Goal: Information Seeking & Learning: Check status

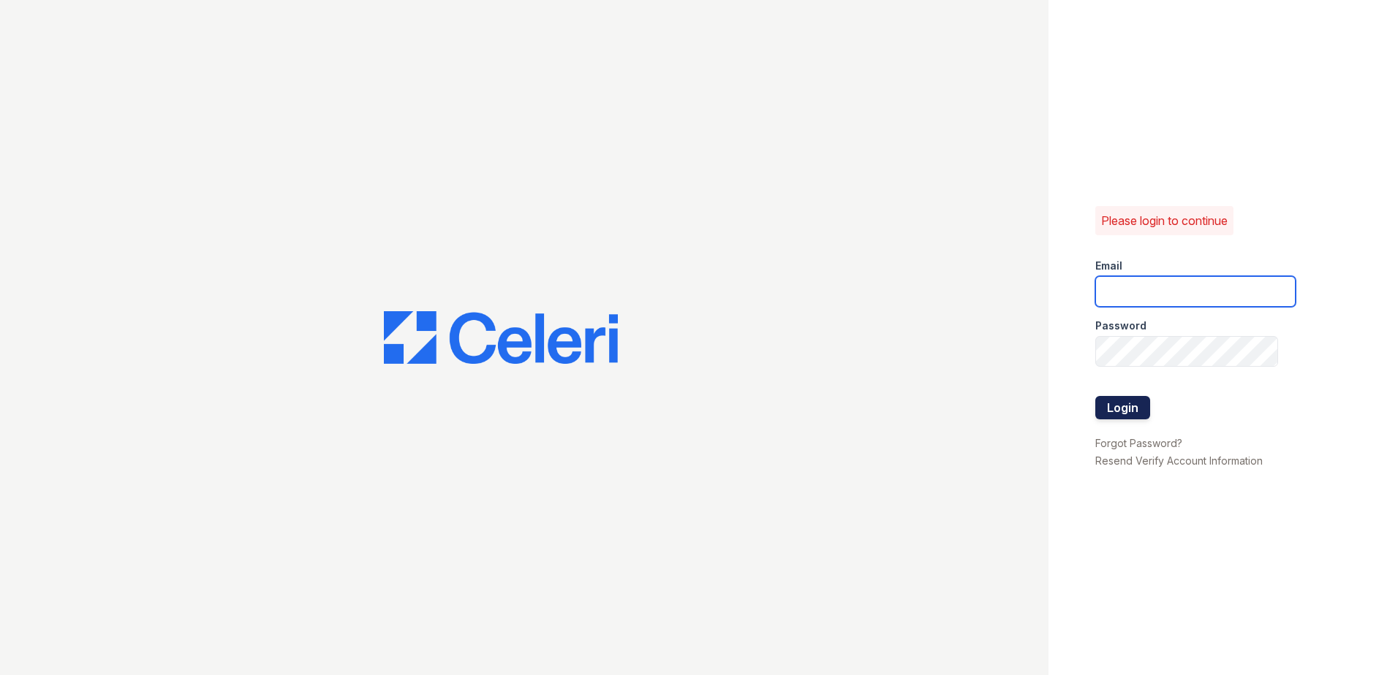
type input "ccharles@trinity-pm.com"
click at [1117, 403] on button "Login" at bounding box center [1122, 407] width 55 height 23
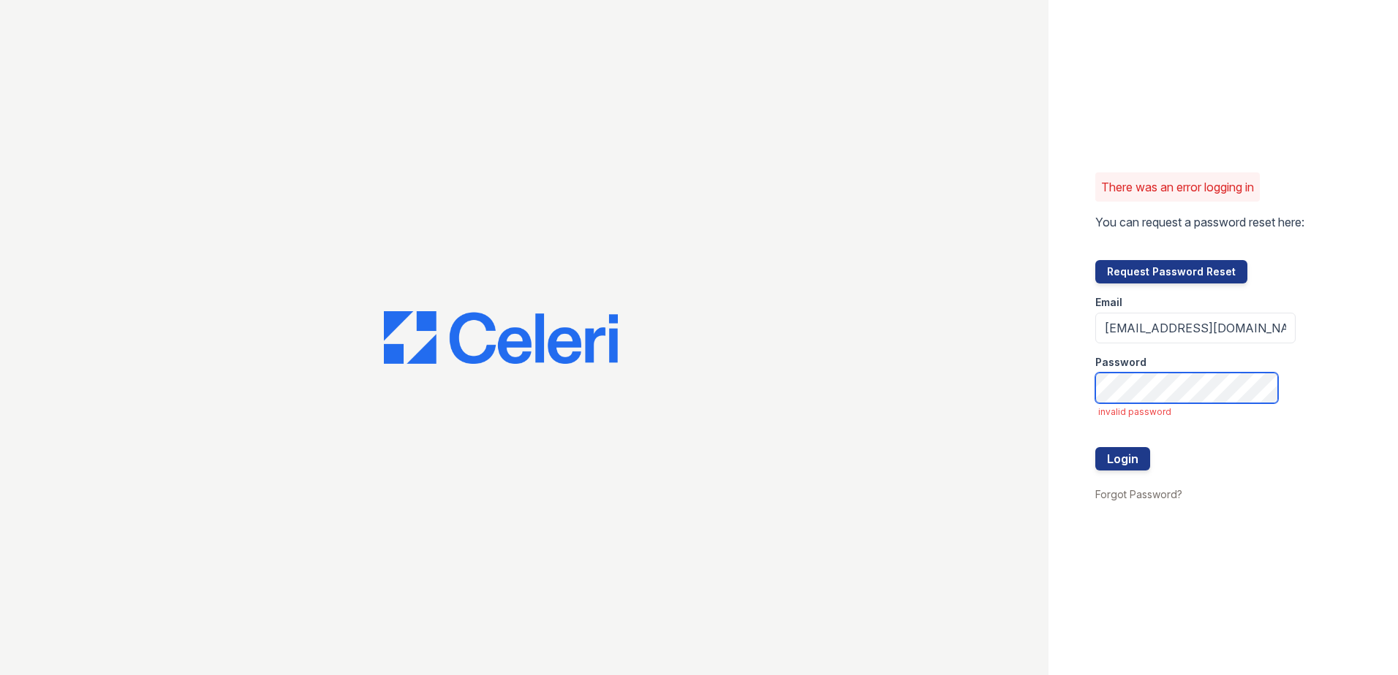
click at [1074, 394] on div "There was an error logging in You can request a password reset here: Request Pa…" at bounding box center [1222, 337] width 349 height 675
click at [1104, 466] on button "Login" at bounding box center [1122, 458] width 55 height 23
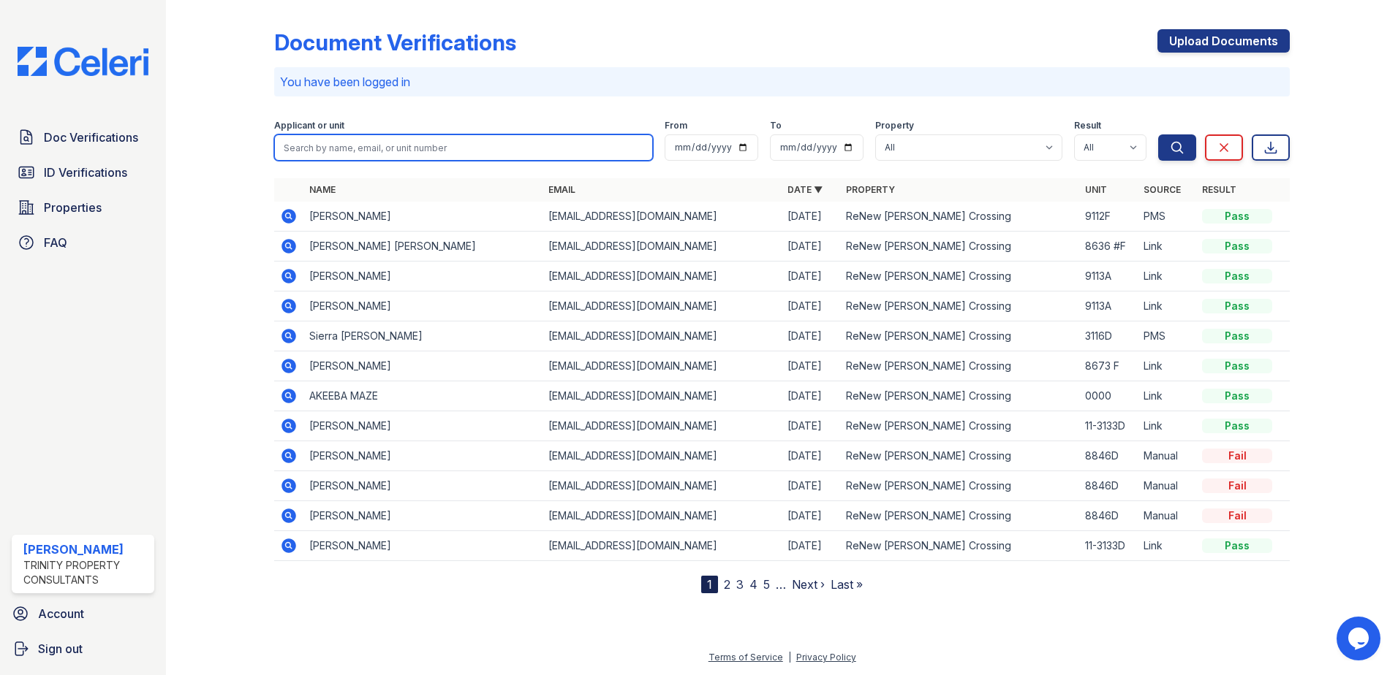
click at [382, 140] on input "search" at bounding box center [463, 147] width 379 height 26
type input "thapa"
click at [1158, 134] on button "Search" at bounding box center [1177, 147] width 38 height 26
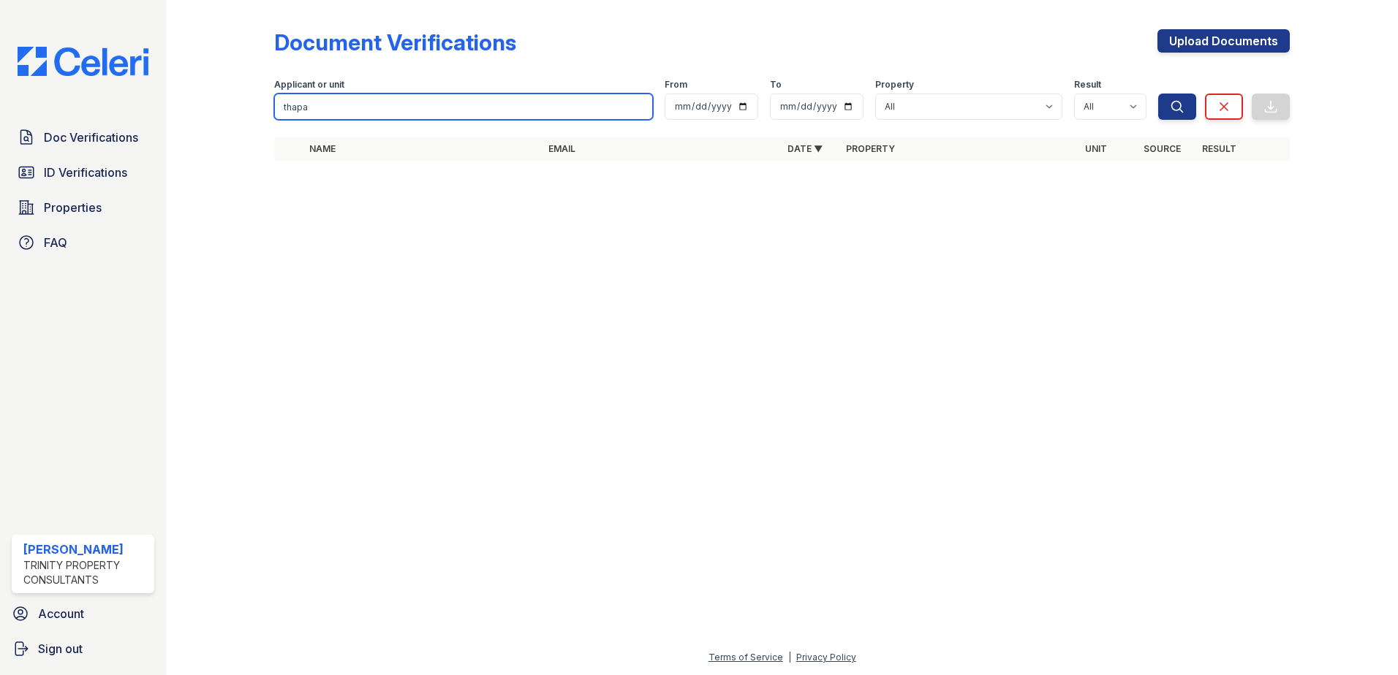
drag, startPoint x: 385, startPoint y: 105, endPoint x: 231, endPoint y: 110, distance: 154.3
click at [235, 110] on div "Document Verifications Upload Documents Filter Applicant or unit thapa From To …" at bounding box center [781, 99] width 1185 height 199
paste input "Thapa"
type input "Thapav"
click at [1158, 94] on button "Search" at bounding box center [1177, 107] width 38 height 26
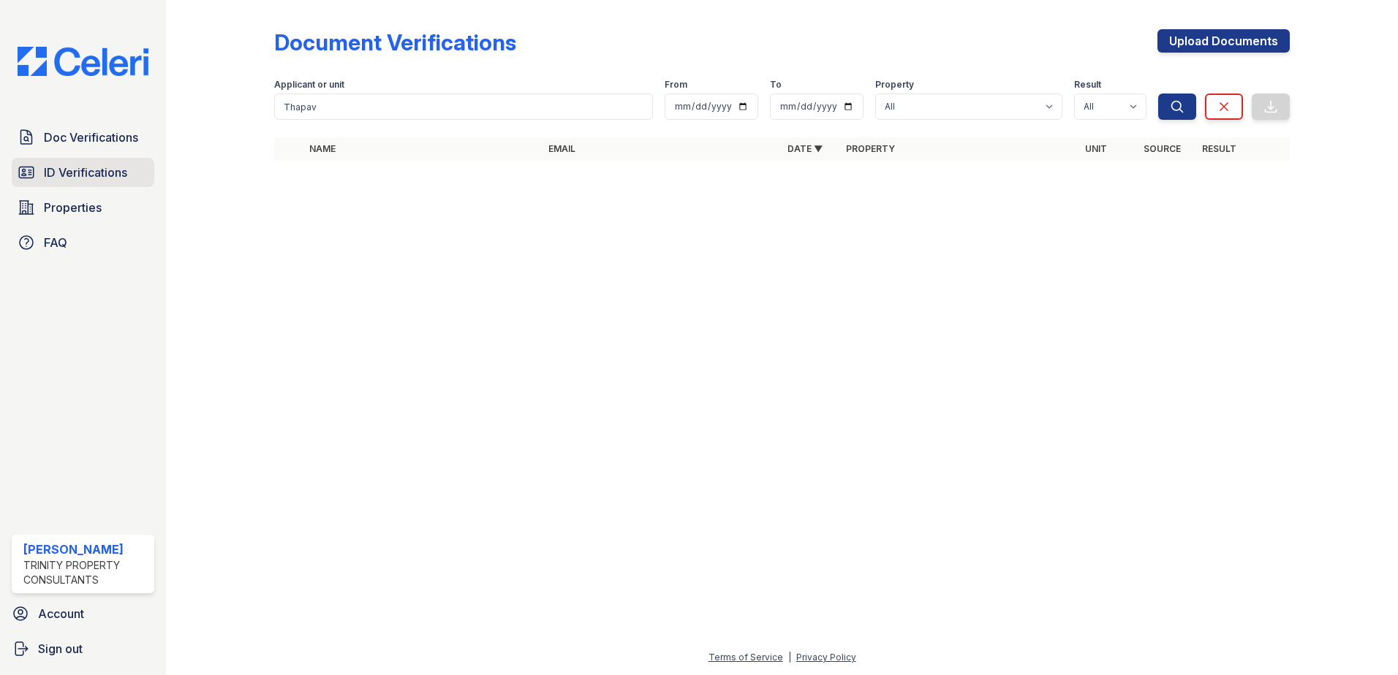
click at [110, 181] on span "ID Verifications" at bounding box center [85, 173] width 83 height 18
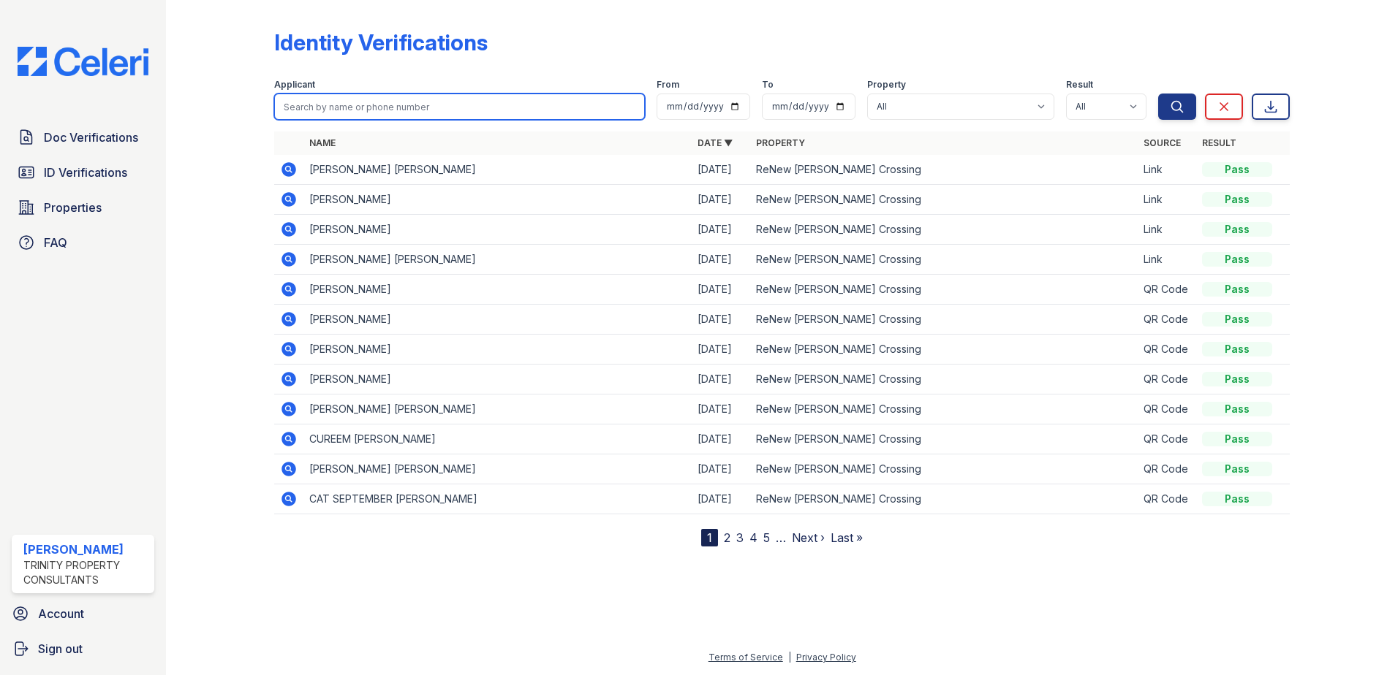
click at [313, 108] on input "search" at bounding box center [459, 107] width 371 height 26
paste input "Thapa"
type input "Thapa"
click at [1158, 94] on button "Search" at bounding box center [1177, 107] width 38 height 26
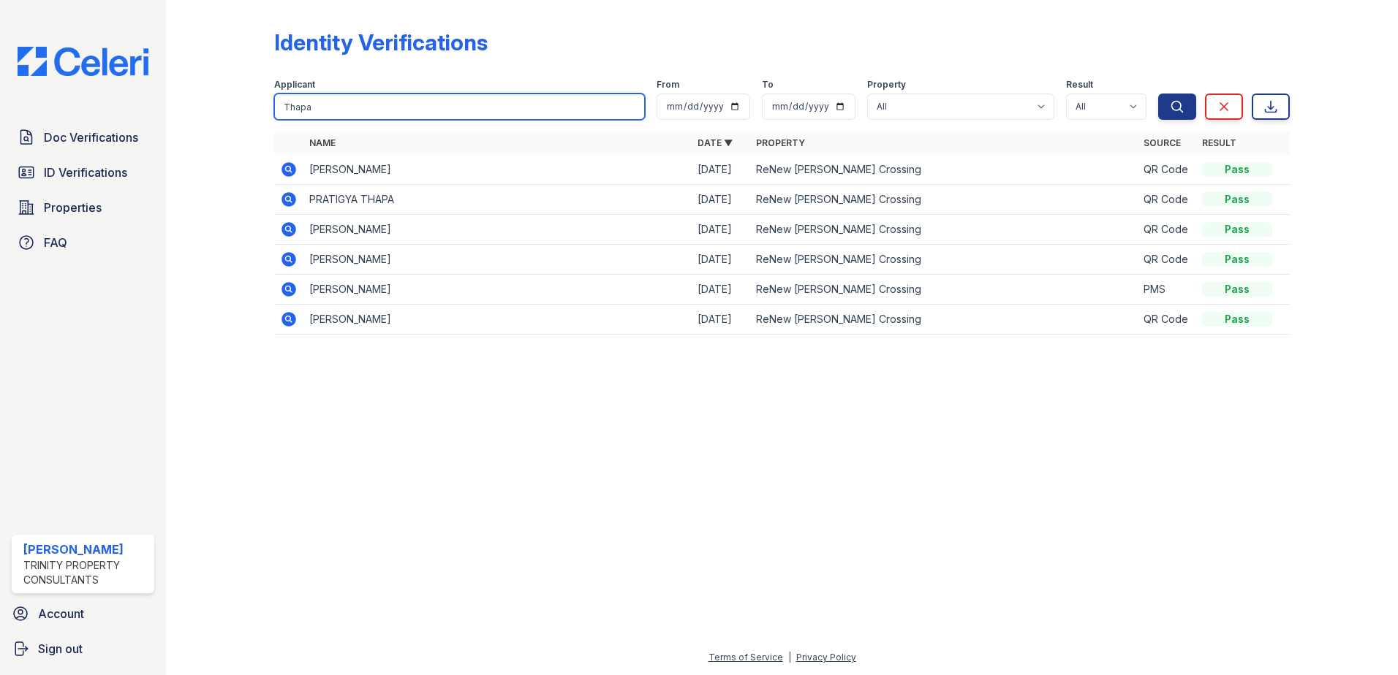
click at [312, 110] on input "Thapa" at bounding box center [459, 107] width 371 height 26
type input "Thapa love"
click at [1158, 94] on button "Search" at bounding box center [1177, 107] width 38 height 26
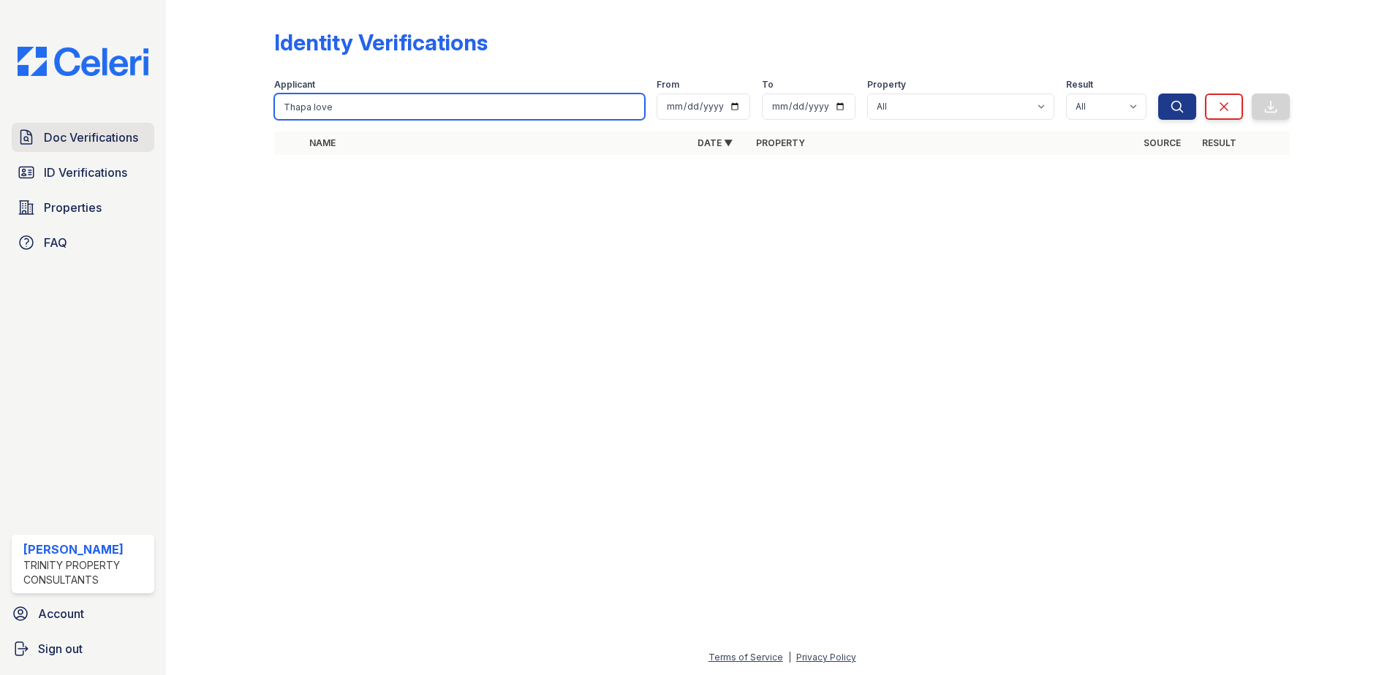
drag, startPoint x: 349, startPoint y: 110, endPoint x: 39, endPoint y: 123, distance: 310.2
click at [39, 123] on div "Doc Verifications ID Verifications Properties FAQ Candis Charles Trinity Proper…" at bounding box center [699, 337] width 1398 height 675
type input "love"
click at [1158, 94] on button "Search" at bounding box center [1177, 107] width 38 height 26
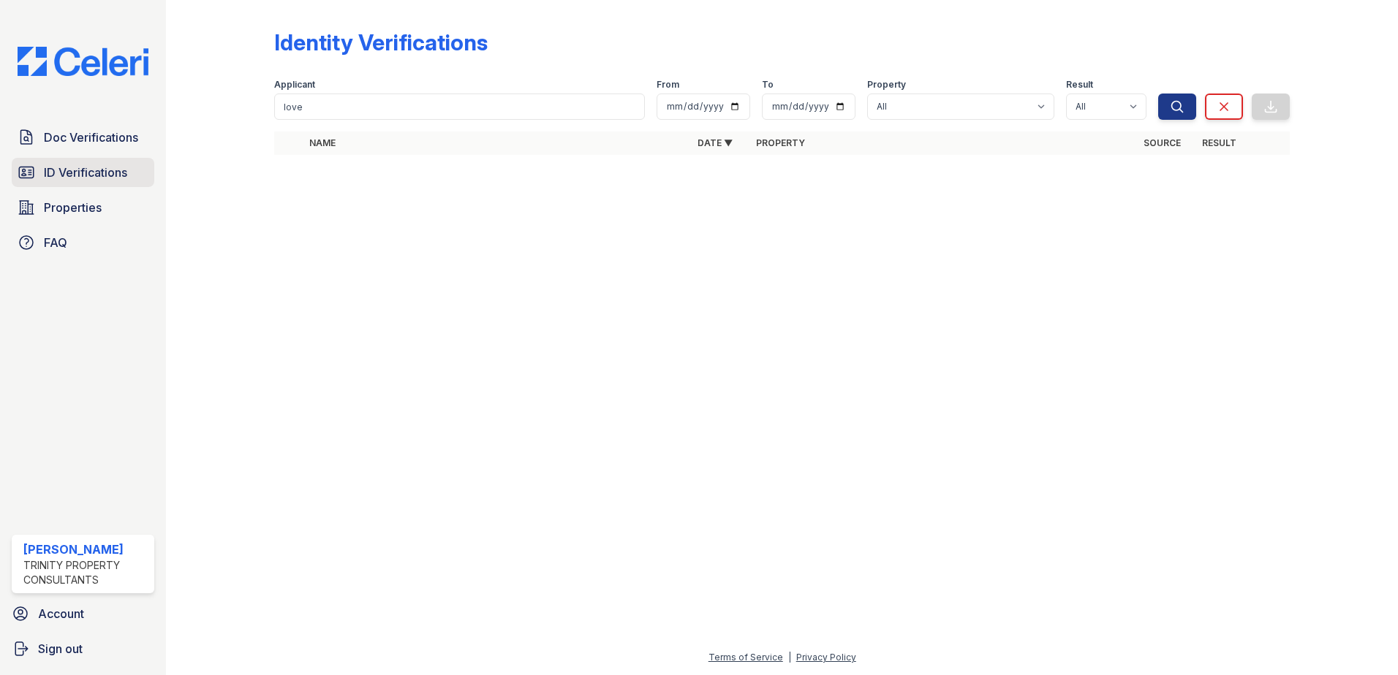
click at [59, 180] on span "ID Verifications" at bounding box center [85, 173] width 83 height 18
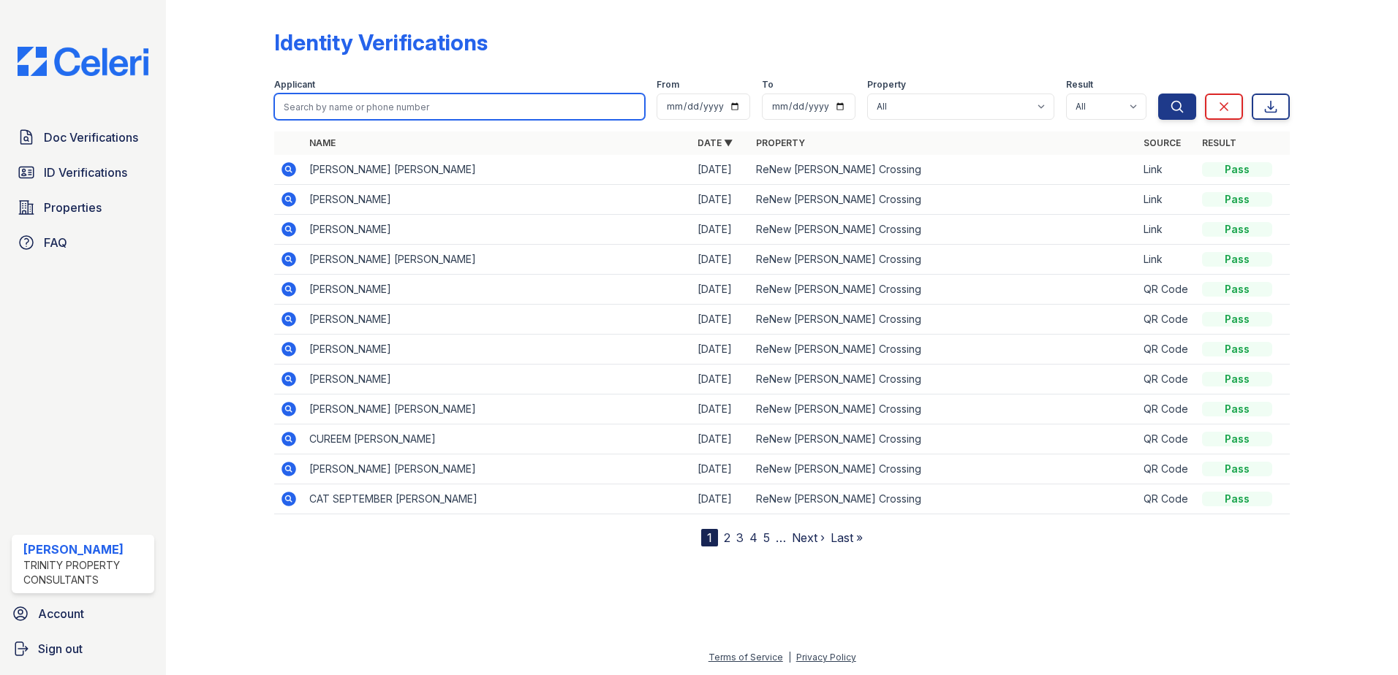
click at [364, 111] on input "search" at bounding box center [459, 107] width 371 height 26
type input "love"
click at [1158, 94] on button "Search" at bounding box center [1177, 107] width 38 height 26
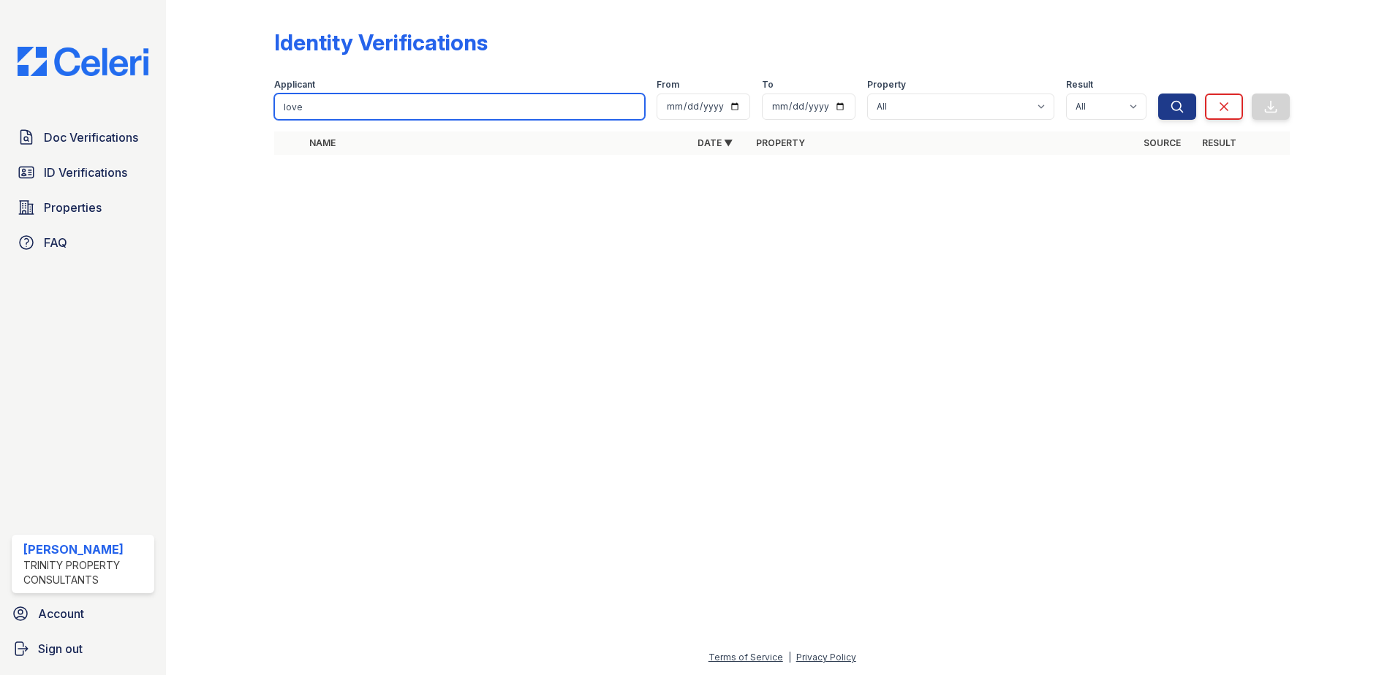
drag, startPoint x: 254, startPoint y: 114, endPoint x: 88, endPoint y: 76, distance: 170.2
click at [129, 98] on div "Doc Verifications ID Verifications Properties FAQ Candis Charles Trinity Proper…" at bounding box center [699, 337] width 1398 height 675
paste input "Murillo"
type input "Murillo"
click at [1158, 94] on button "Search" at bounding box center [1177, 107] width 38 height 26
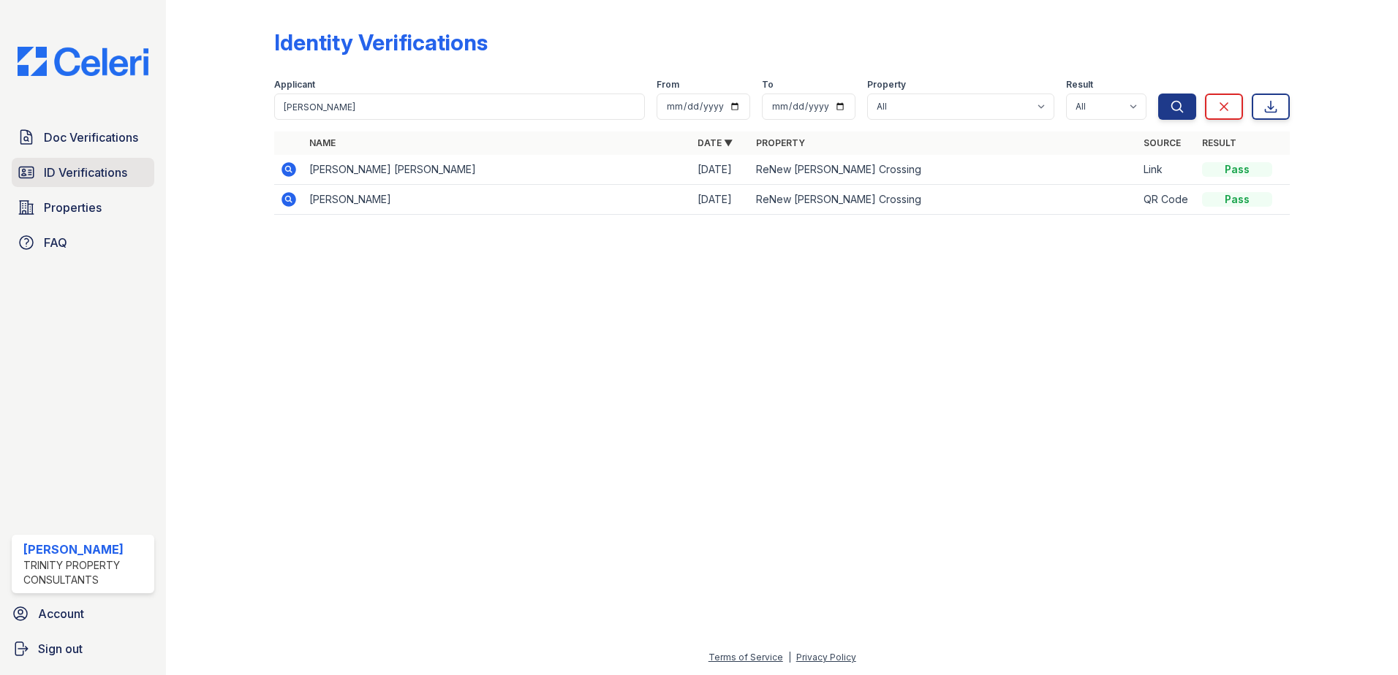
click at [83, 170] on span "ID Verifications" at bounding box center [85, 173] width 83 height 18
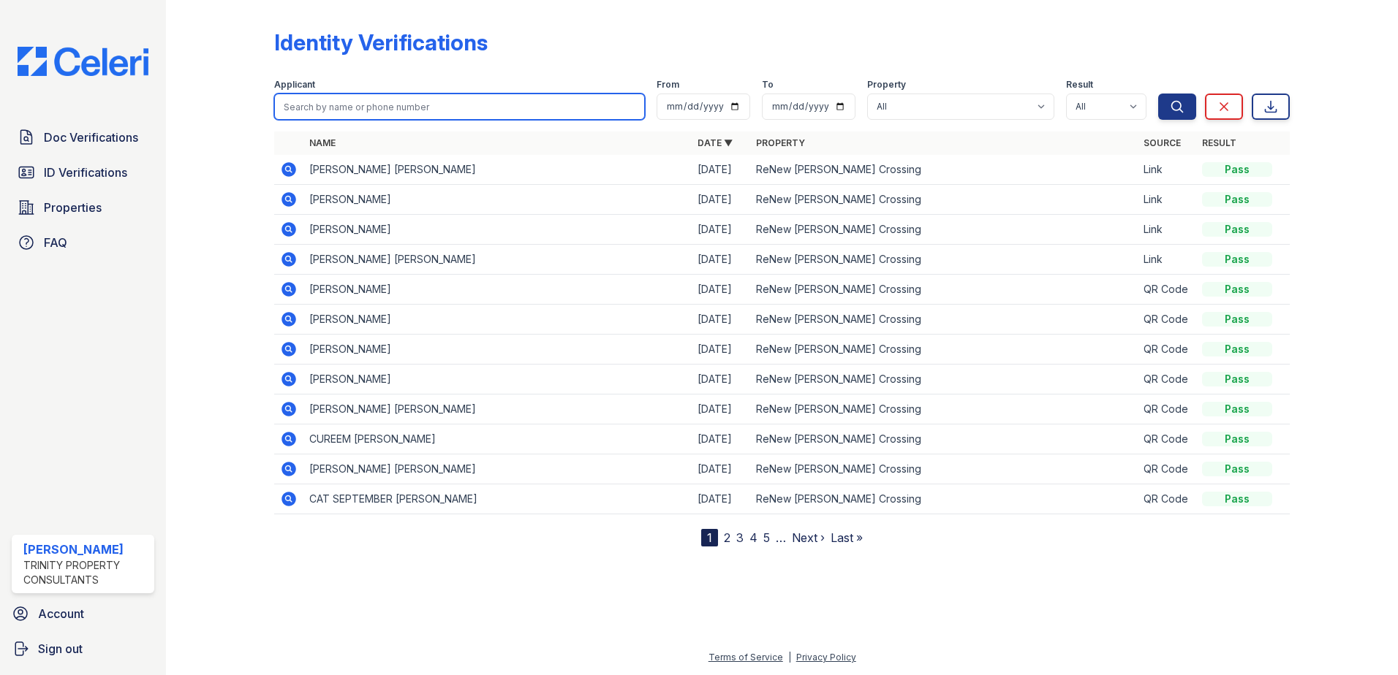
click at [310, 110] on input "search" at bounding box center [459, 107] width 371 height 26
paste input "Murillo"
type input "Murillo"
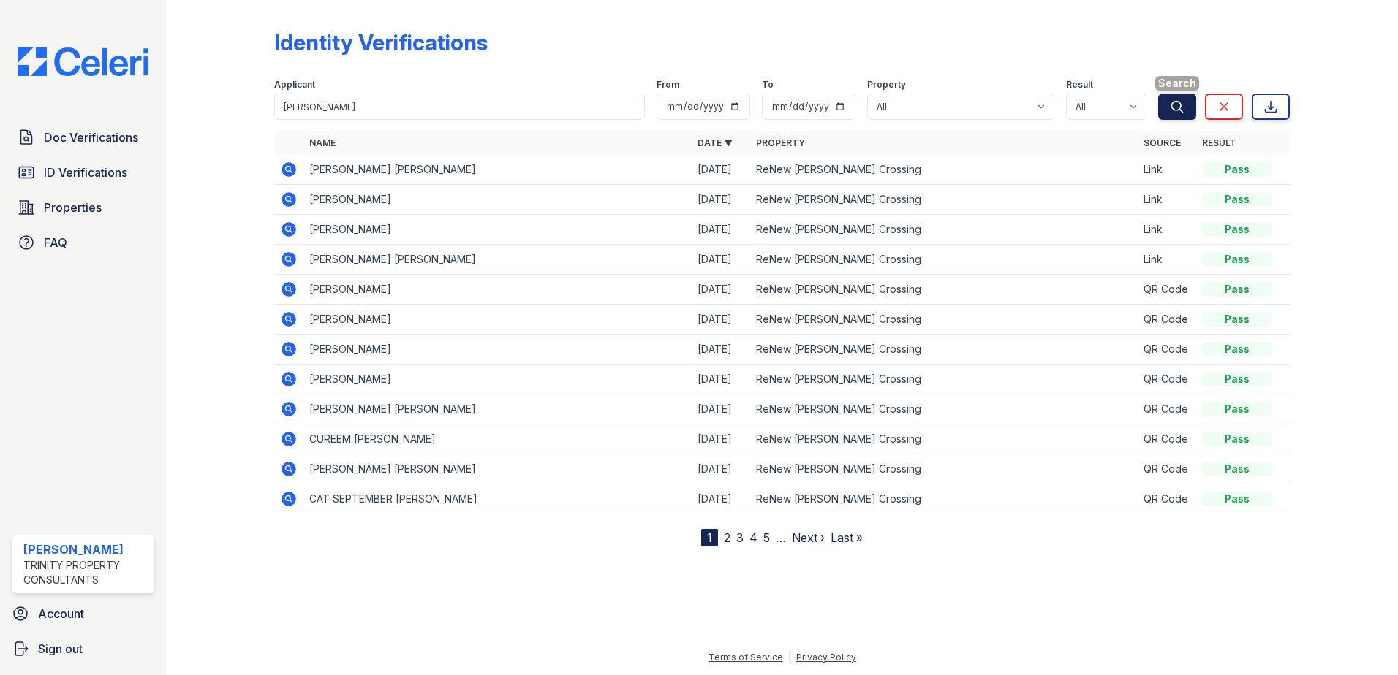
click at [1172, 119] on button "Search" at bounding box center [1177, 107] width 38 height 26
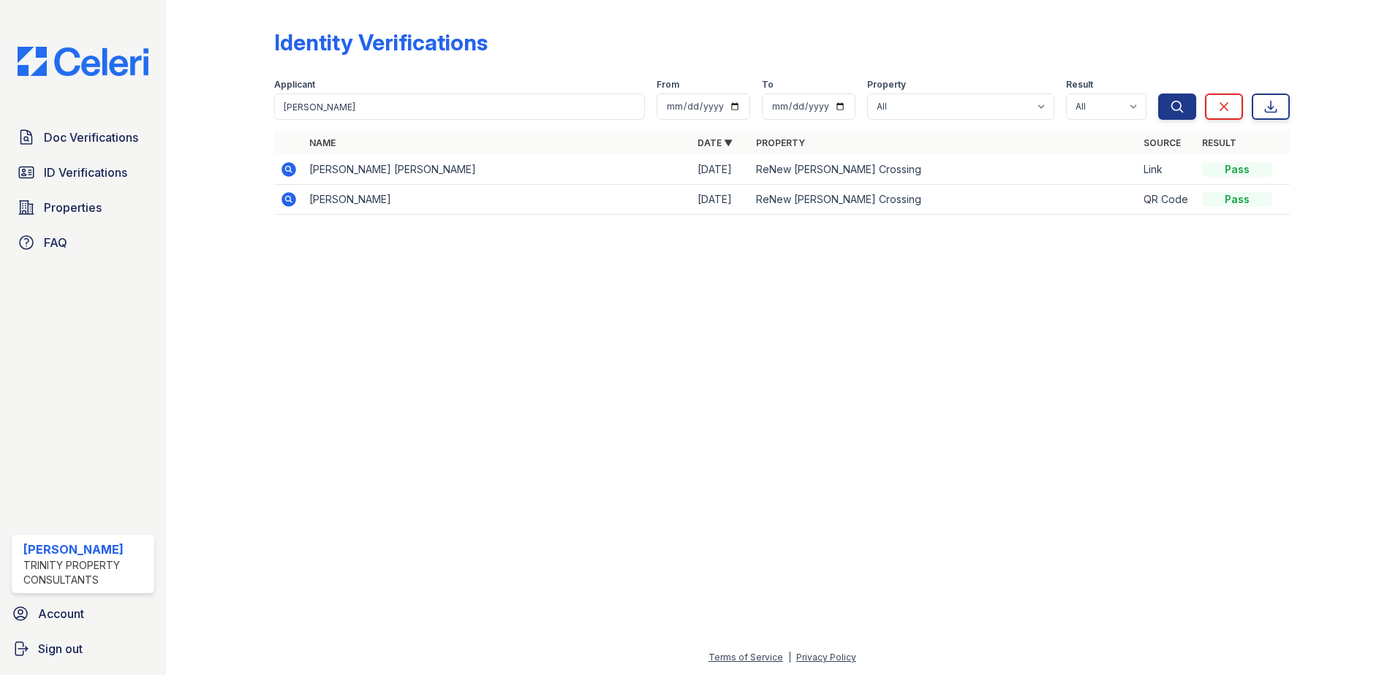
drag, startPoint x: 68, startPoint y: 397, endPoint x: 225, endPoint y: 318, distance: 175.9
click at [68, 397] on div "Doc Verifications ID Verifications Properties FAQ Candis Charles Trinity Proper…" at bounding box center [83, 337] width 166 height 675
click at [60, 128] on link "Doc Verifications" at bounding box center [83, 137] width 143 height 29
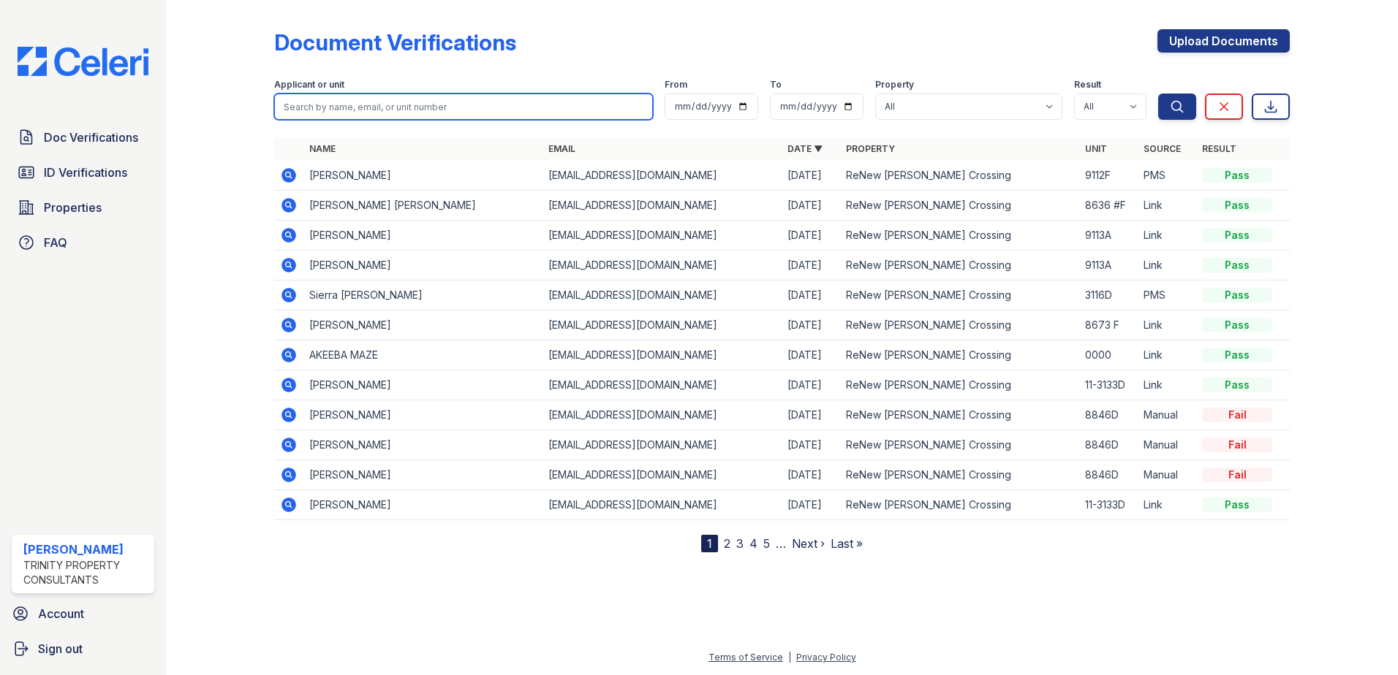
click at [384, 107] on input "search" at bounding box center [463, 107] width 379 height 26
paste input "Murillo"
type input "Murillo"
click at [1158, 94] on button "Search" at bounding box center [1177, 107] width 38 height 26
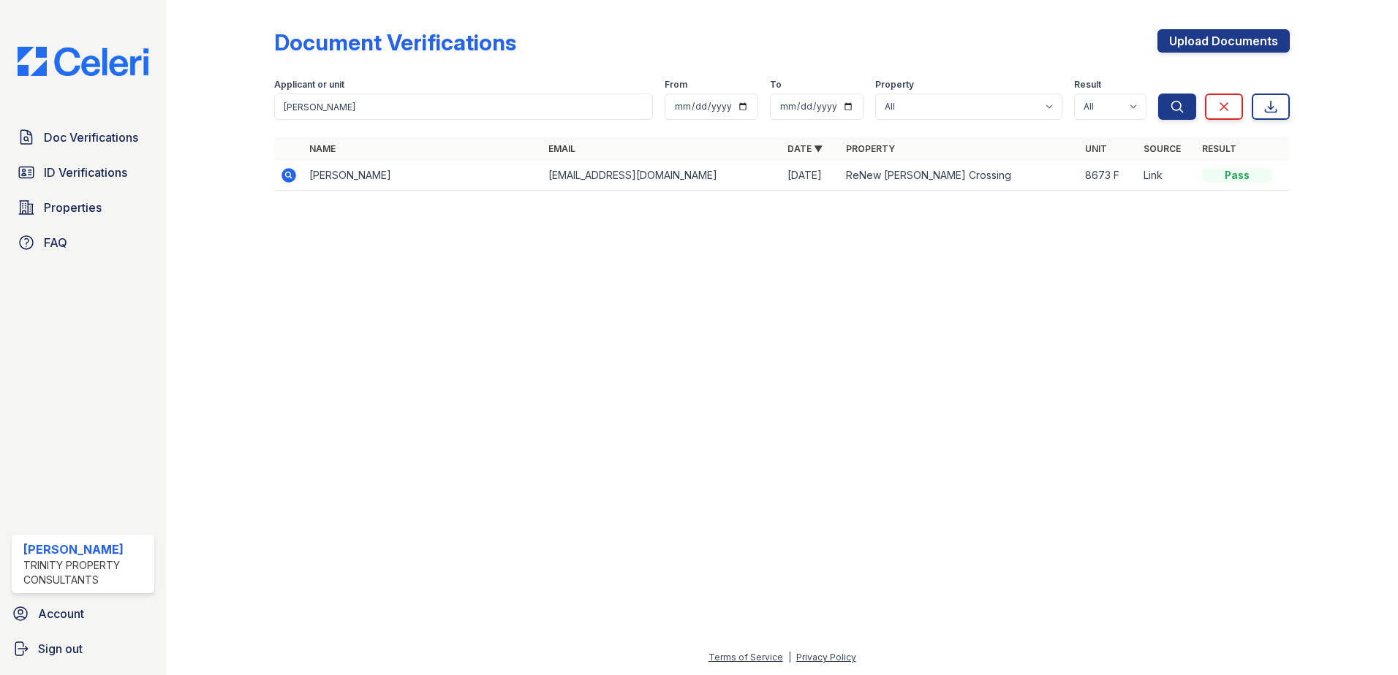
click at [281, 175] on icon at bounding box center [289, 176] width 18 height 18
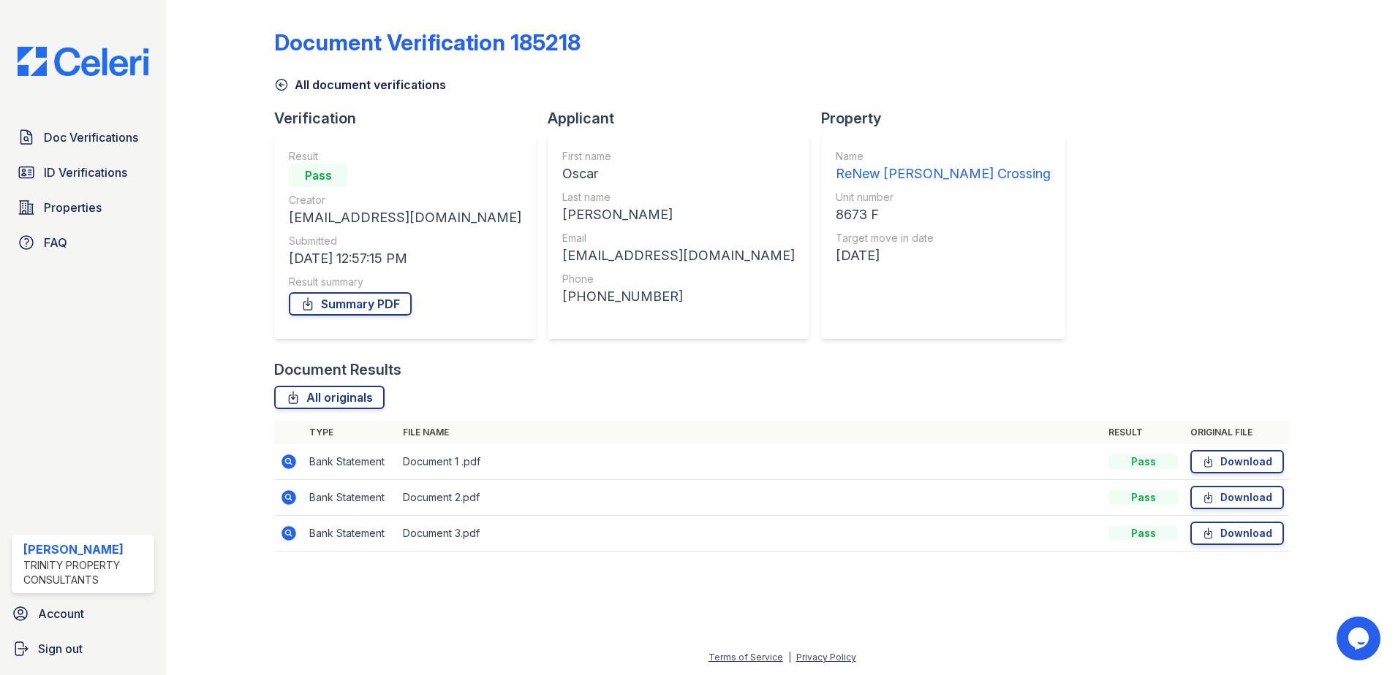
click at [1116, 295] on div "Document Verification 185218 All document verifications Verification Result Pas…" at bounding box center [781, 286] width 1015 height 561
click at [290, 88] on link "All document verifications" at bounding box center [360, 85] width 172 height 18
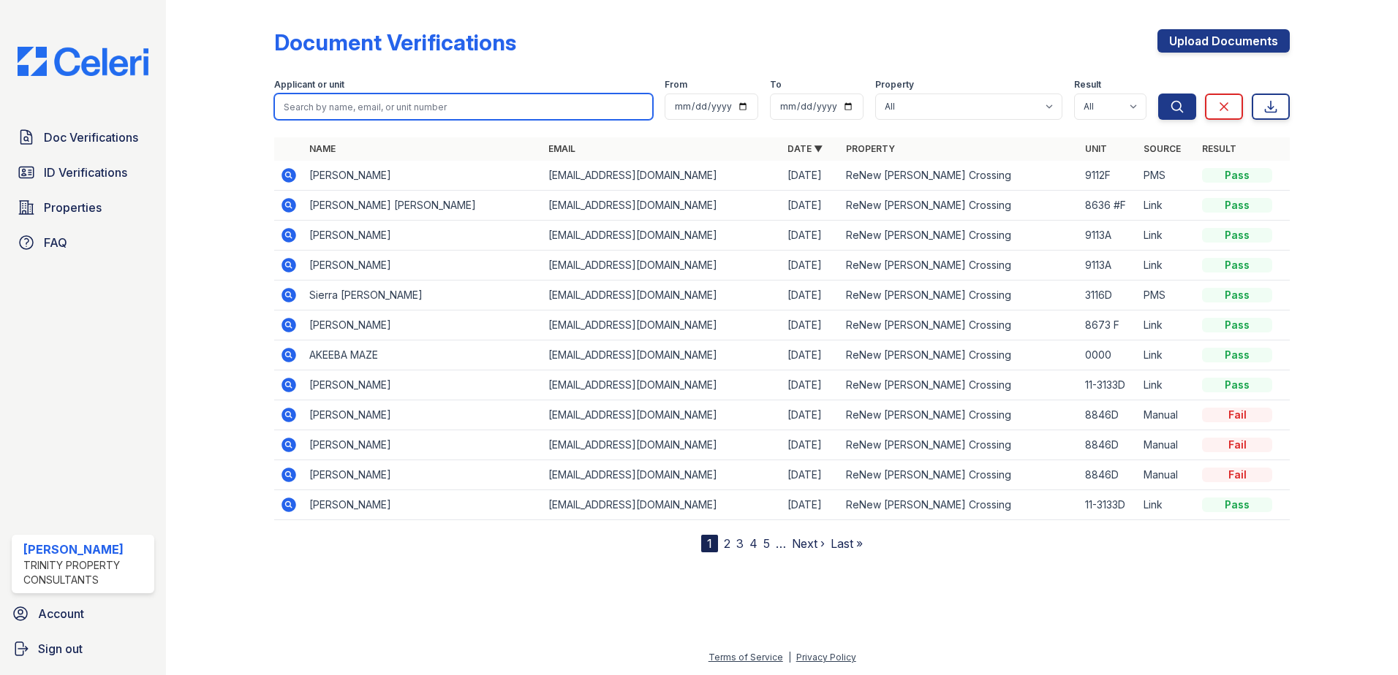
click at [295, 116] on input "search" at bounding box center [463, 107] width 379 height 26
paste input "Iloabachie"
type input "Iloabachie"
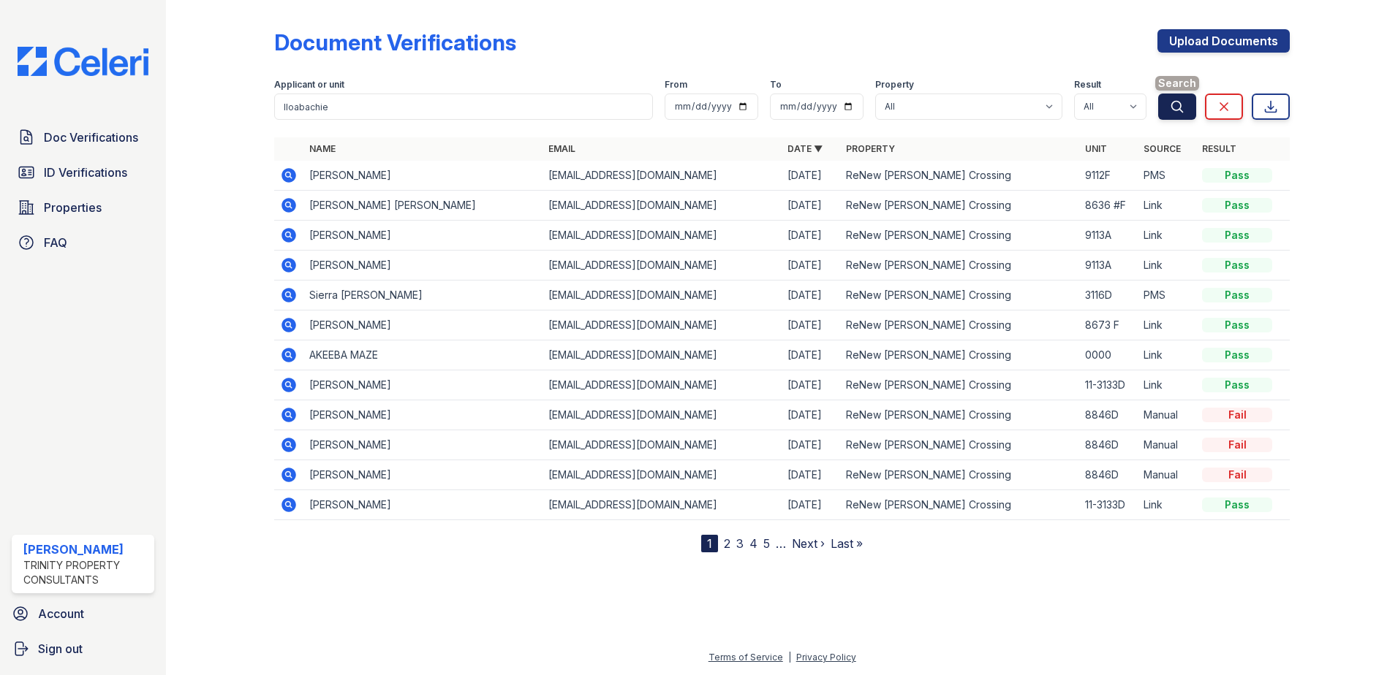
click at [1169, 111] on button "Search" at bounding box center [1177, 107] width 38 height 26
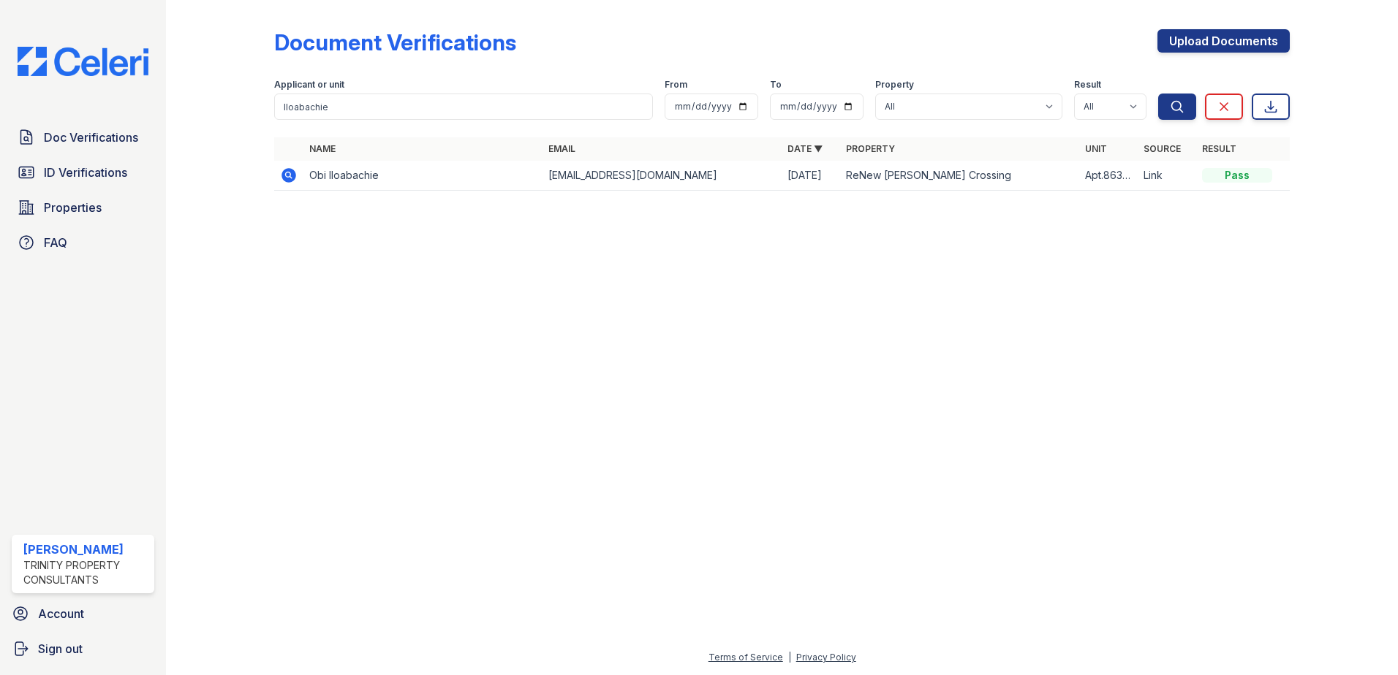
click at [286, 178] on icon at bounding box center [288, 175] width 15 height 15
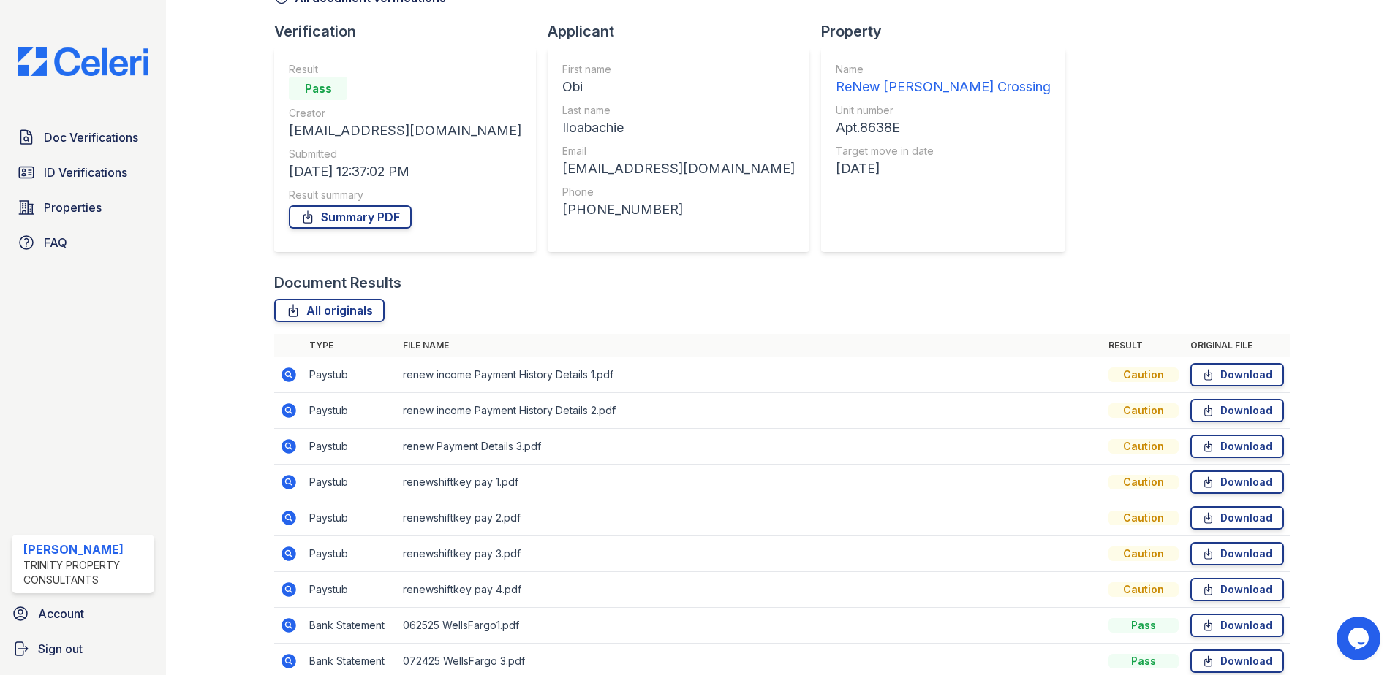
scroll to position [192, 0]
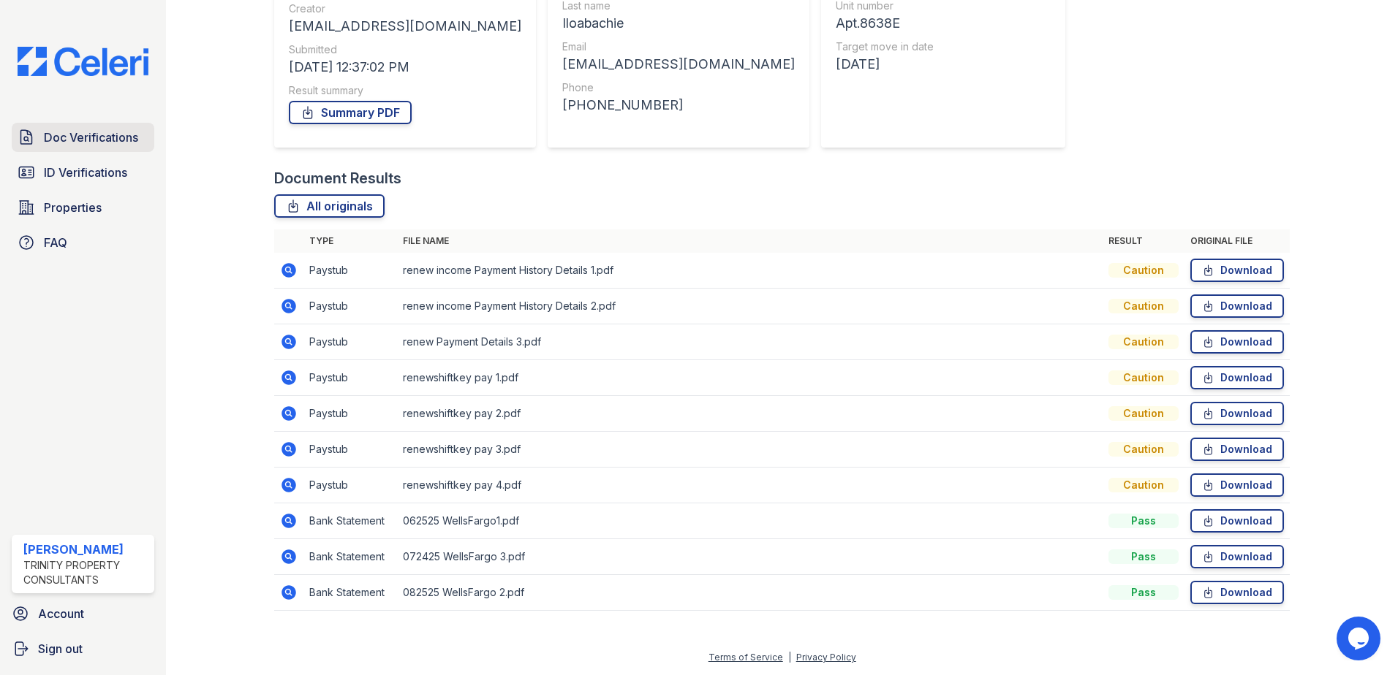
click at [80, 140] on span "Doc Verifications" at bounding box center [91, 138] width 94 height 18
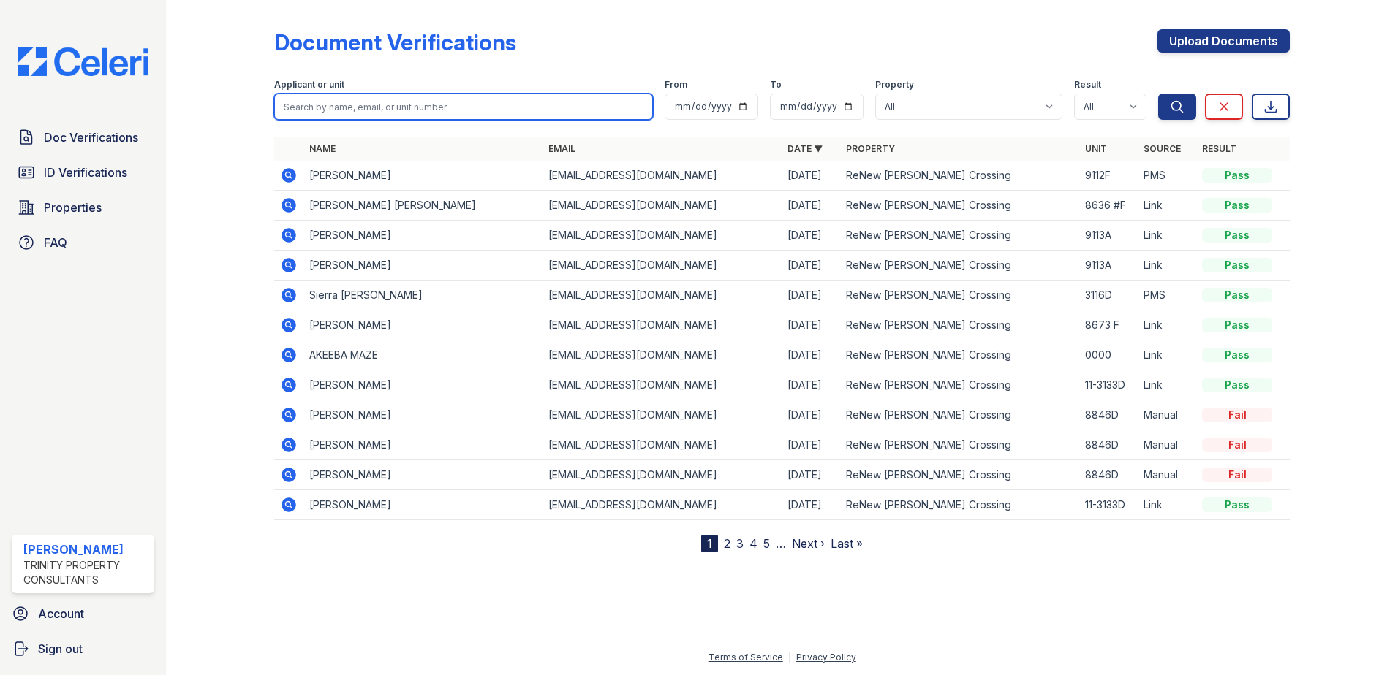
click at [335, 101] on input "search" at bounding box center [463, 107] width 379 height 26
paste input "[PERSON_NAME]"
type input "[PERSON_NAME]"
click at [1158, 94] on button "Search" at bounding box center [1177, 107] width 38 height 26
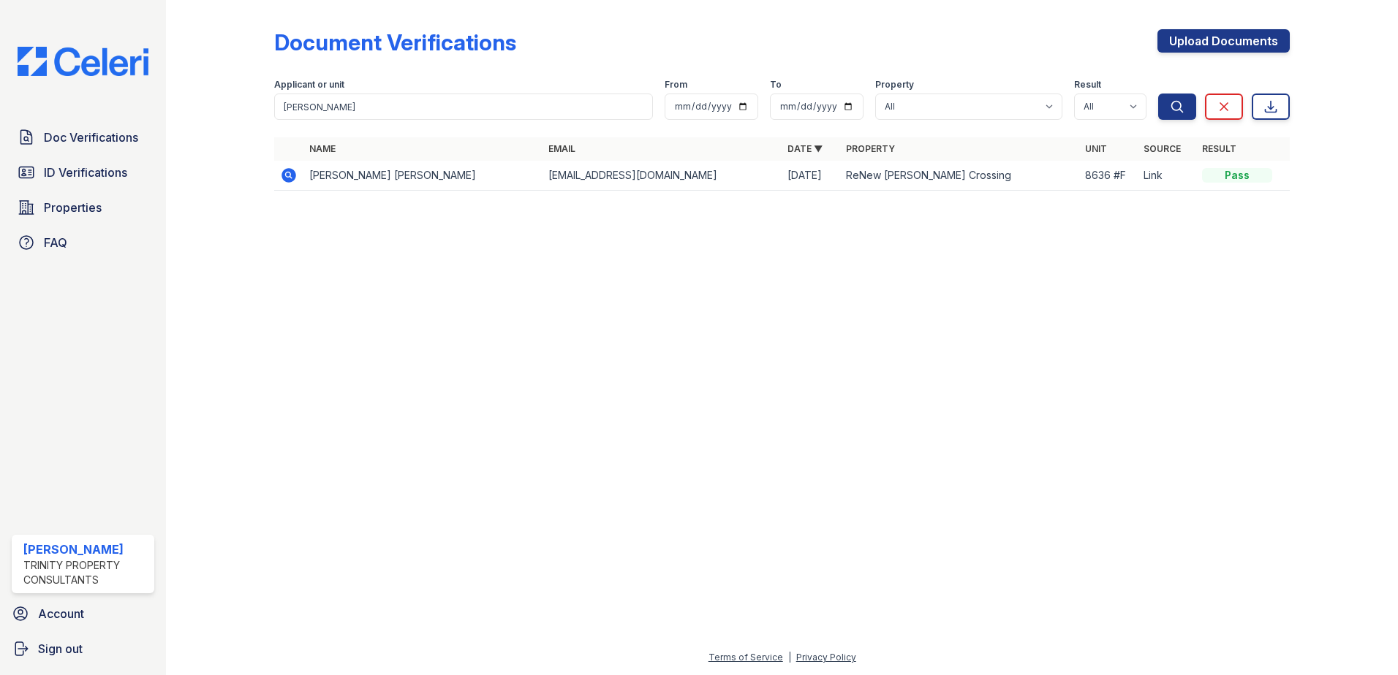
click at [292, 176] on icon at bounding box center [288, 175] width 15 height 15
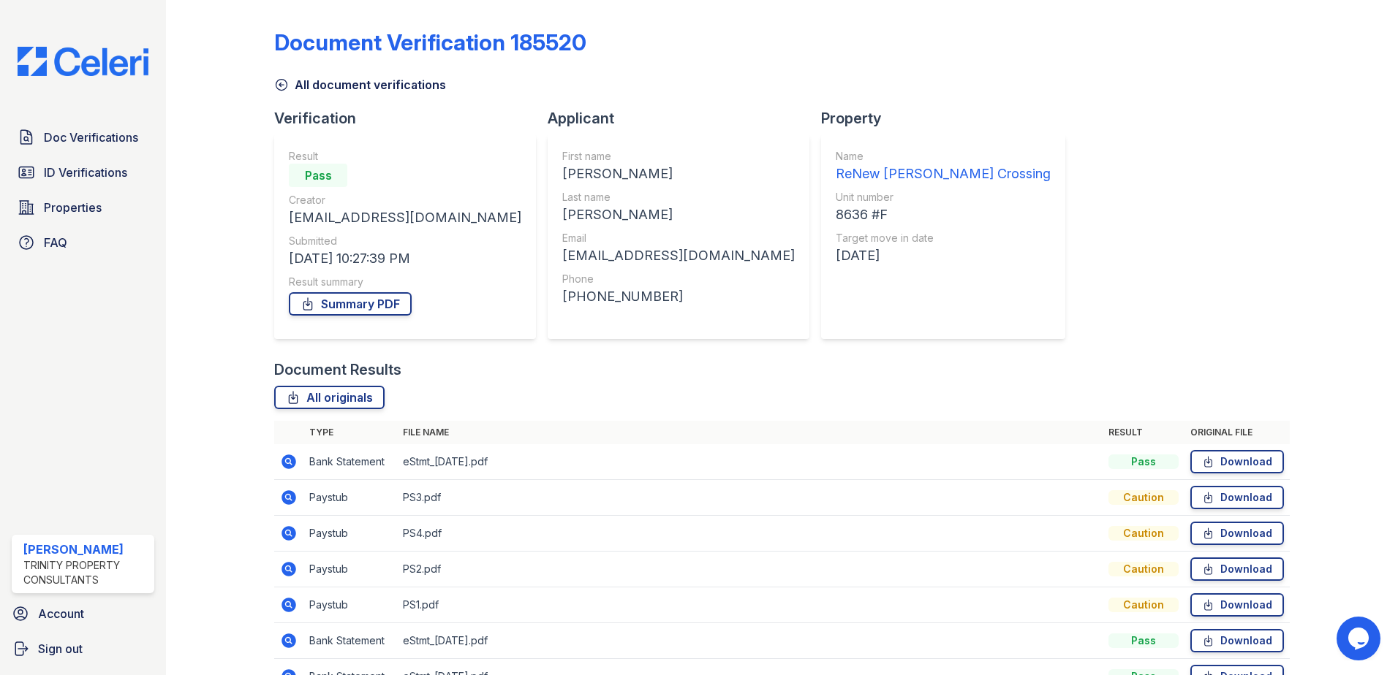
drag, startPoint x: 107, startPoint y: 180, endPoint x: 207, endPoint y: 151, distance: 103.4
click at [107, 179] on span "ID Verifications" at bounding box center [85, 173] width 83 height 18
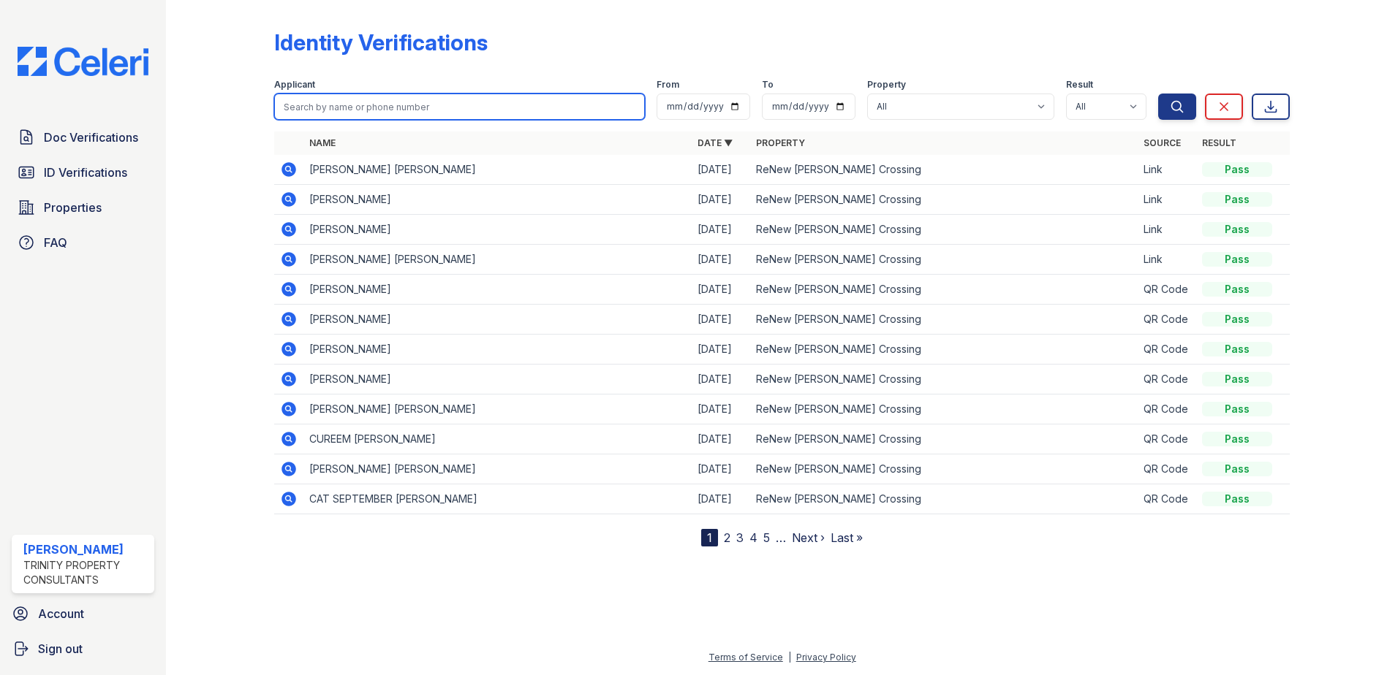
click at [355, 102] on input "search" at bounding box center [459, 107] width 371 height 26
paste input "[PERSON_NAME]"
type input "[PERSON_NAME]"
click at [1158, 94] on button "Search" at bounding box center [1177, 107] width 38 height 26
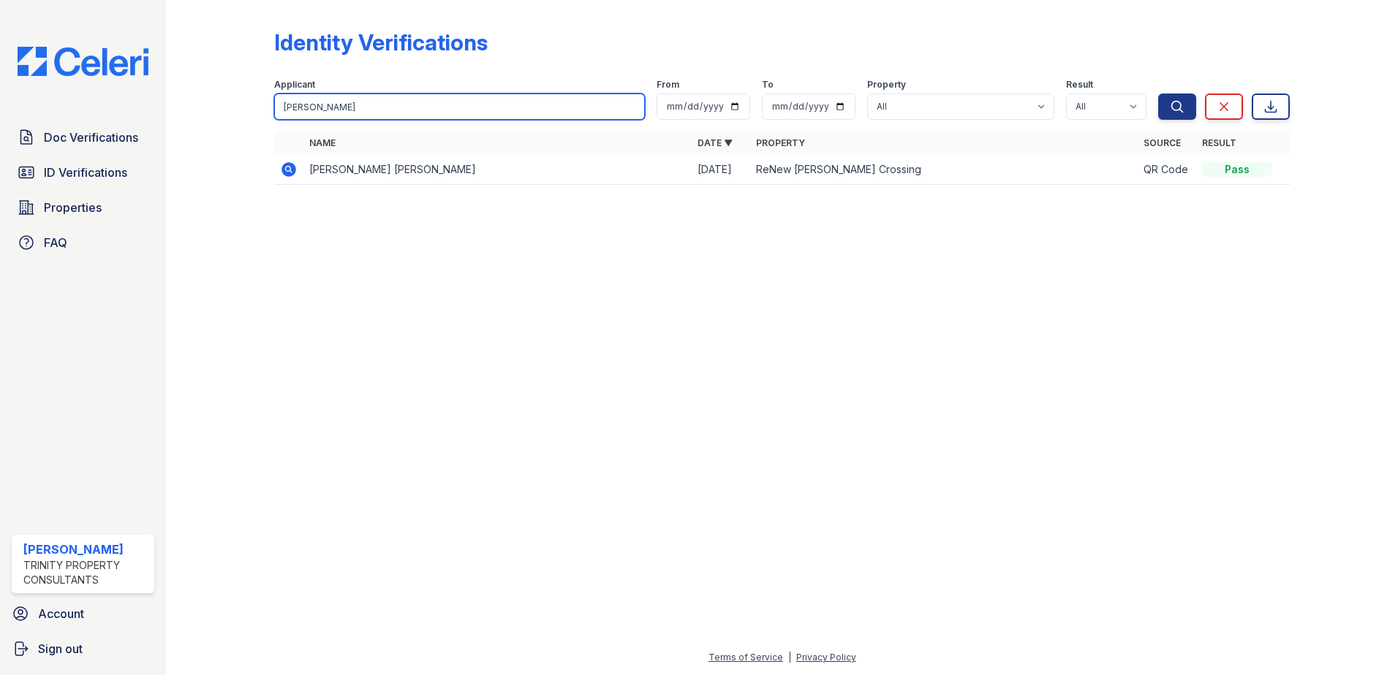
drag, startPoint x: 316, startPoint y: 99, endPoint x: 46, endPoint y: 90, distance: 269.9
click at [47, 90] on div "Doc Verifications ID Verifications Properties FAQ Candis Charles Trinity Proper…" at bounding box center [699, 337] width 1398 height 675
paste input "Hu,"
type input "Hu,"
click at [1158, 94] on button "Search" at bounding box center [1177, 107] width 38 height 26
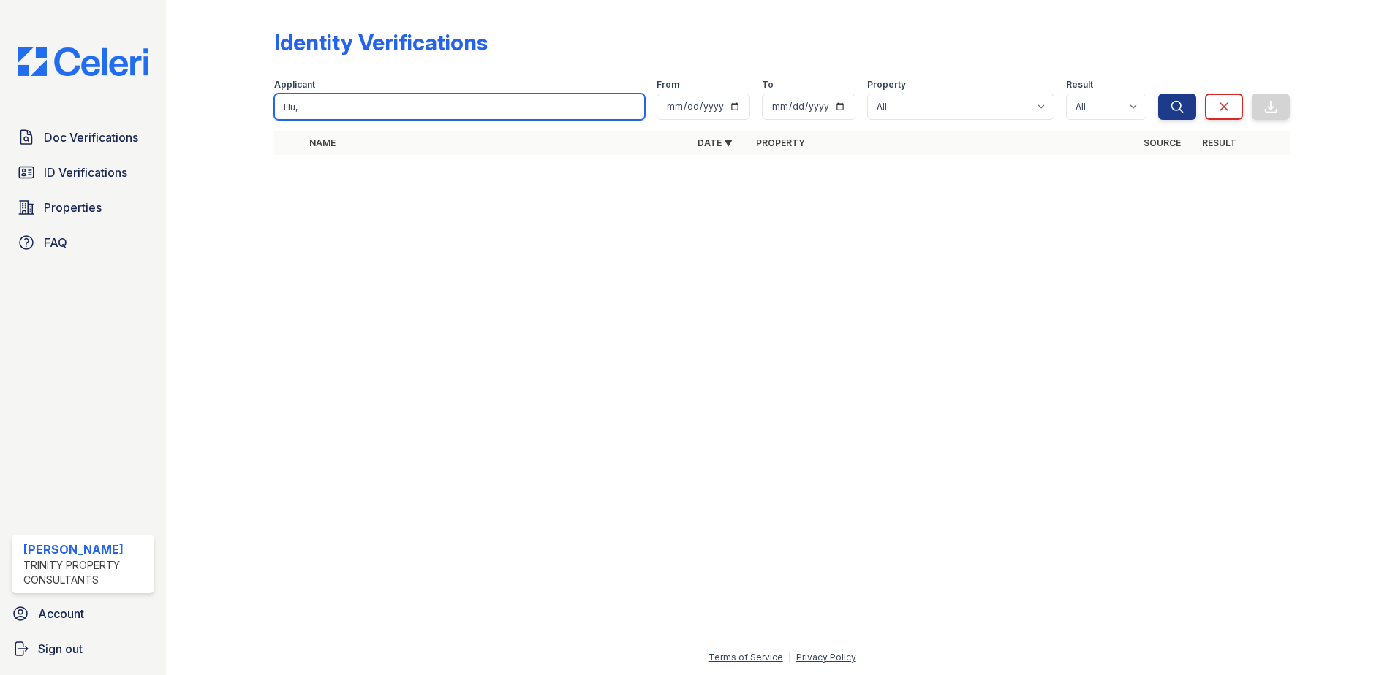
click at [322, 117] on input "Hu," at bounding box center [459, 107] width 371 height 26
type input "Hu"
click at [1158, 94] on button "Search" at bounding box center [1177, 107] width 38 height 26
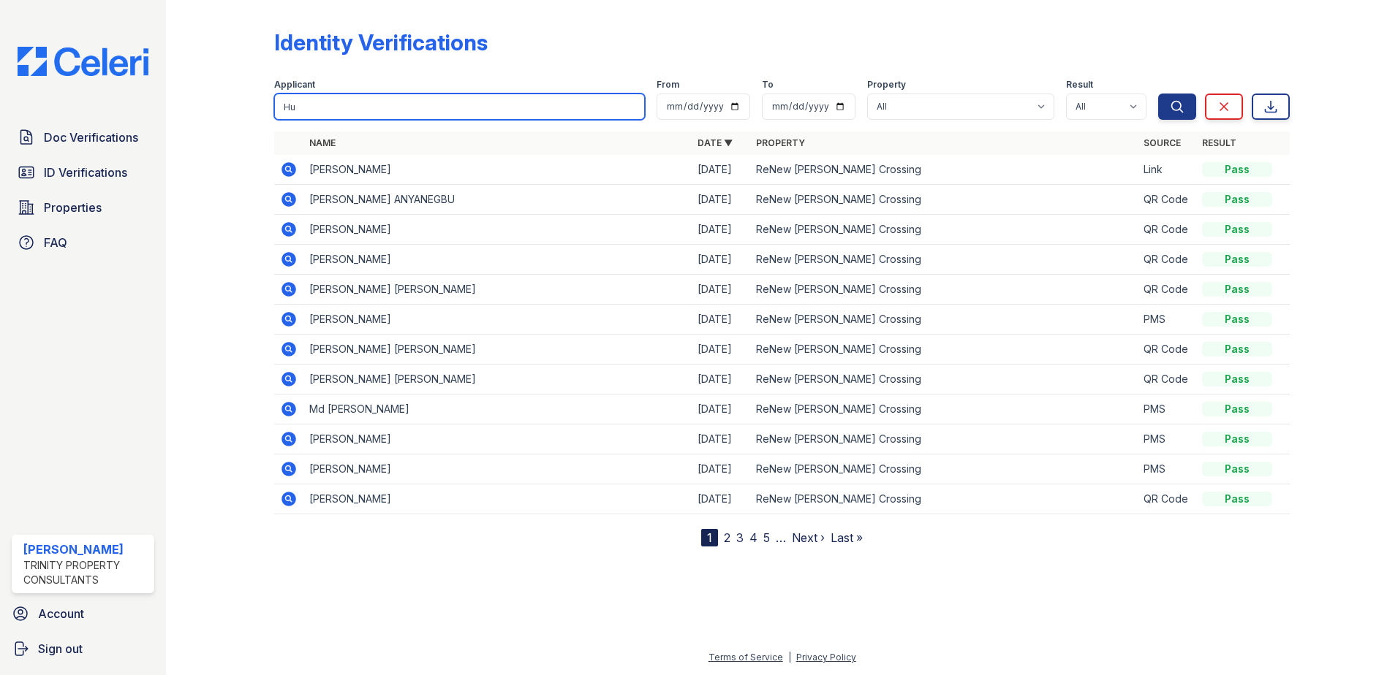
click at [357, 113] on input "Hu" at bounding box center [459, 107] width 371 height 26
type input "H"
paste input "Zhiying"
type input "Zhiying"
click at [1158, 94] on button "Search" at bounding box center [1177, 107] width 38 height 26
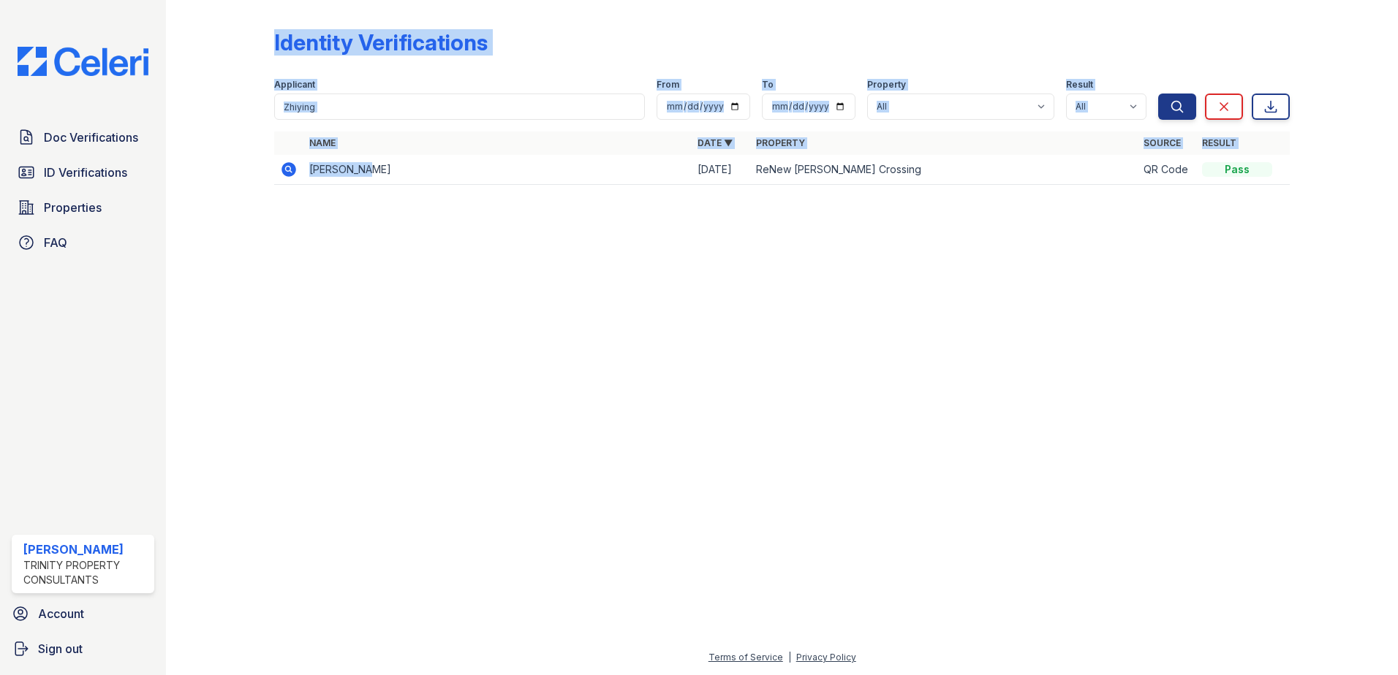
drag, startPoint x: 367, startPoint y: 169, endPoint x: 250, endPoint y: 167, distance: 117.0
click at [250, 167] on div "Identity Verifications Filter Applicant Zhiying From To Property All ReNew Howa…" at bounding box center [781, 111] width 1185 height 223
drag, startPoint x: 250, startPoint y: 167, endPoint x: 433, endPoint y: 186, distance: 184.4
click at [433, 186] on div "Name Date ▼ Property Source Result ZHIYING HU 08/23/25 ReNew Howard Crossing QR…" at bounding box center [781, 166] width 1015 height 68
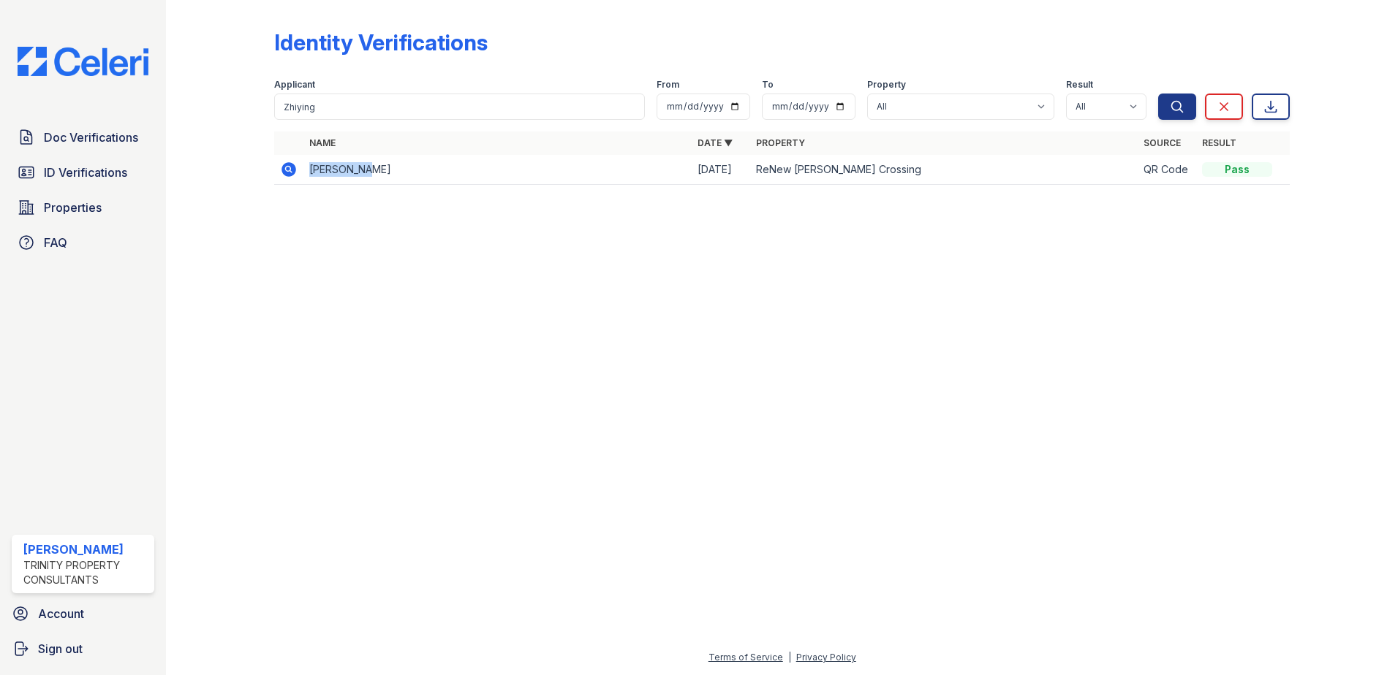
drag, startPoint x: 389, startPoint y: 171, endPoint x: 308, endPoint y: 173, distance: 81.2
click at [308, 173] on td "ZHIYING HU" at bounding box center [497, 170] width 388 height 30
copy td "ZHIYING HU"
click at [296, 207] on div "Identity Verifications Filter Applicant Zhiying From To Property All ReNew Howa…" at bounding box center [781, 111] width 1185 height 223
click at [84, 175] on span "ID Verifications" at bounding box center [85, 173] width 83 height 18
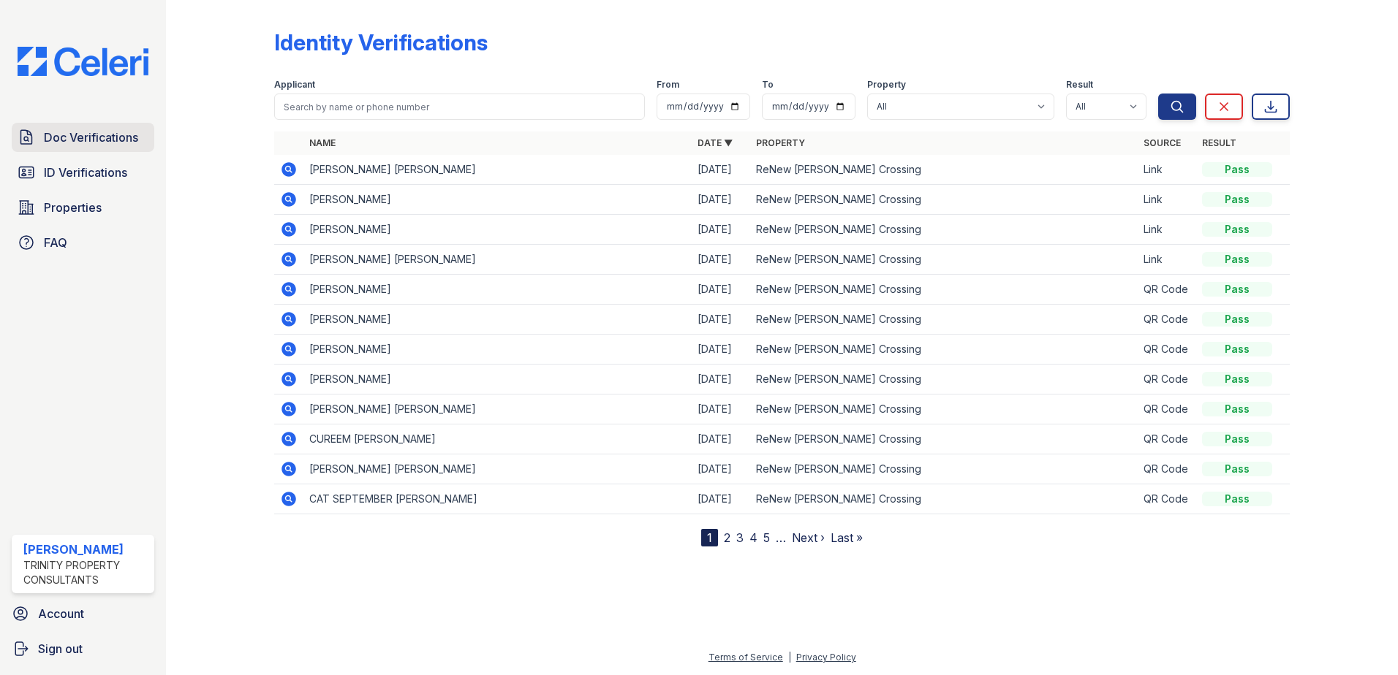
click at [137, 143] on span "Doc Verifications" at bounding box center [91, 138] width 94 height 18
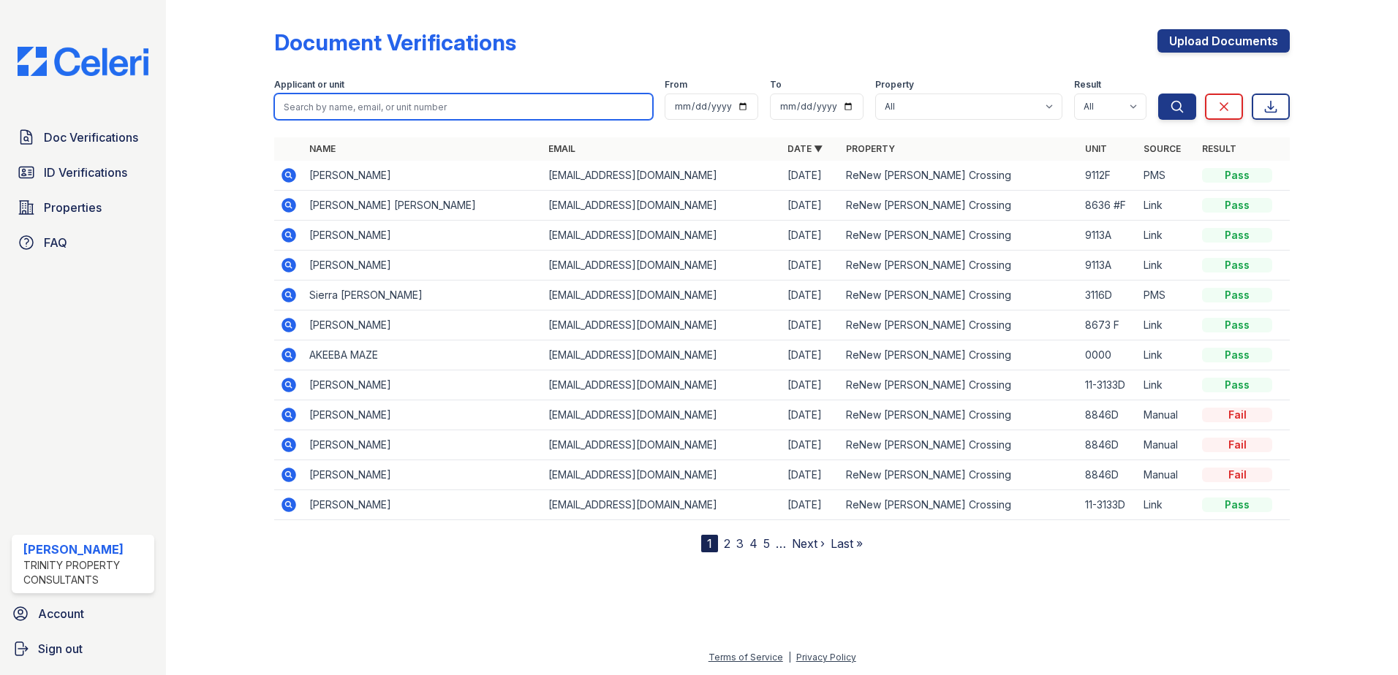
click at [340, 108] on input "search" at bounding box center [463, 107] width 379 height 26
paste input "ZHIYING HU"
type input "ZHIYING HU"
click at [1158, 94] on button "Search" at bounding box center [1177, 107] width 38 height 26
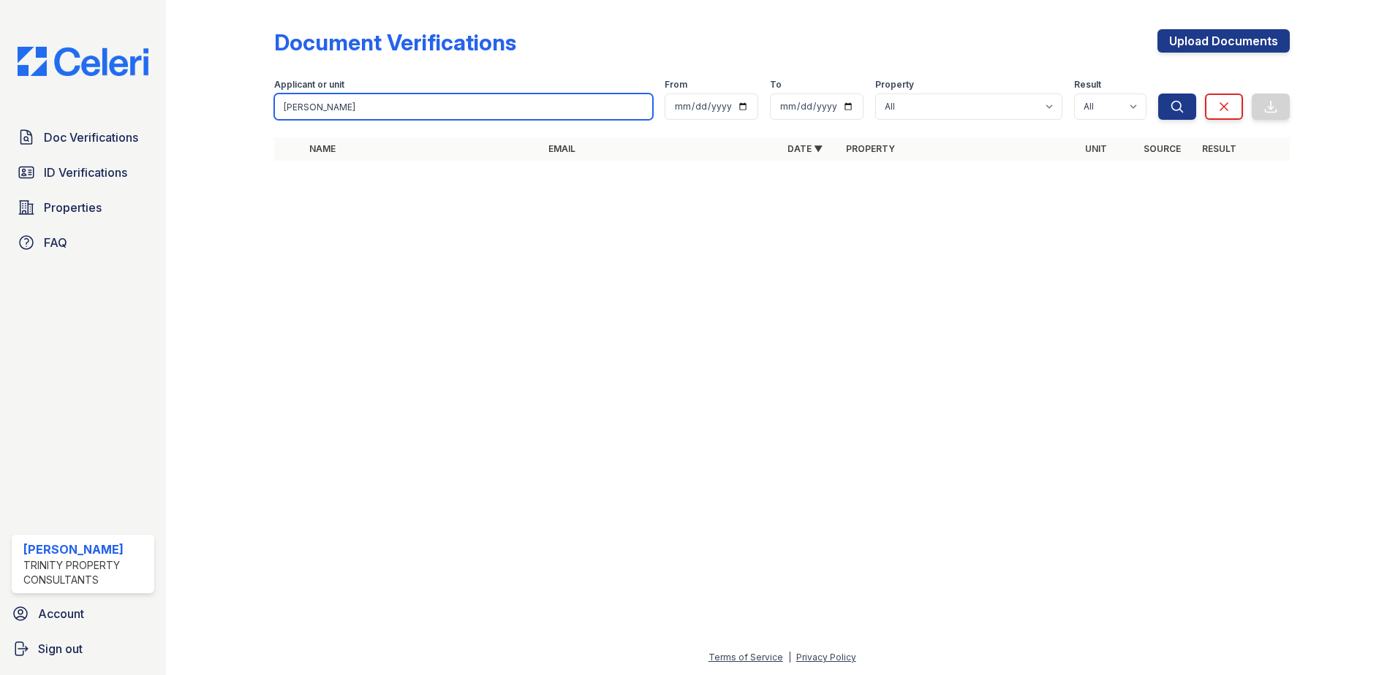
click at [352, 107] on input "ZHIYING HU" at bounding box center [463, 107] width 379 height 26
type input "ZHIYING"
click at [1158, 94] on button "Search" at bounding box center [1177, 107] width 38 height 26
drag, startPoint x: 341, startPoint y: 111, endPoint x: 0, endPoint y: 48, distance: 347.2
click at [99, 95] on div "Doc Verifications ID Verifications Properties FAQ Candis Charles Trinity Proper…" at bounding box center [699, 337] width 1398 height 675
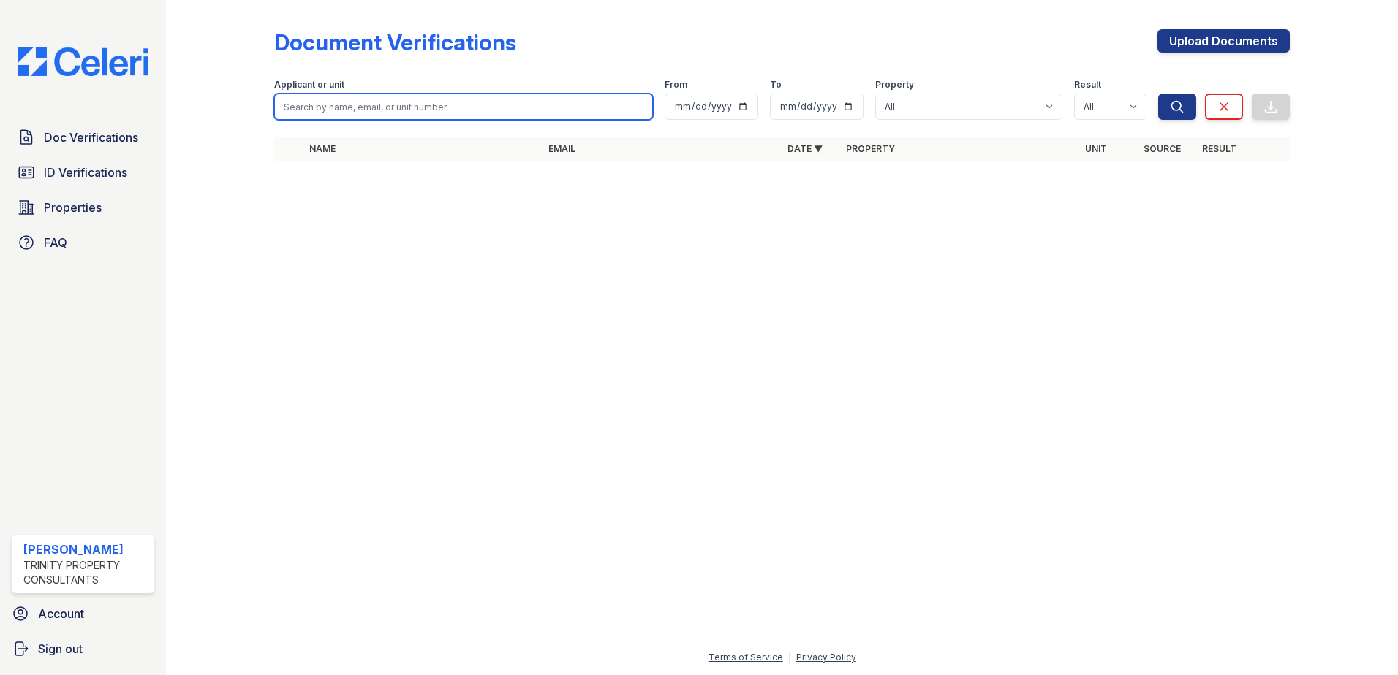
paste input "Escamilla,"
type input "Escamilla,"
click at [1158, 94] on button "Search" at bounding box center [1177, 107] width 38 height 26
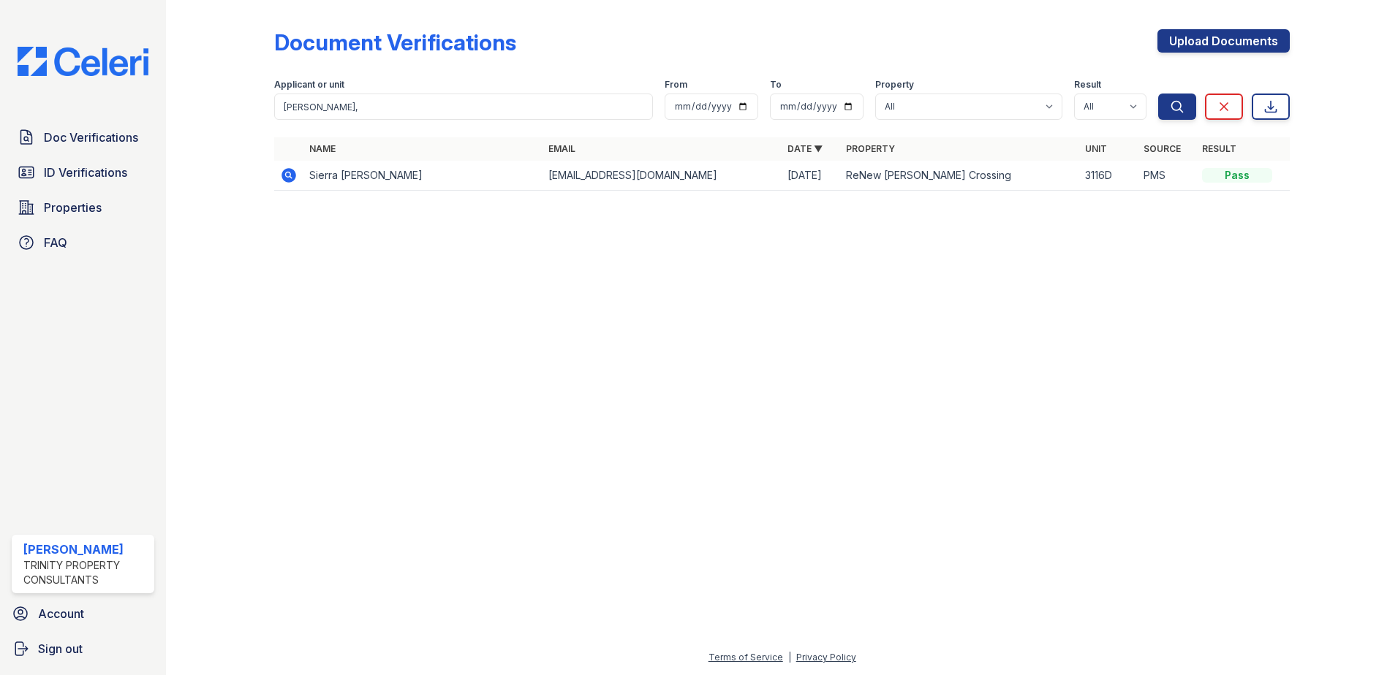
click at [290, 176] on icon at bounding box center [289, 176] width 18 height 18
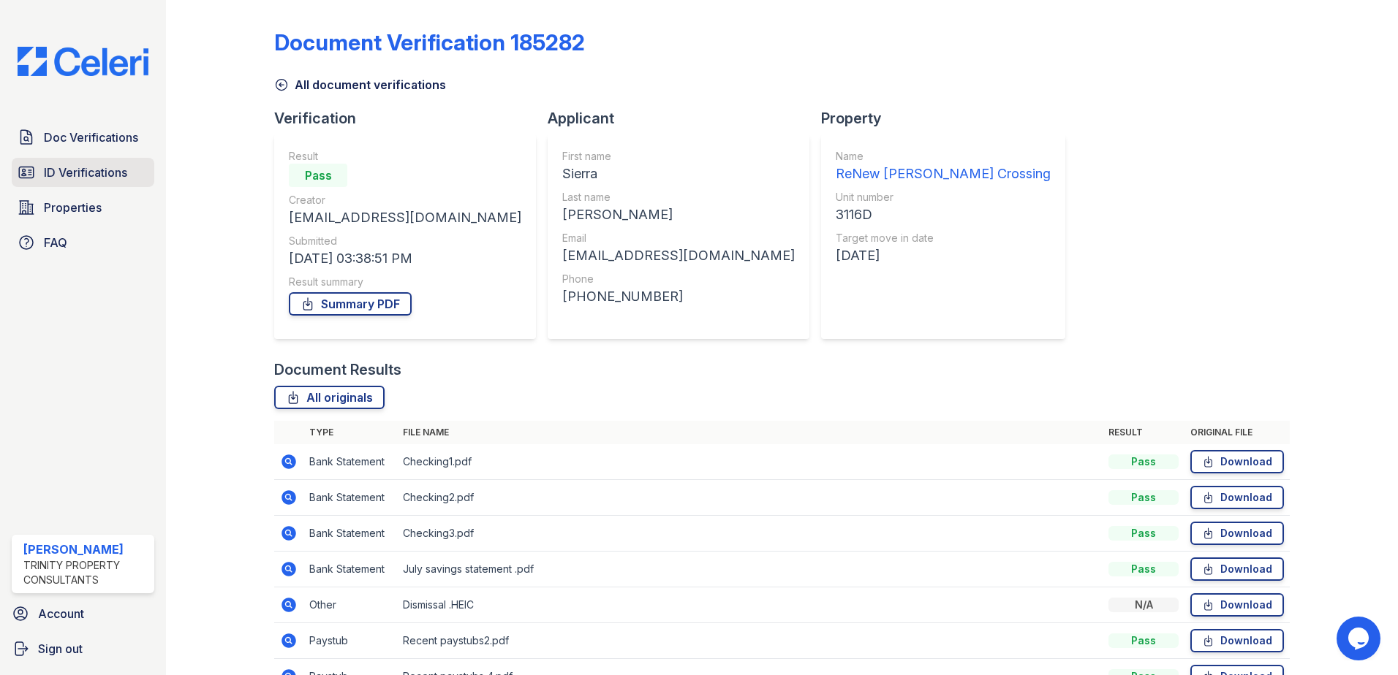
click at [94, 177] on span "ID Verifications" at bounding box center [85, 173] width 83 height 18
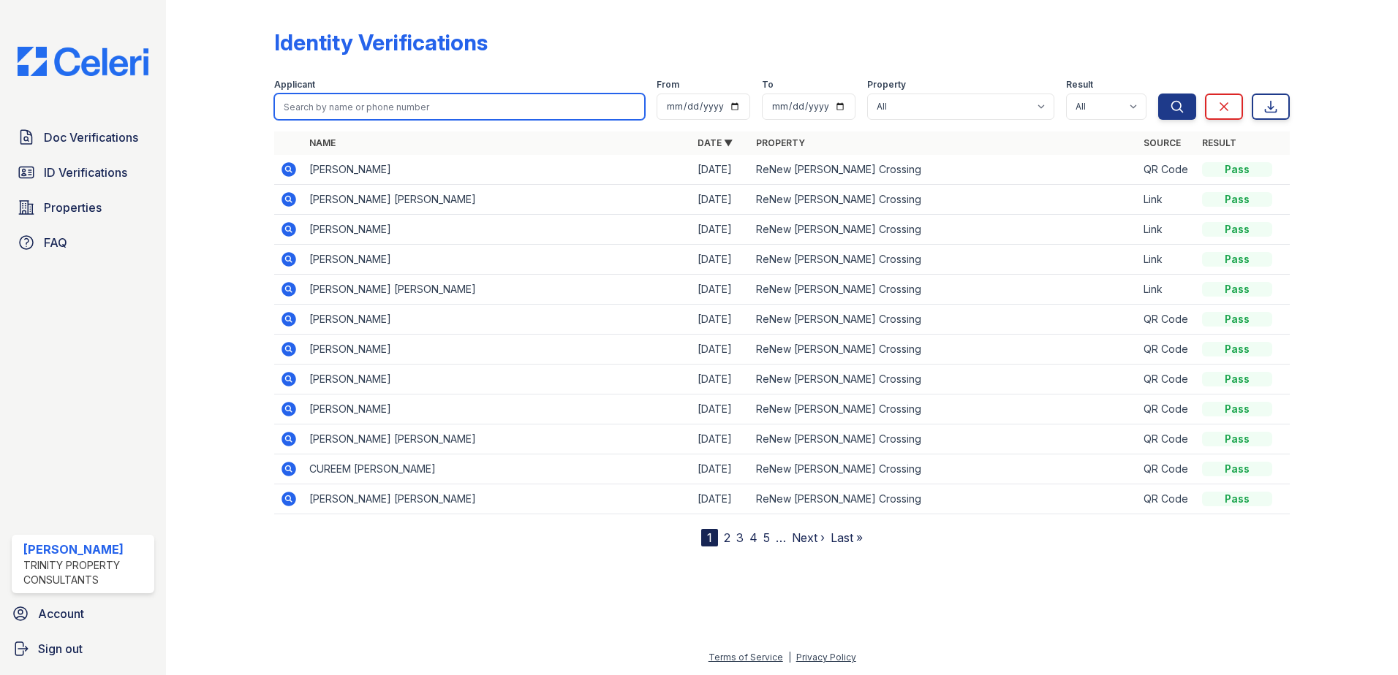
click at [376, 115] on input "search" at bounding box center [459, 107] width 371 height 26
paste input "Escamilla,"
type input "Escamilla,"
click at [1158, 94] on button "Search" at bounding box center [1177, 107] width 38 height 26
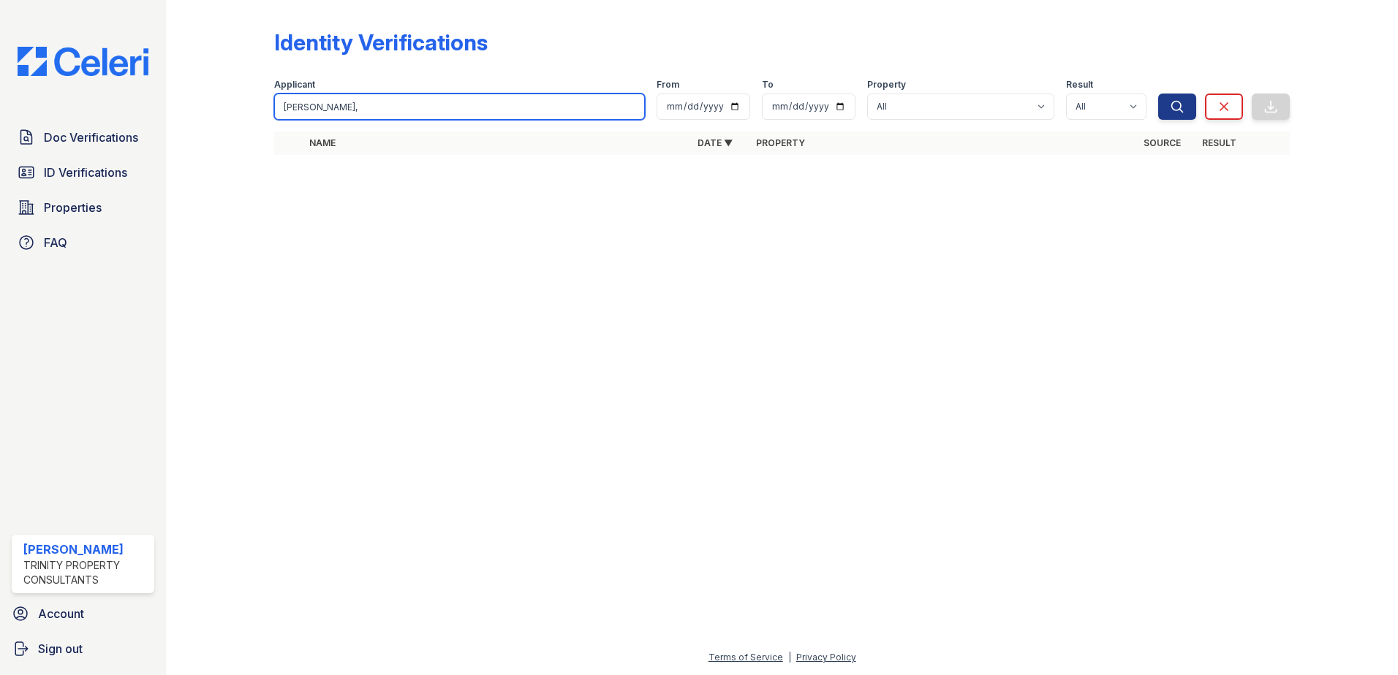
click at [338, 115] on input "Escamilla," at bounding box center [459, 107] width 371 height 26
type input "[PERSON_NAME]"
click at [1158, 94] on button "Search" at bounding box center [1177, 107] width 38 height 26
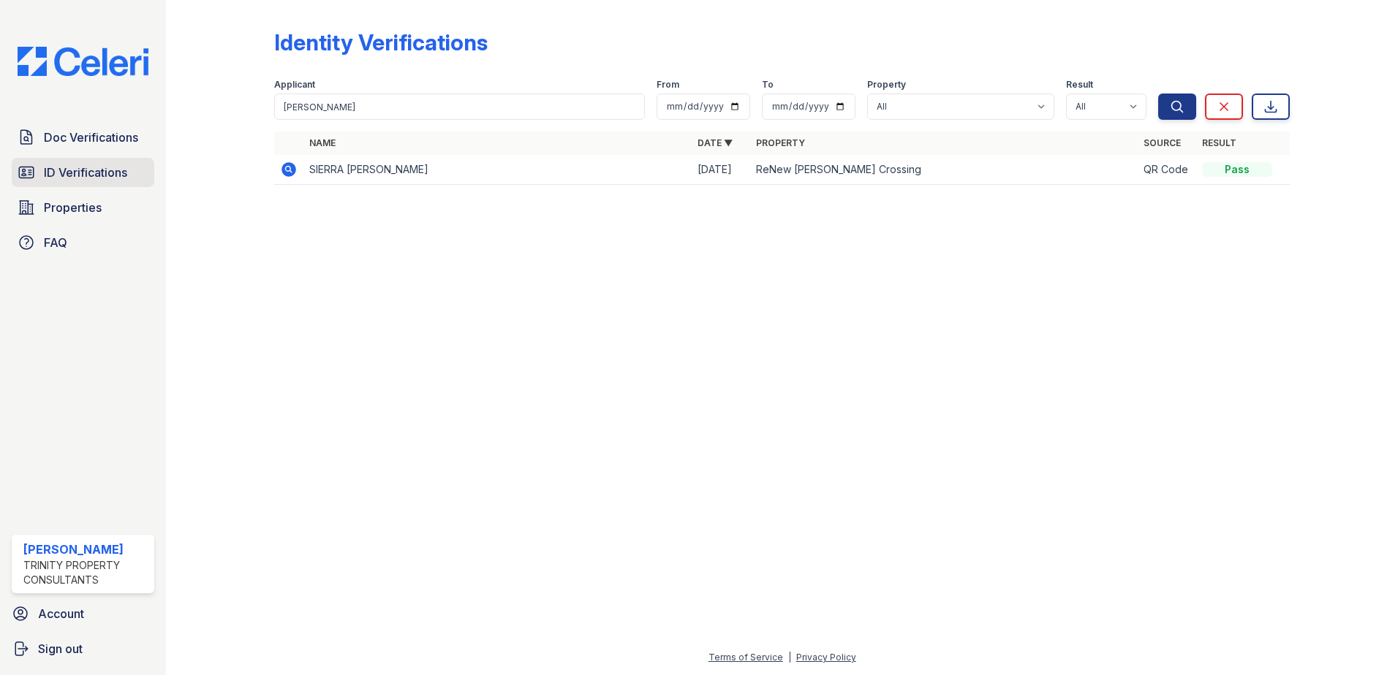
click at [101, 174] on span "ID Verifications" at bounding box center [85, 173] width 83 height 18
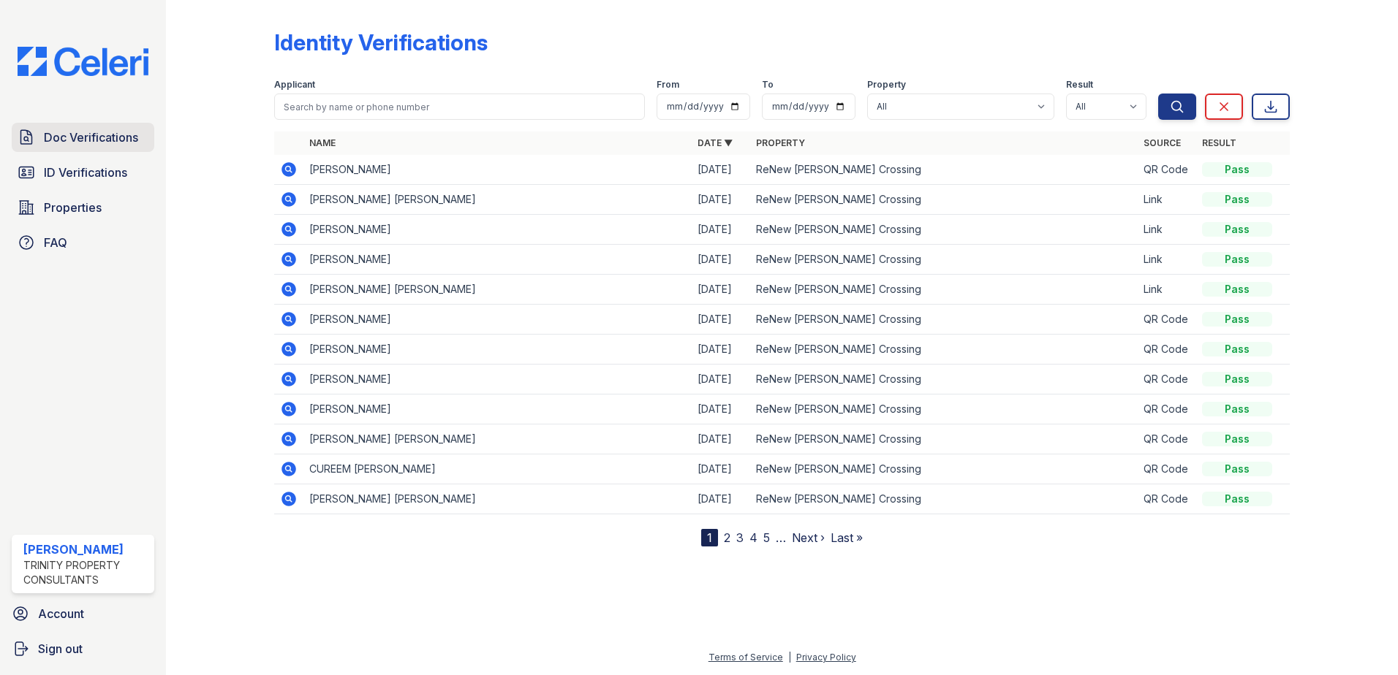
click at [99, 148] on link "Doc Verifications" at bounding box center [83, 137] width 143 height 29
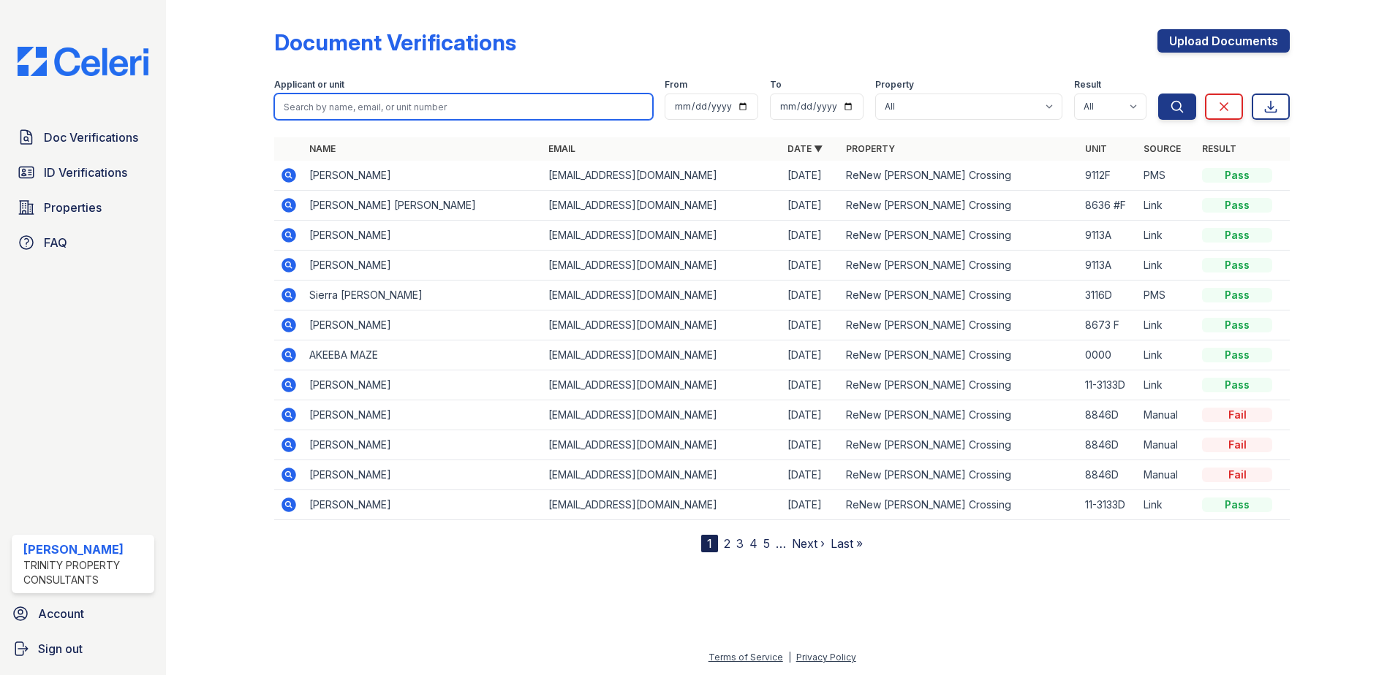
click at [328, 110] on input "search" at bounding box center [463, 107] width 379 height 26
paste input "Escamilla,"
type input "[PERSON_NAME]"
click at [1158, 94] on button "Search" at bounding box center [1177, 107] width 38 height 26
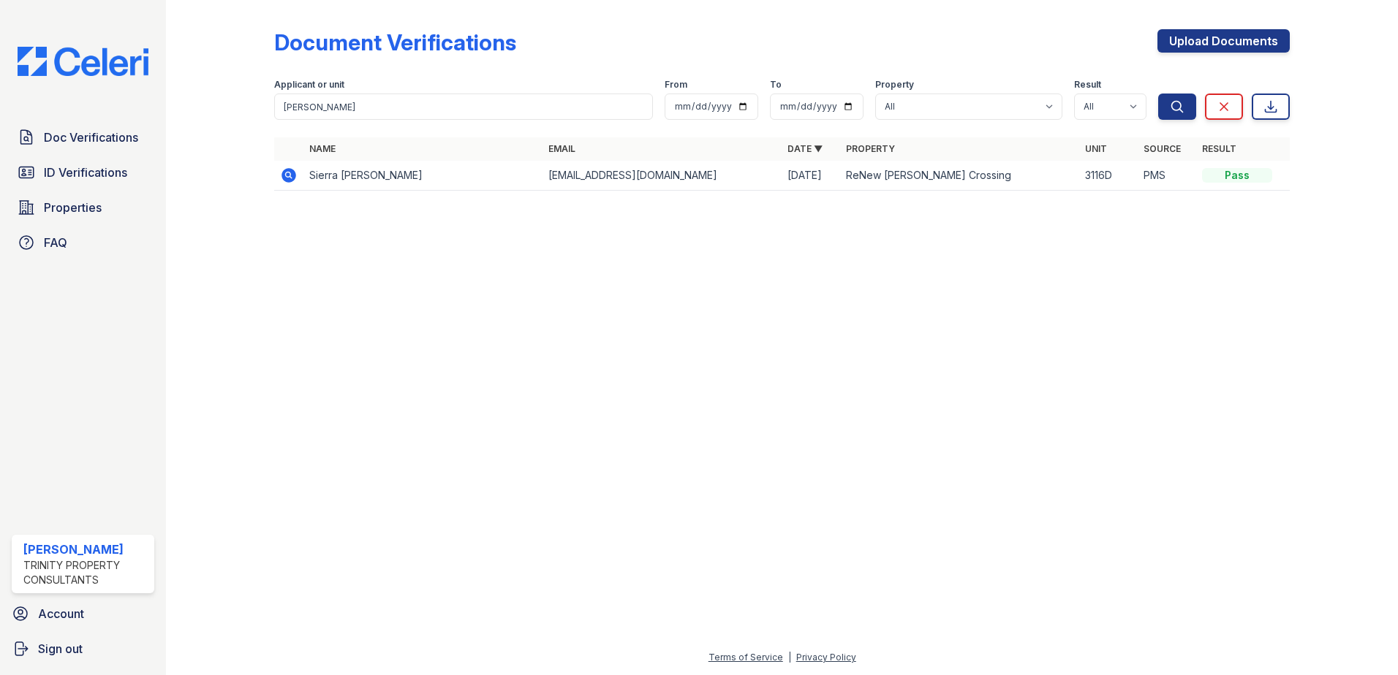
click at [288, 182] on icon at bounding box center [288, 175] width 15 height 15
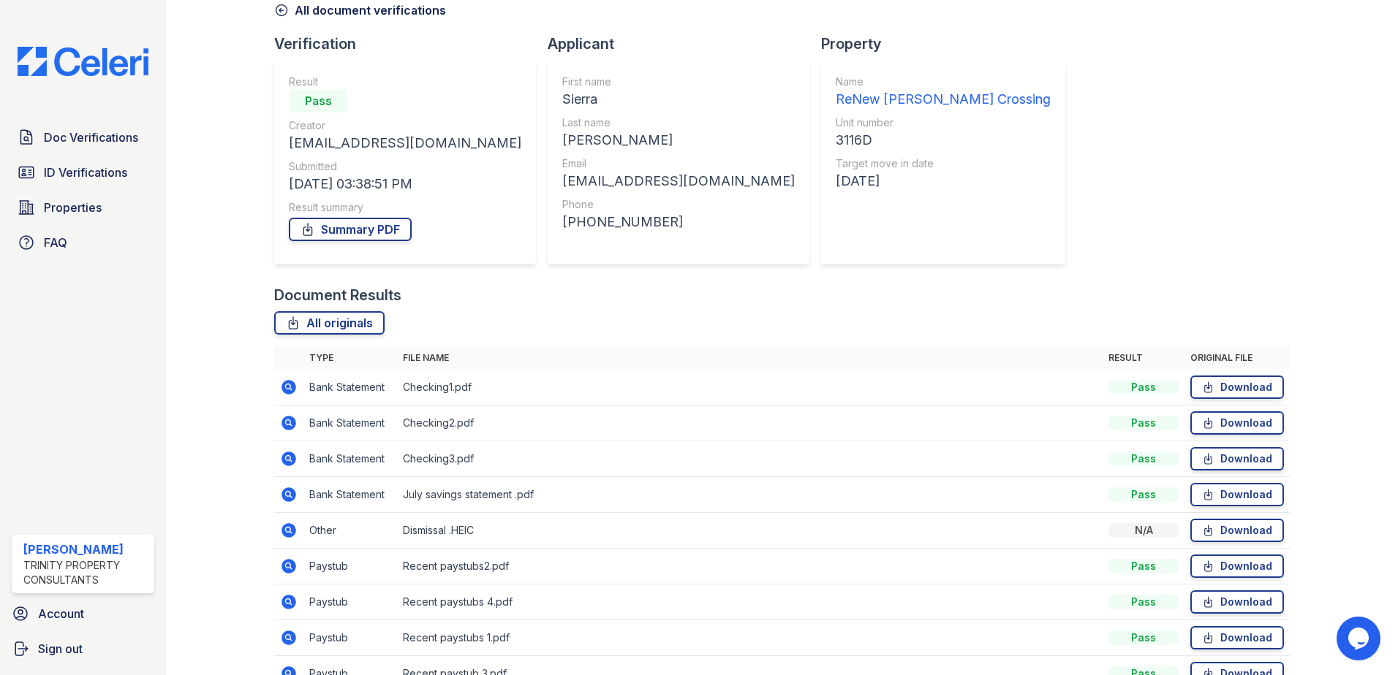
scroll to position [146, 0]
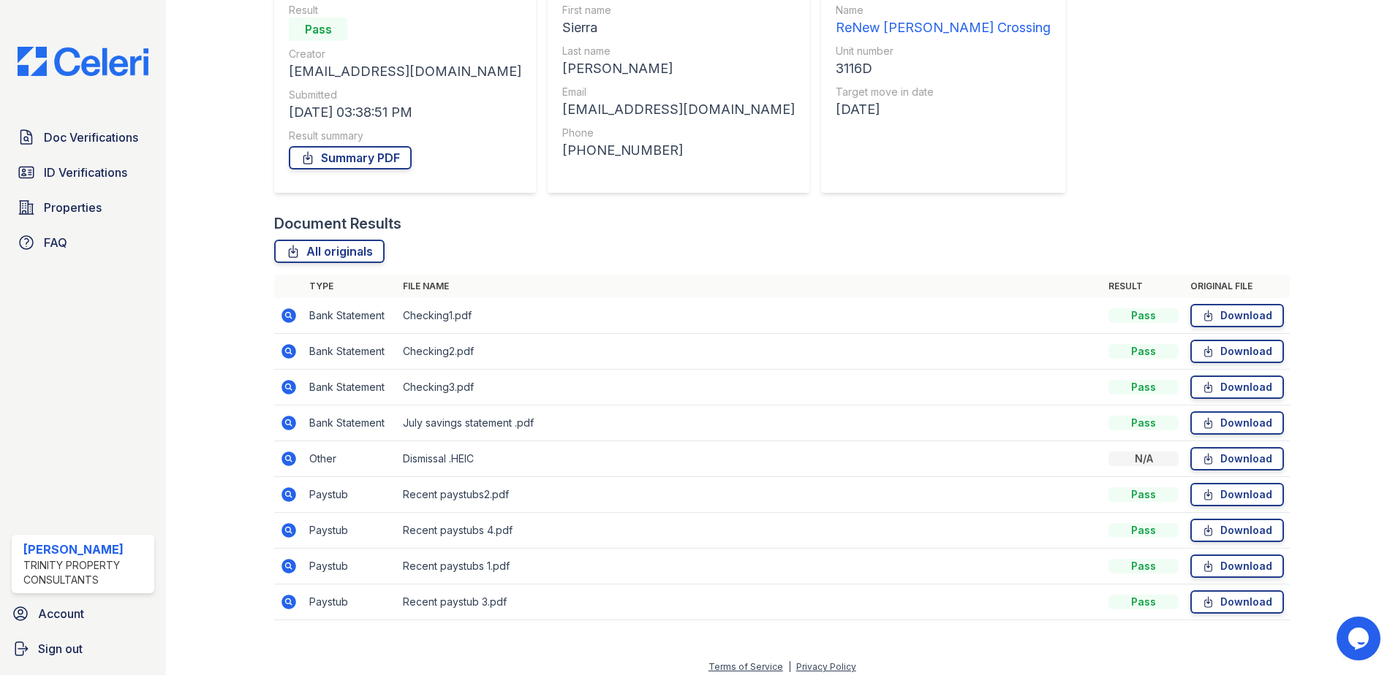
click at [295, 490] on icon at bounding box center [289, 495] width 18 height 18
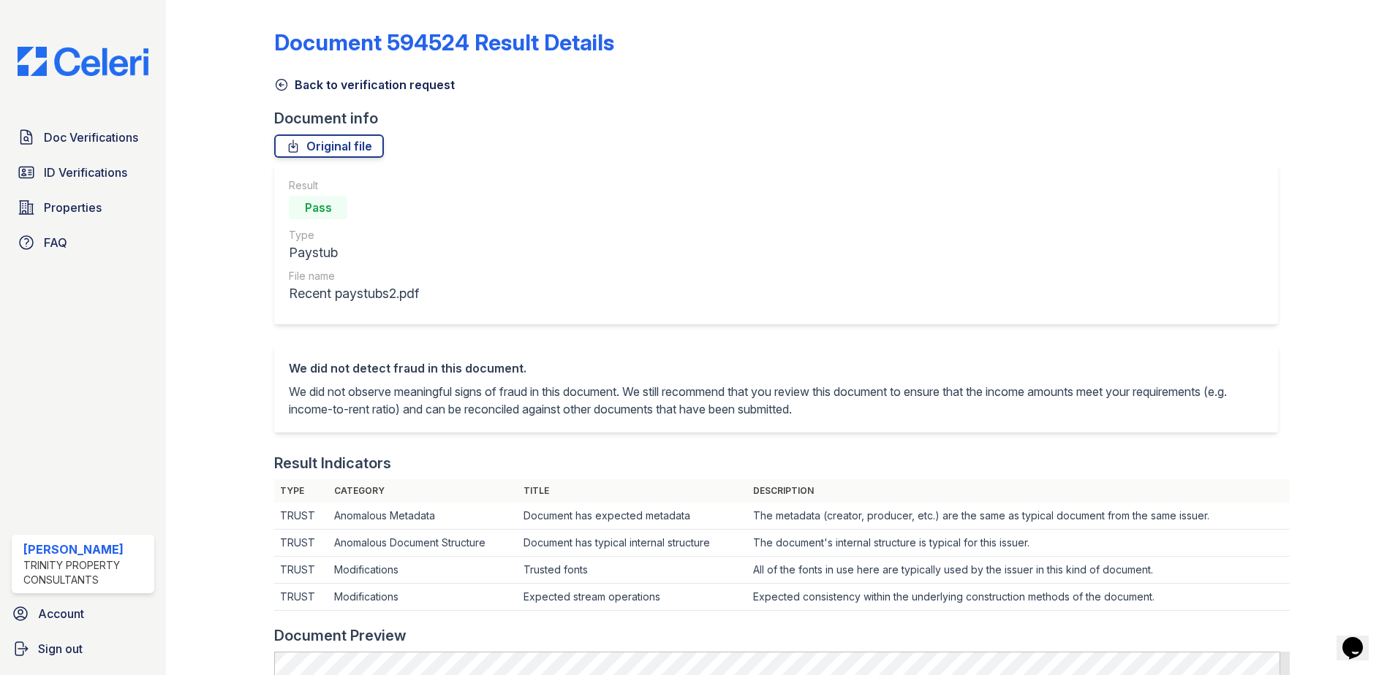
drag, startPoint x: 280, startPoint y: 86, endPoint x: 490, endPoint y: 187, distance: 233.4
click at [280, 86] on icon at bounding box center [281, 85] width 11 height 11
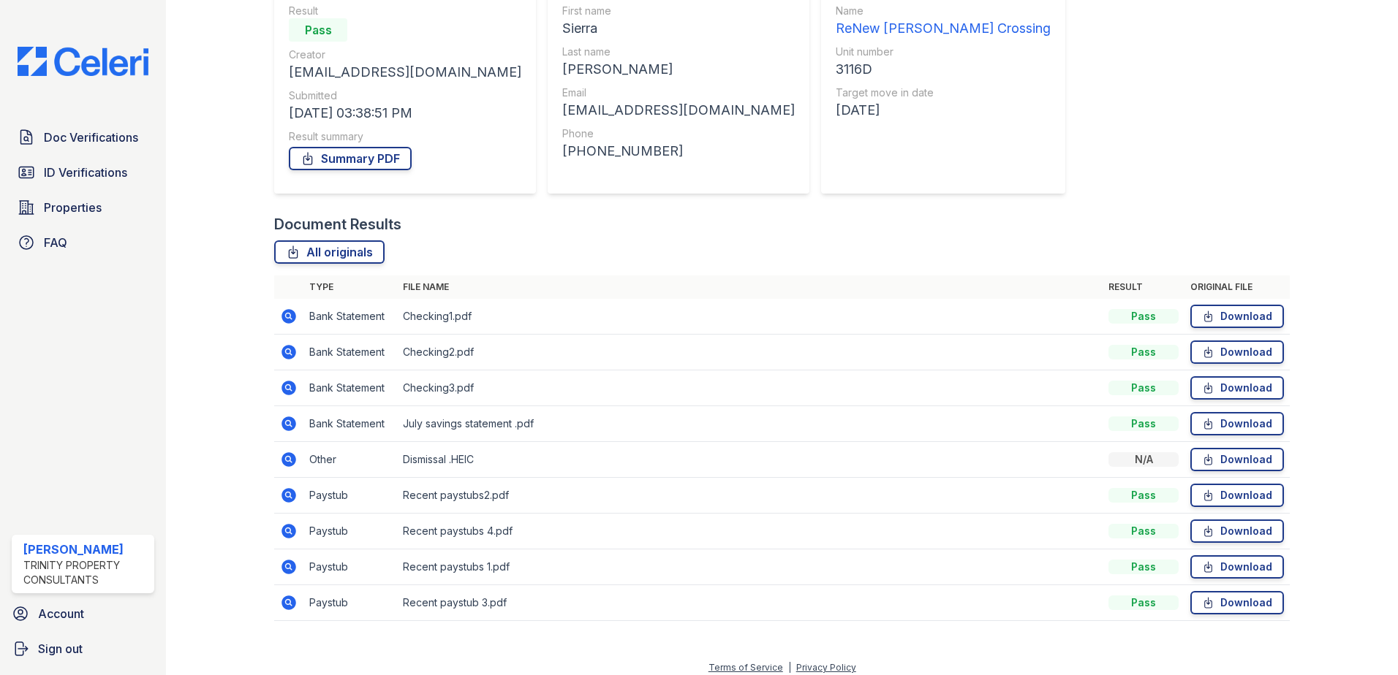
scroll to position [156, 0]
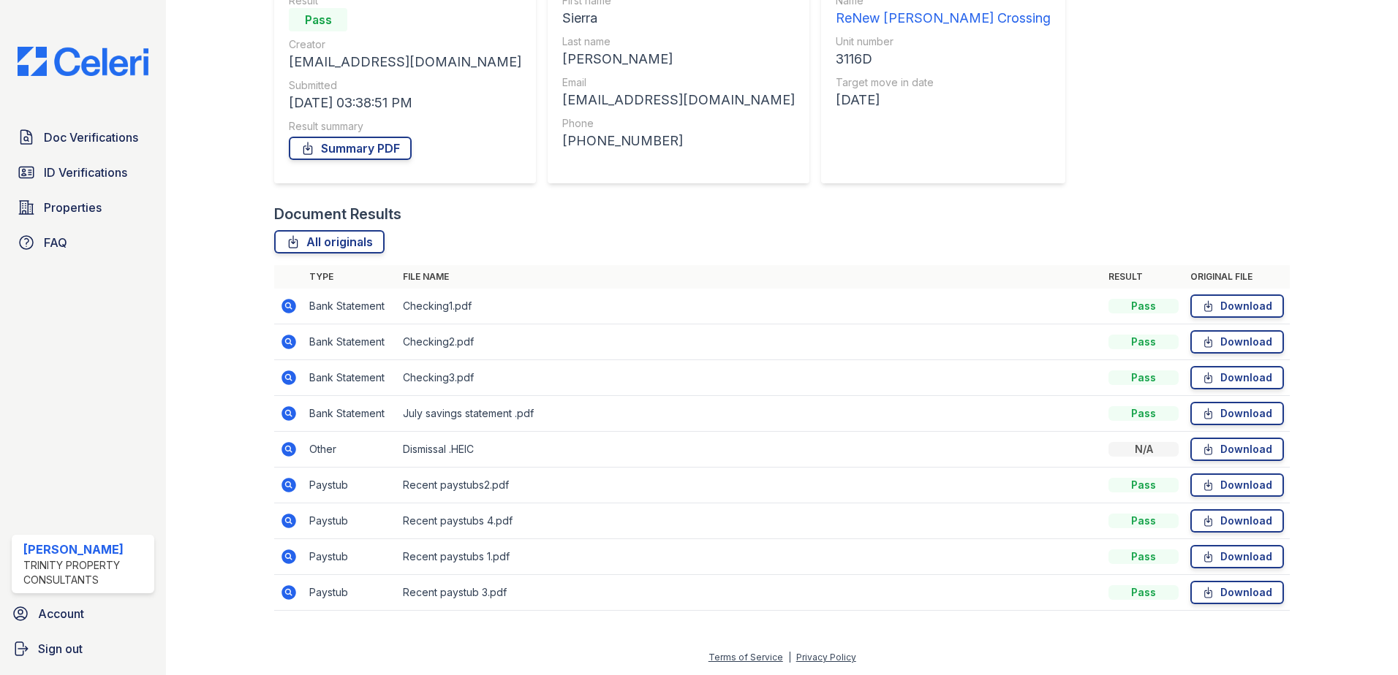
click at [288, 520] on icon at bounding box center [288, 520] width 4 height 4
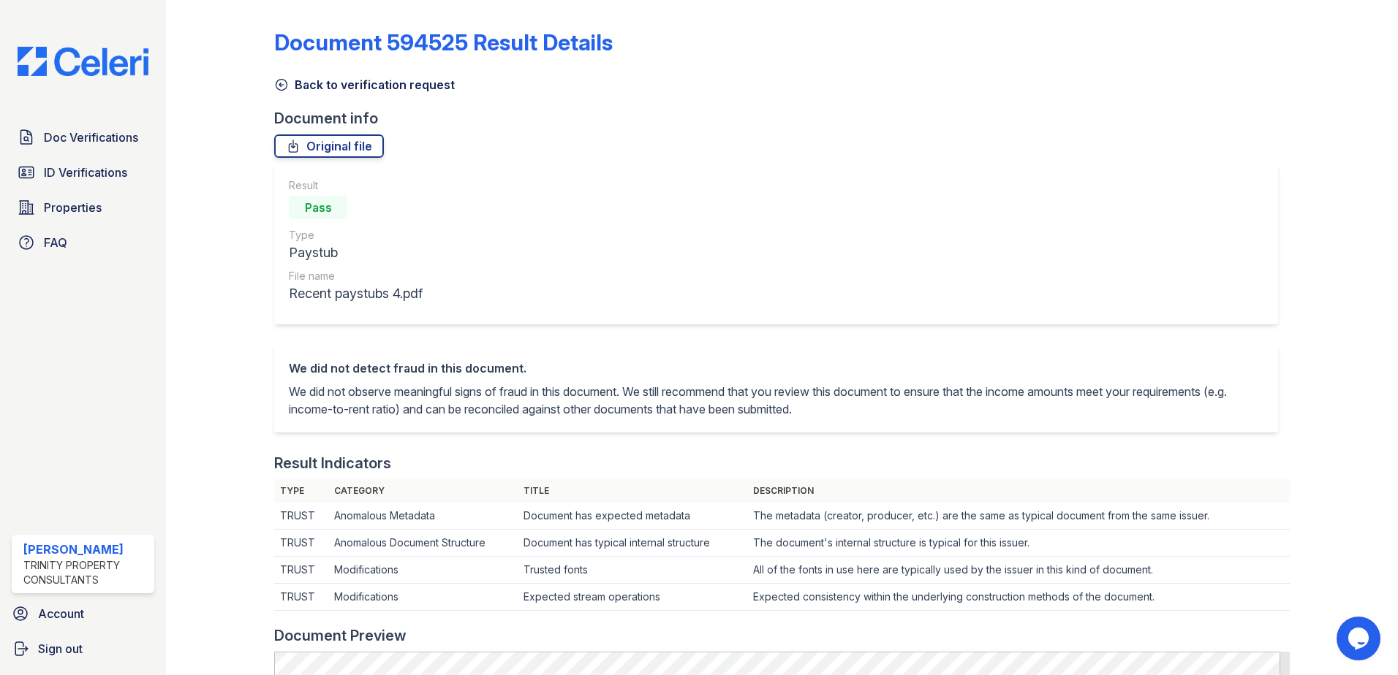
click at [287, 91] on icon at bounding box center [281, 84] width 15 height 15
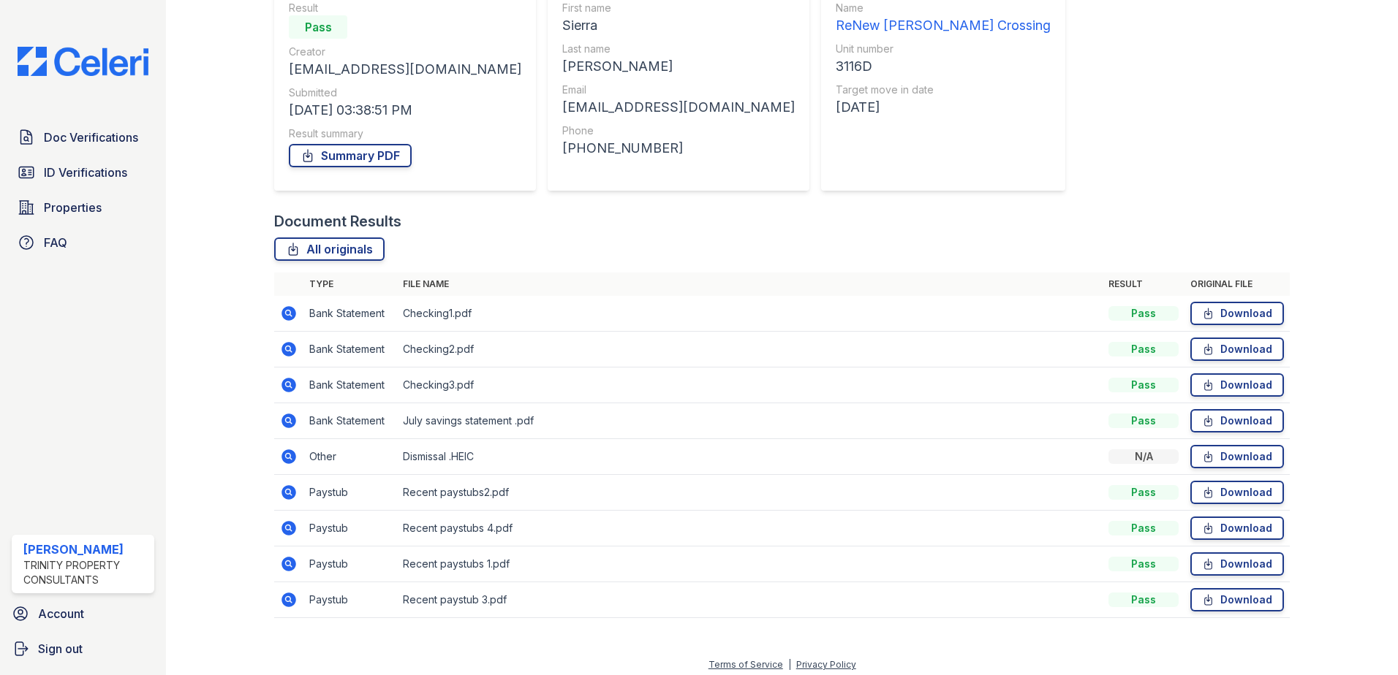
scroll to position [156, 0]
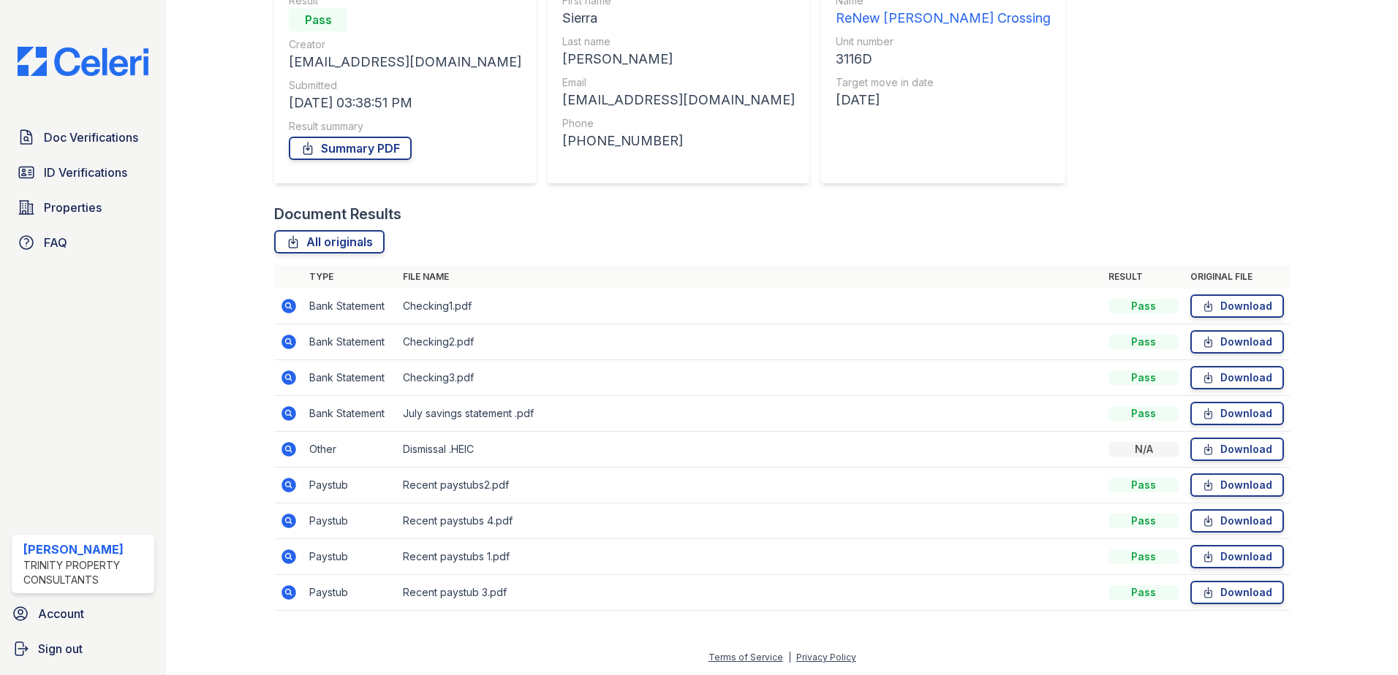
click at [287, 558] on icon at bounding box center [289, 557] width 18 height 18
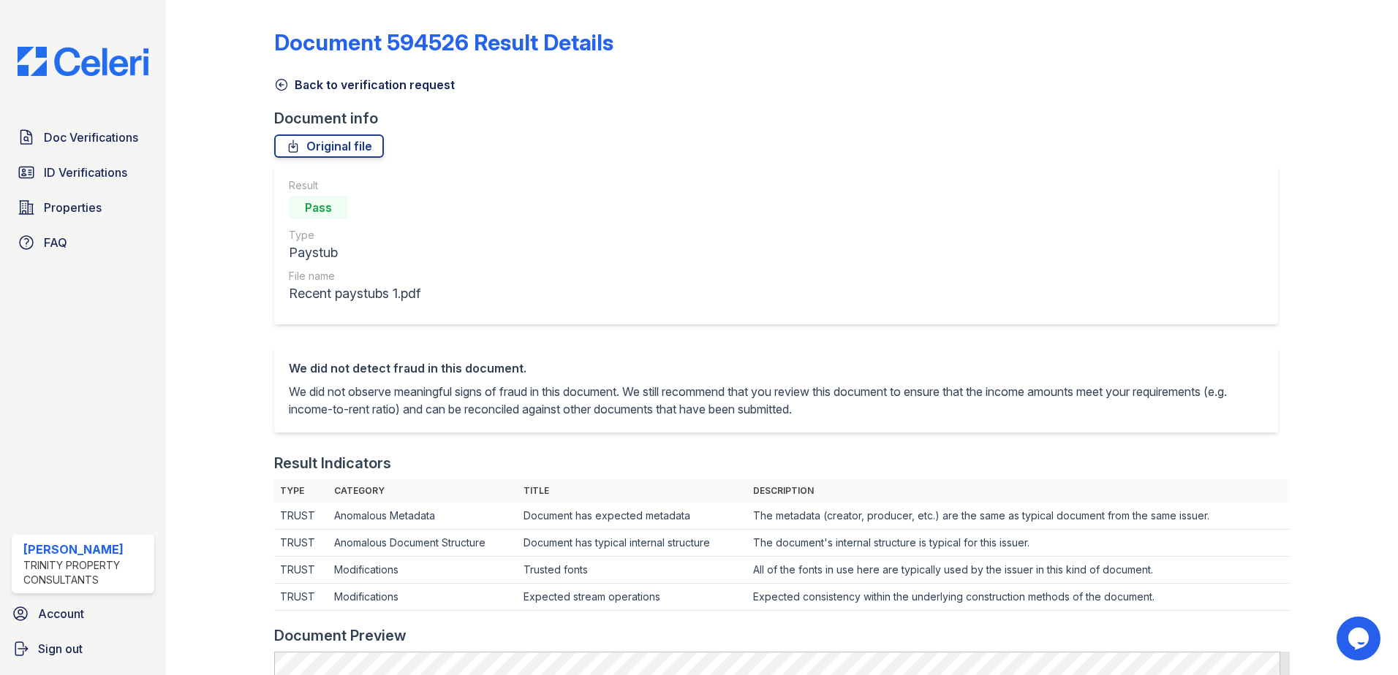
drag, startPoint x: 279, startPoint y: 88, endPoint x: 705, endPoint y: 185, distance: 436.4
click at [279, 88] on icon at bounding box center [281, 84] width 15 height 15
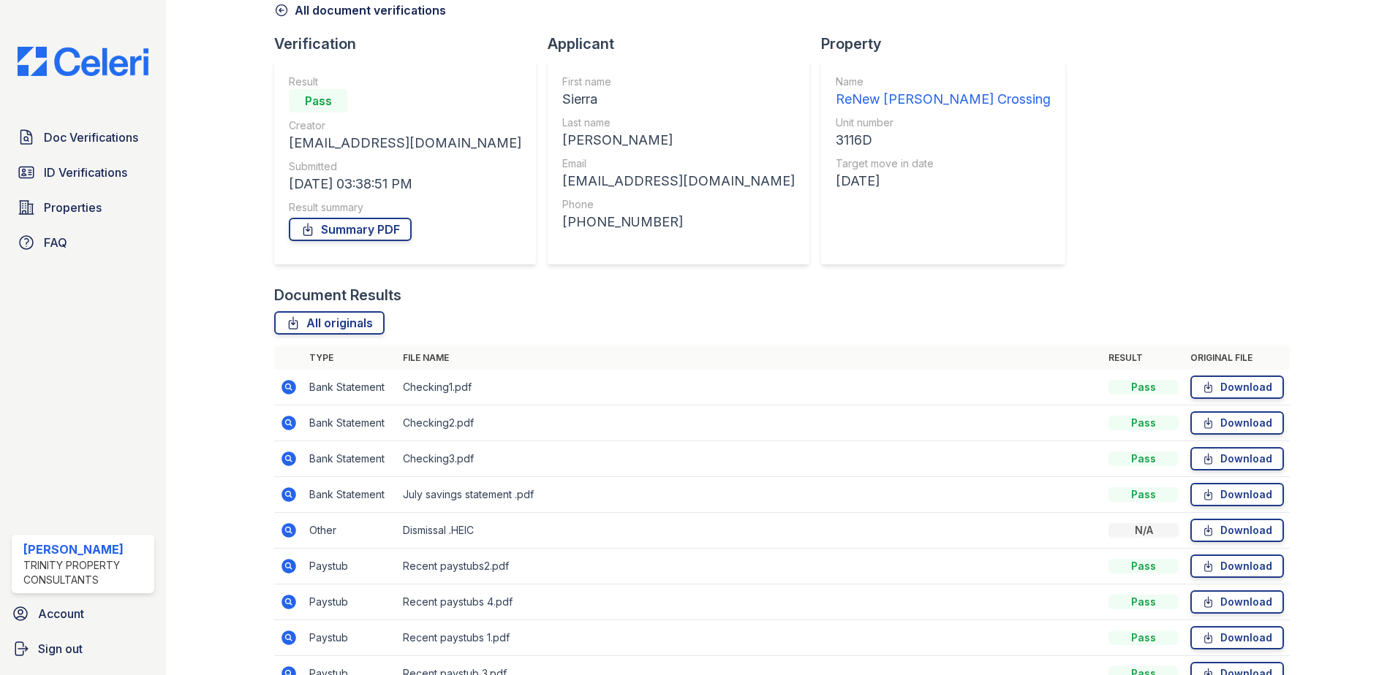
scroll to position [156, 0]
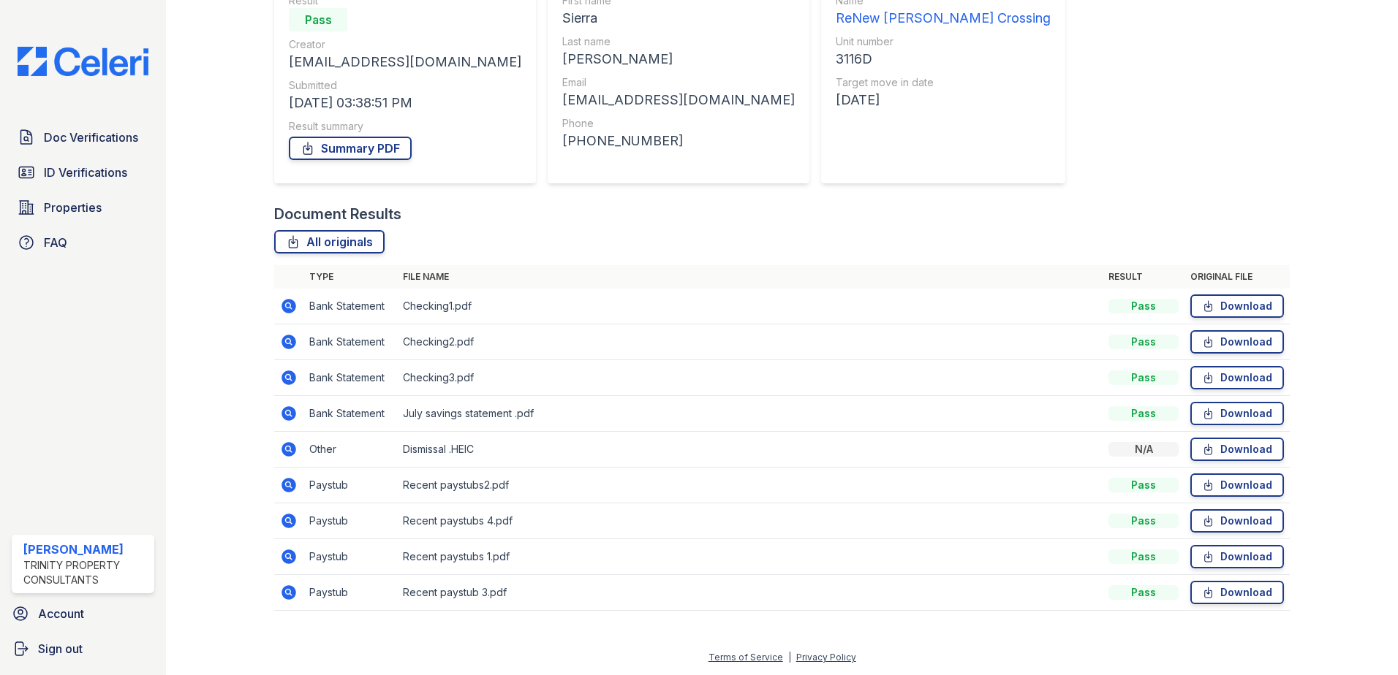
click at [287, 599] on icon at bounding box center [288, 592] width 15 height 15
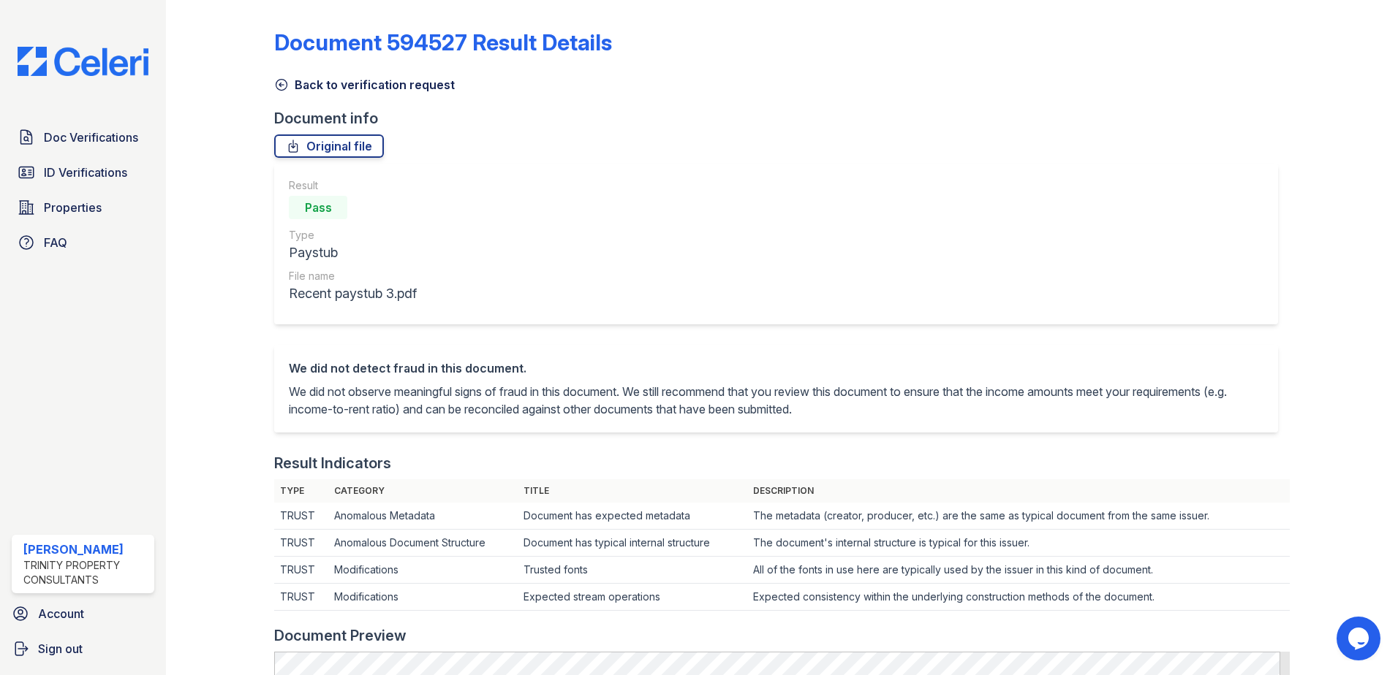
click at [286, 85] on icon at bounding box center [281, 85] width 11 height 11
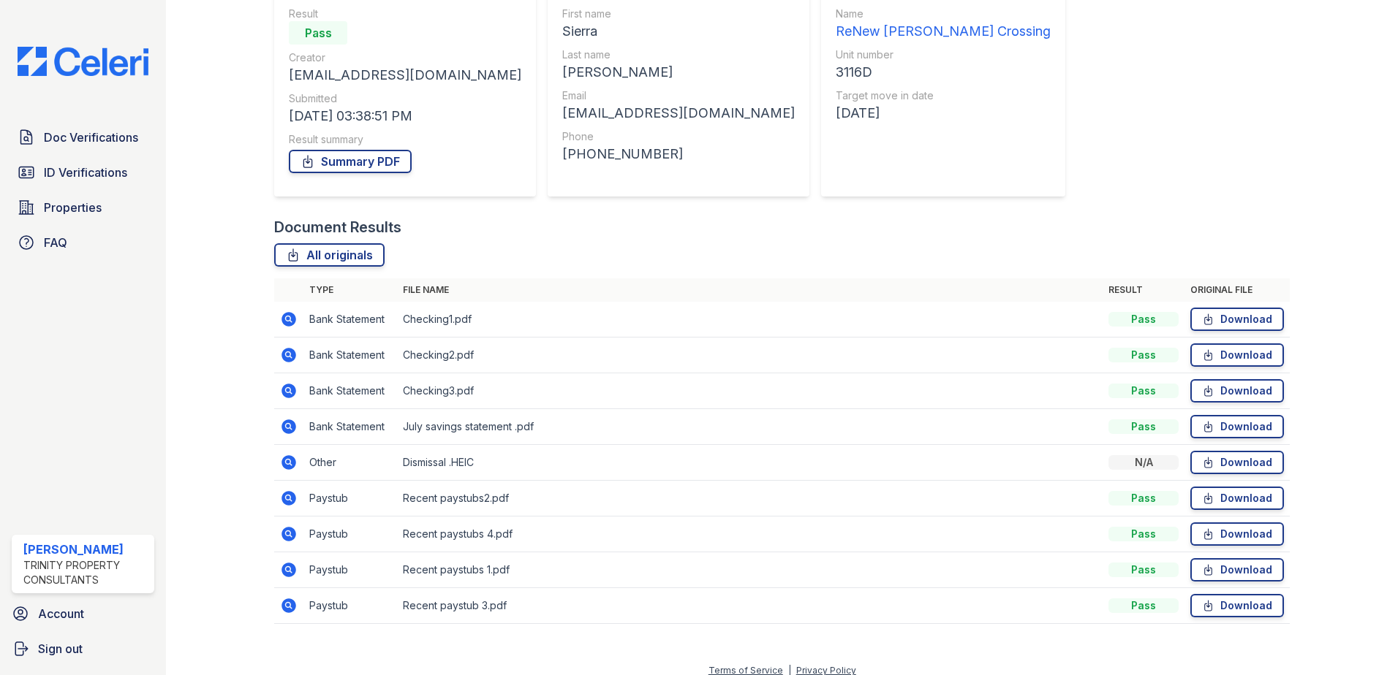
scroll to position [156, 0]
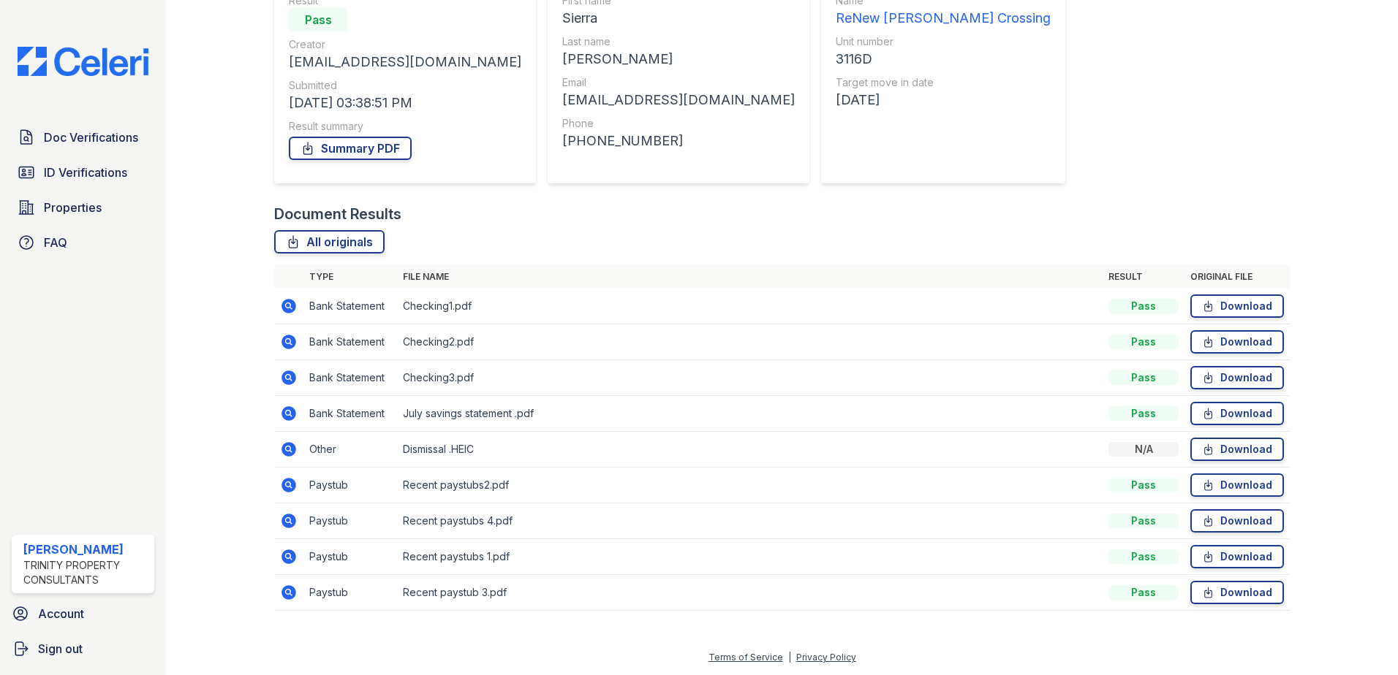
click at [289, 557] on icon at bounding box center [289, 557] width 18 height 18
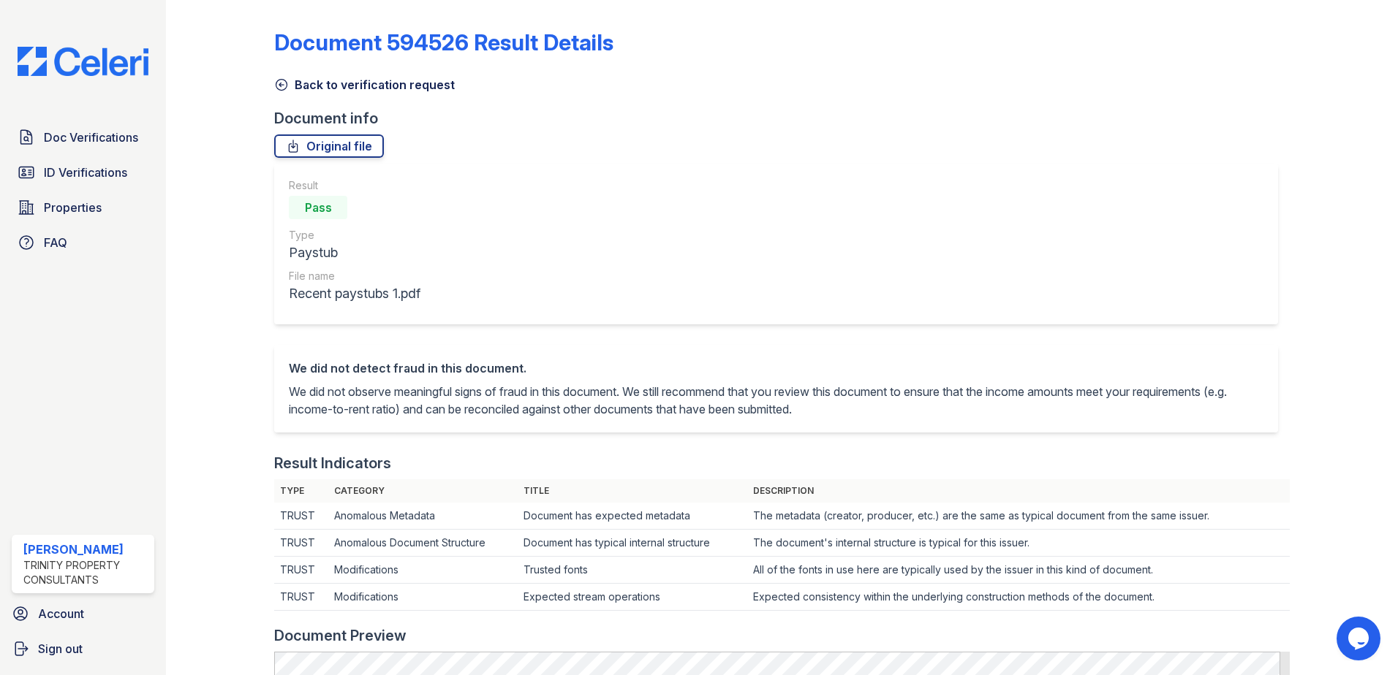
click at [278, 87] on icon at bounding box center [281, 84] width 15 height 15
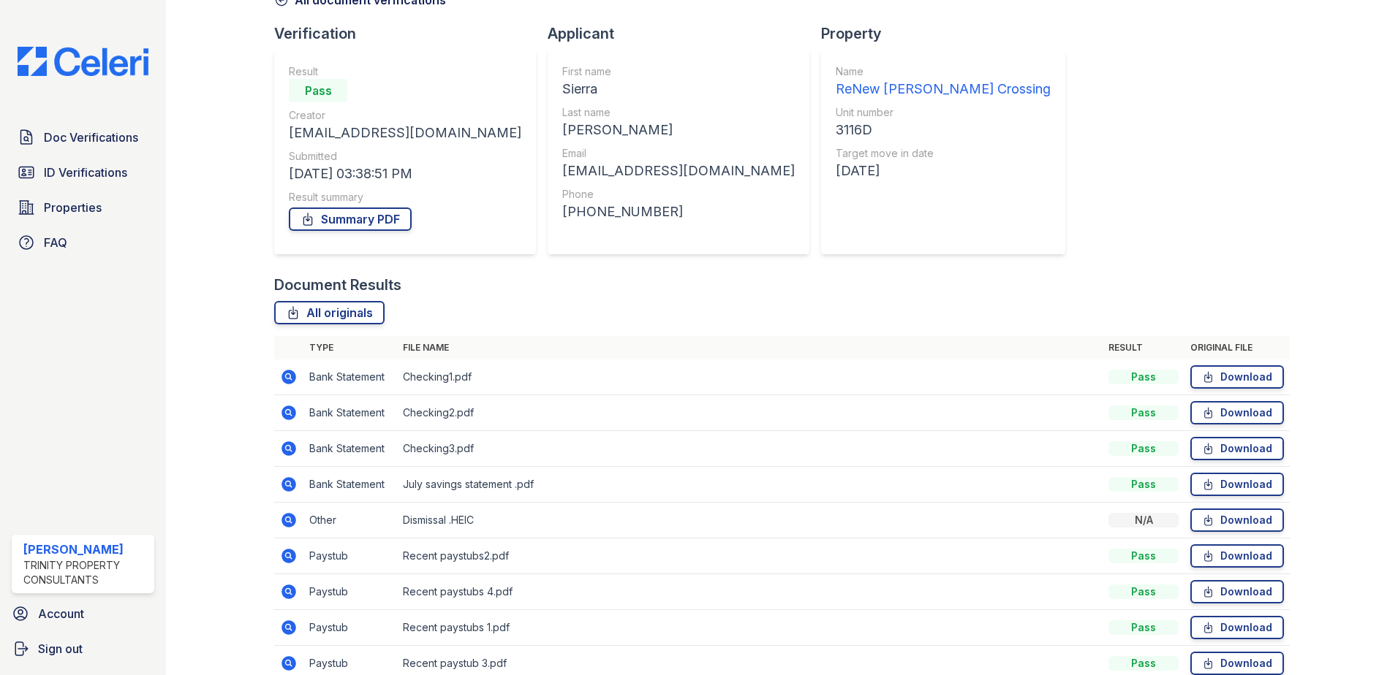
scroll to position [156, 0]
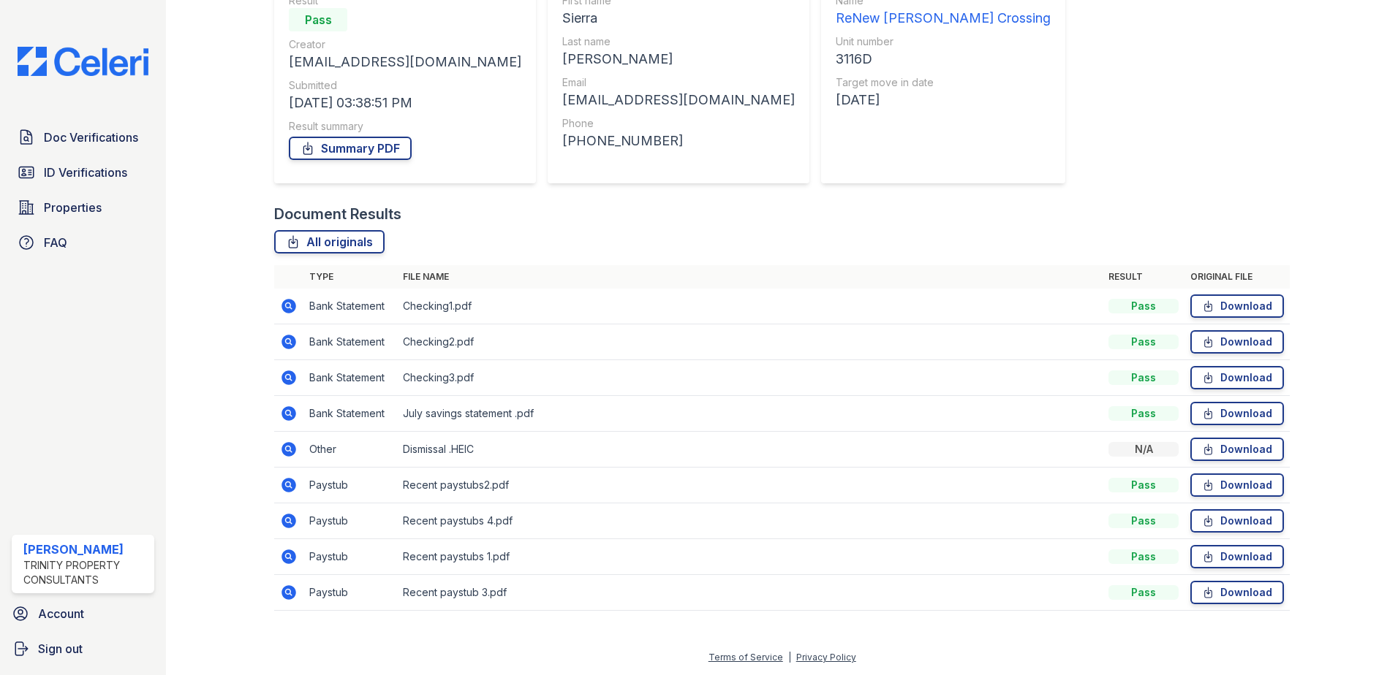
click at [291, 520] on icon at bounding box center [288, 521] width 15 height 15
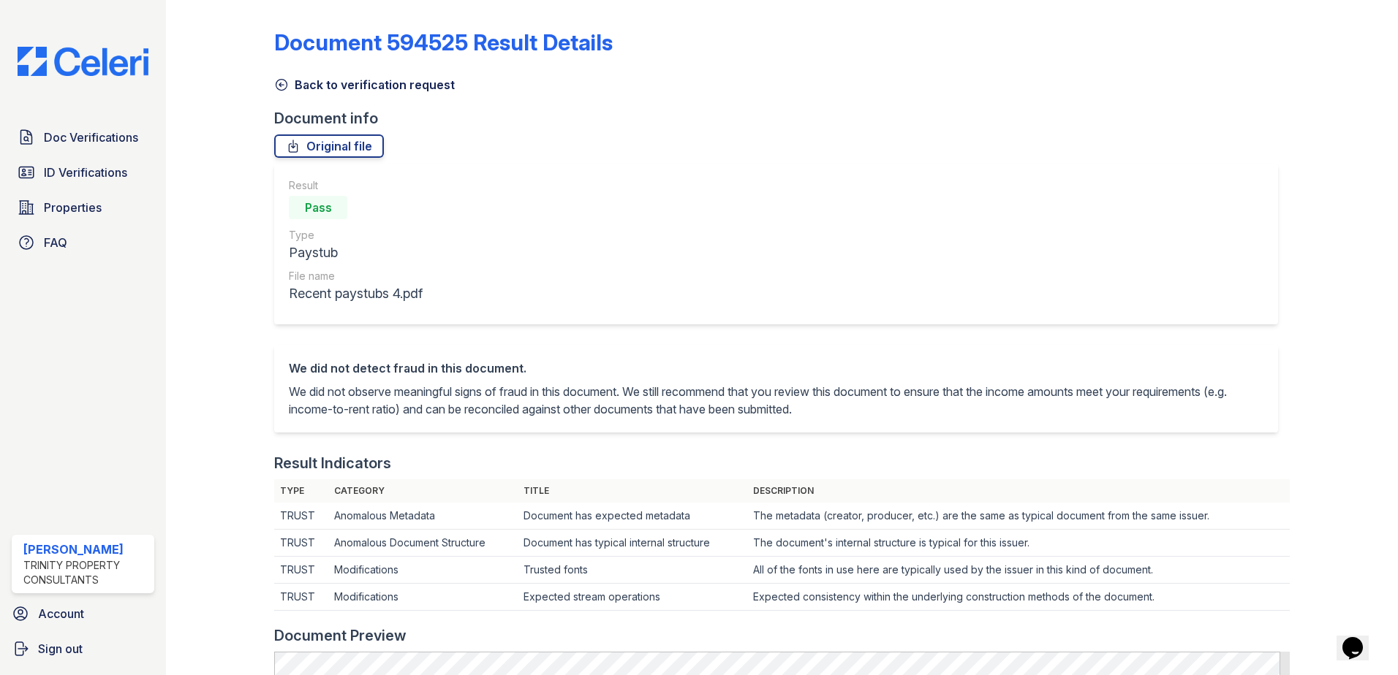
click at [286, 86] on icon at bounding box center [281, 85] width 11 height 11
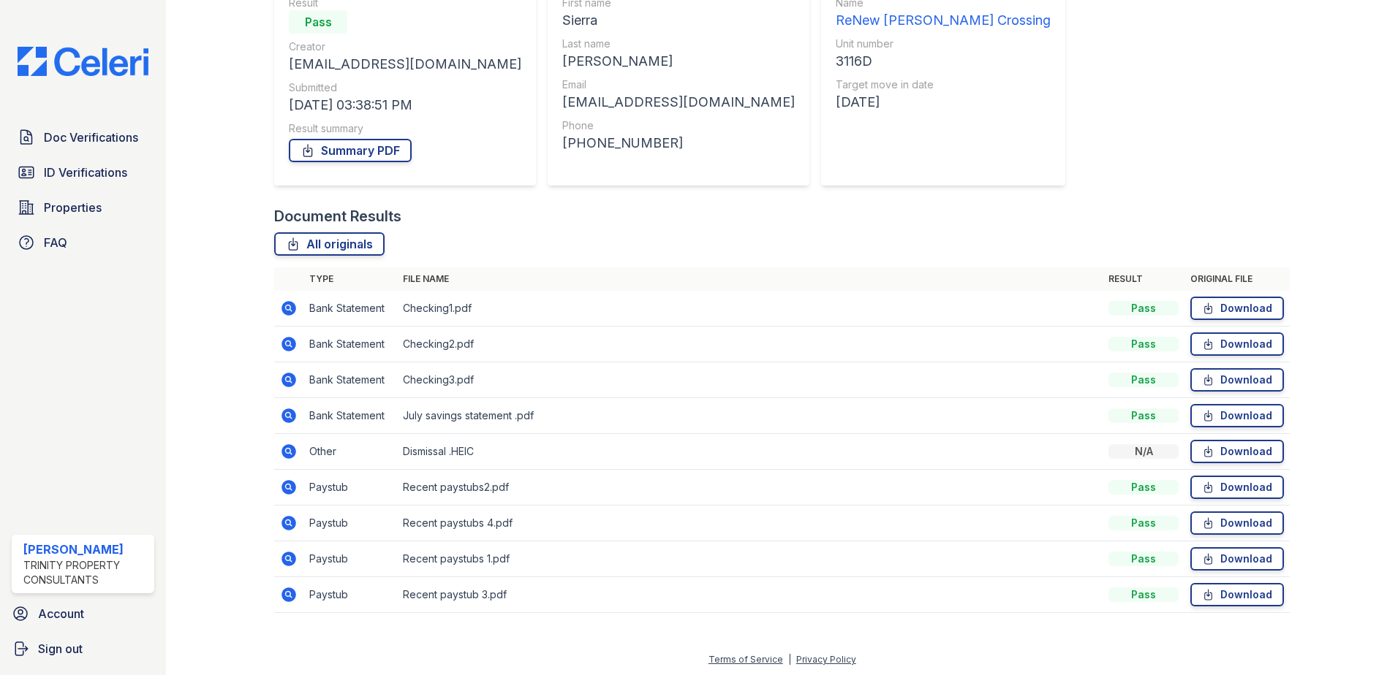
scroll to position [156, 0]
click at [287, 482] on icon at bounding box center [289, 486] width 18 height 18
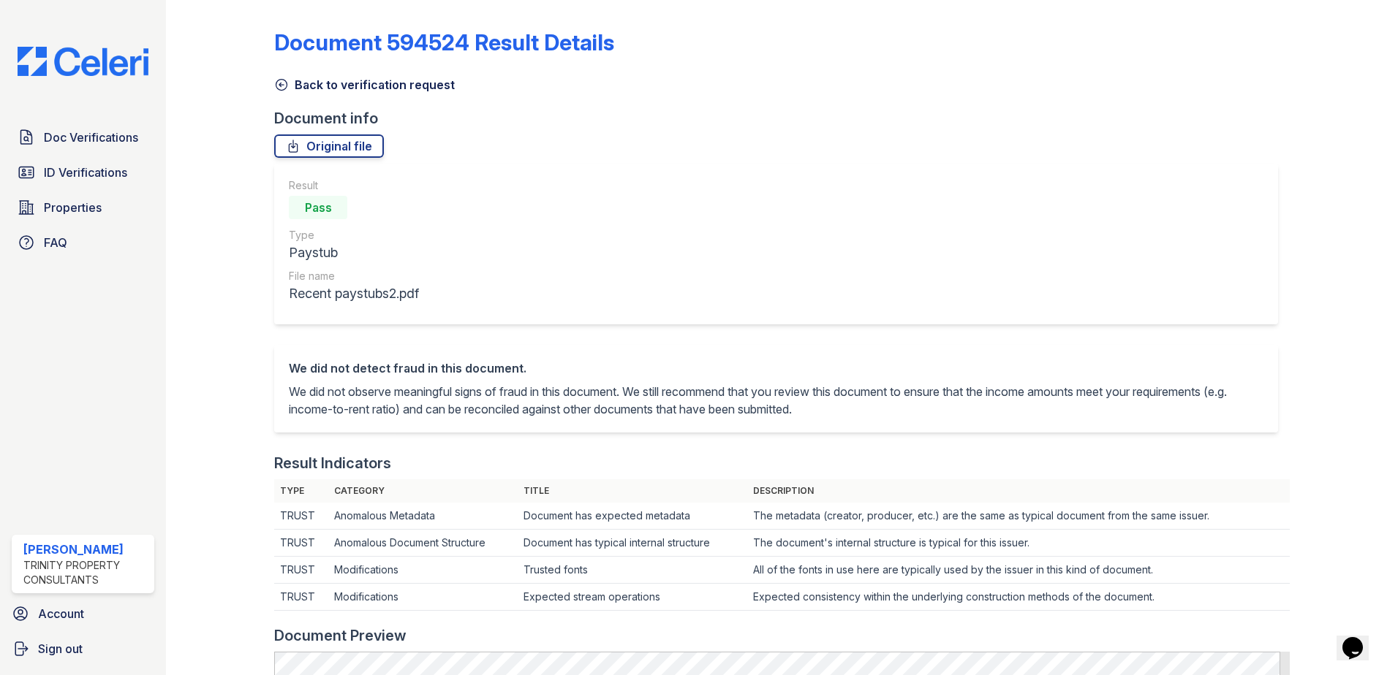
click at [287, 86] on icon at bounding box center [281, 85] width 11 height 11
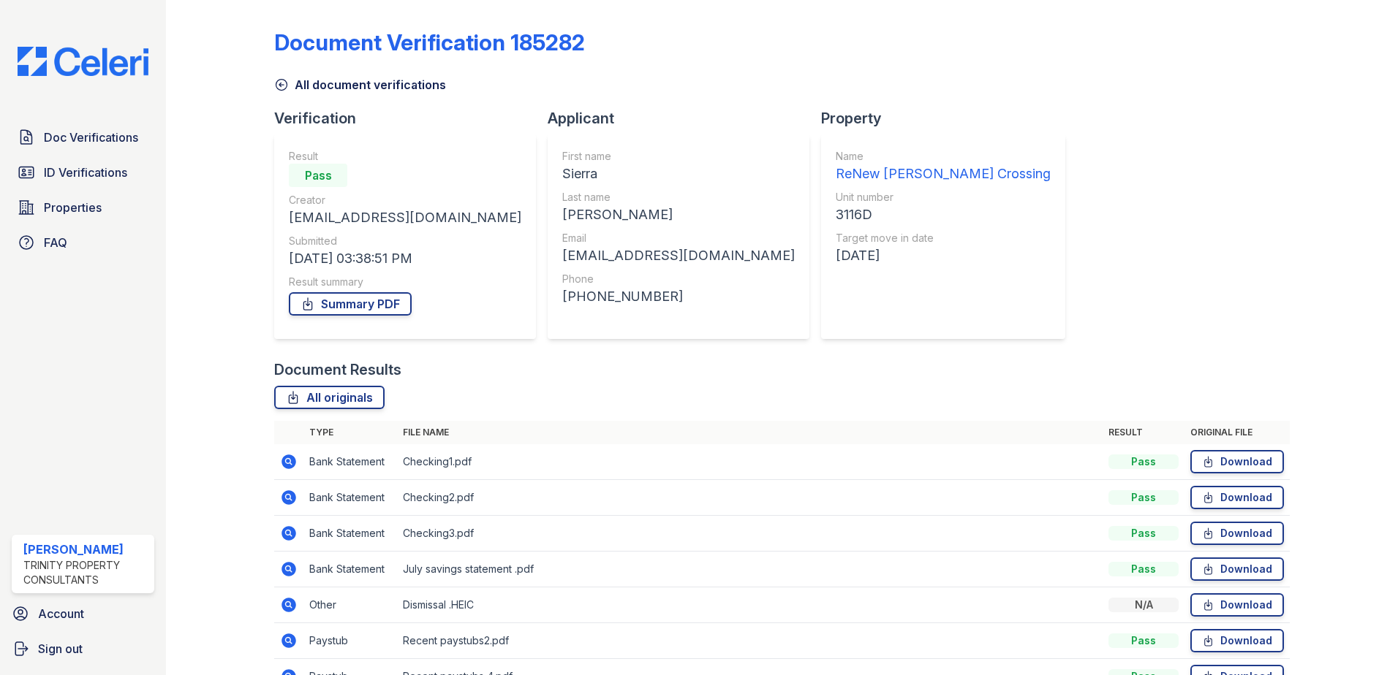
scroll to position [156, 0]
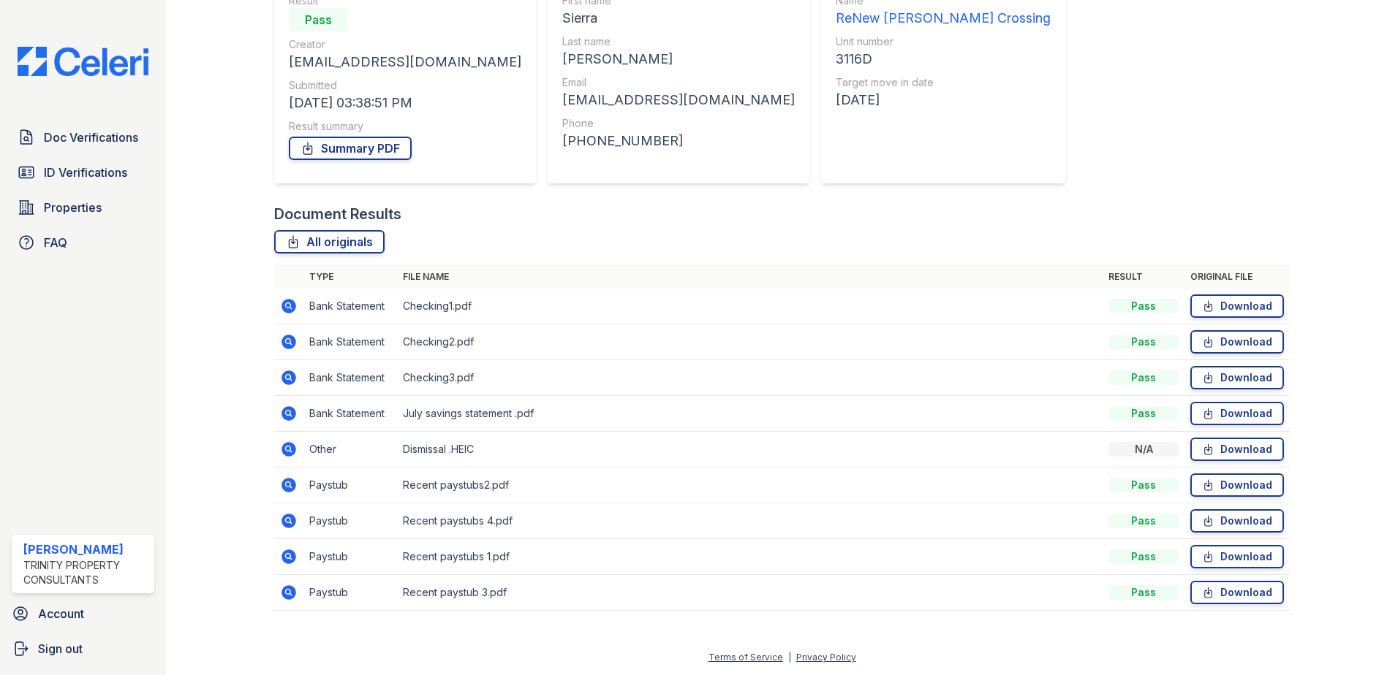
click at [291, 449] on icon at bounding box center [288, 449] width 15 height 15
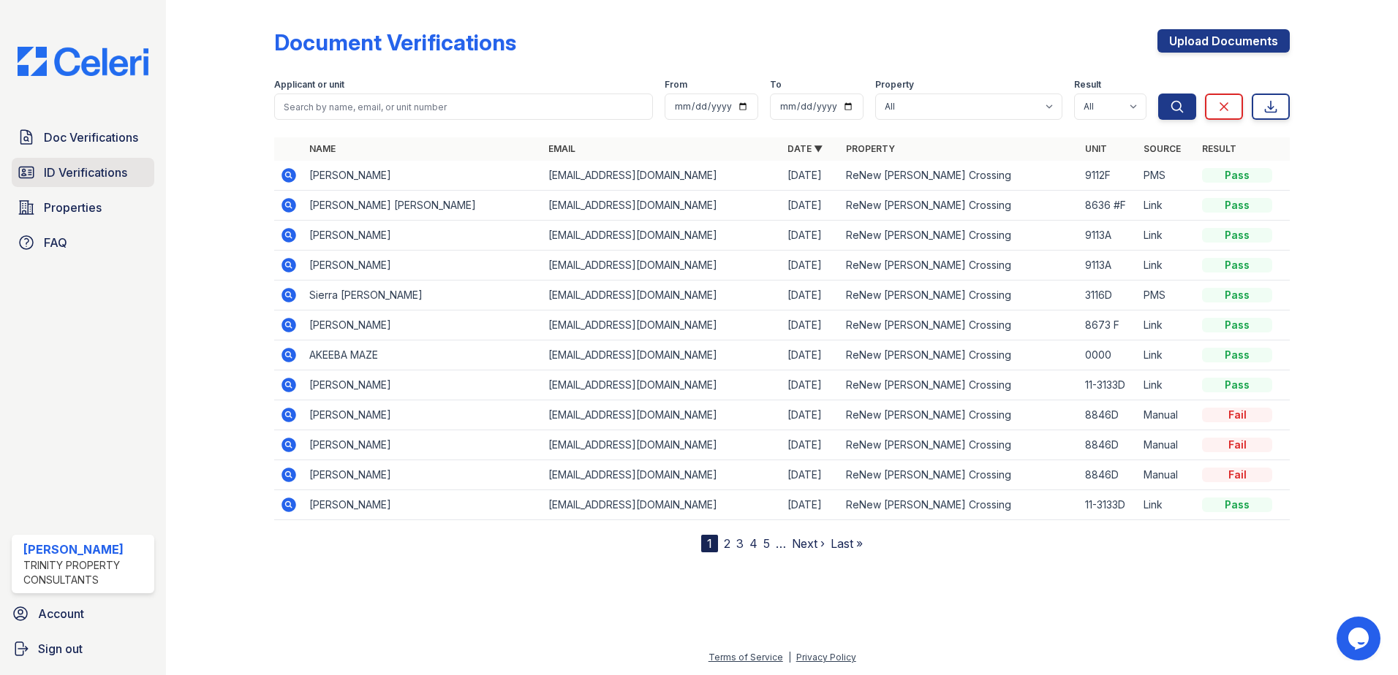
click at [85, 164] on span "ID Verifications" at bounding box center [85, 173] width 83 height 18
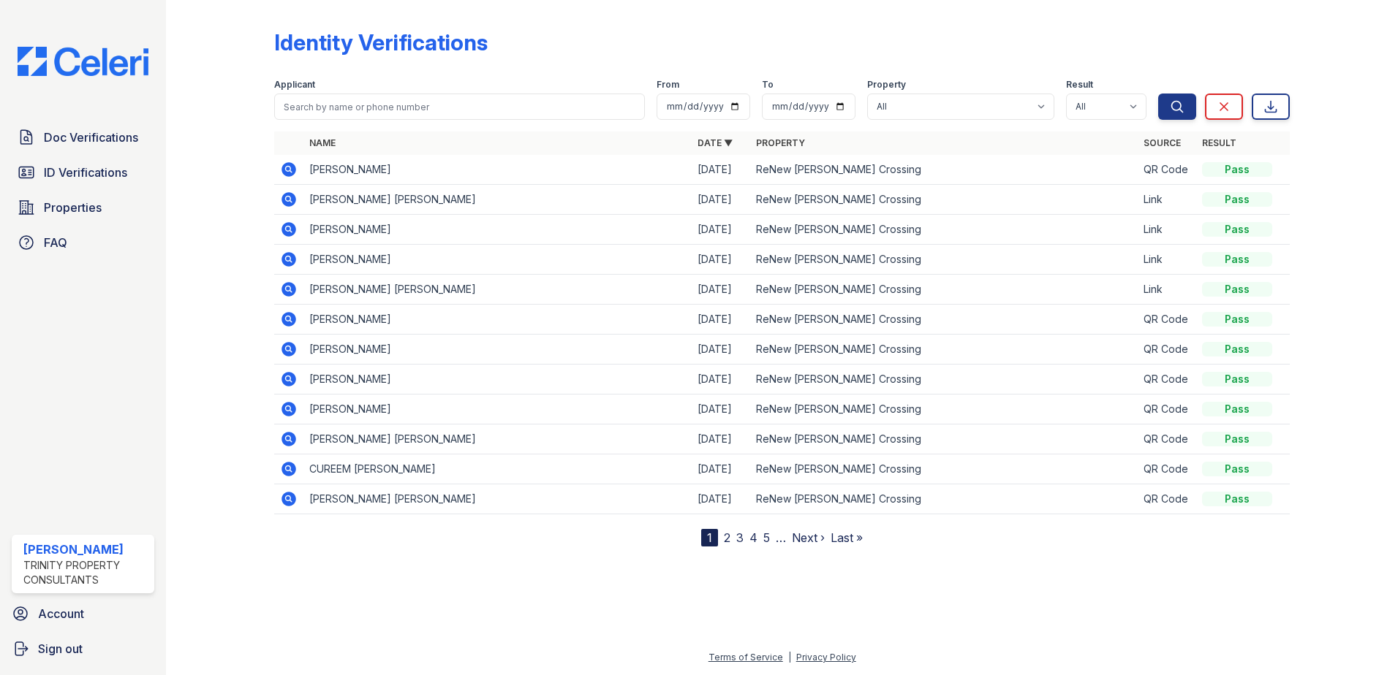
click at [362, 121] on form "Applicant From To Property All ReNew Howard Crossing Result All Pass Fail Cauti…" at bounding box center [781, 96] width 1015 height 58
click at [368, 96] on input "search" at bounding box center [459, 107] width 371 height 26
type input "Escamilla"
click at [1158, 94] on button "Search" at bounding box center [1177, 107] width 38 height 26
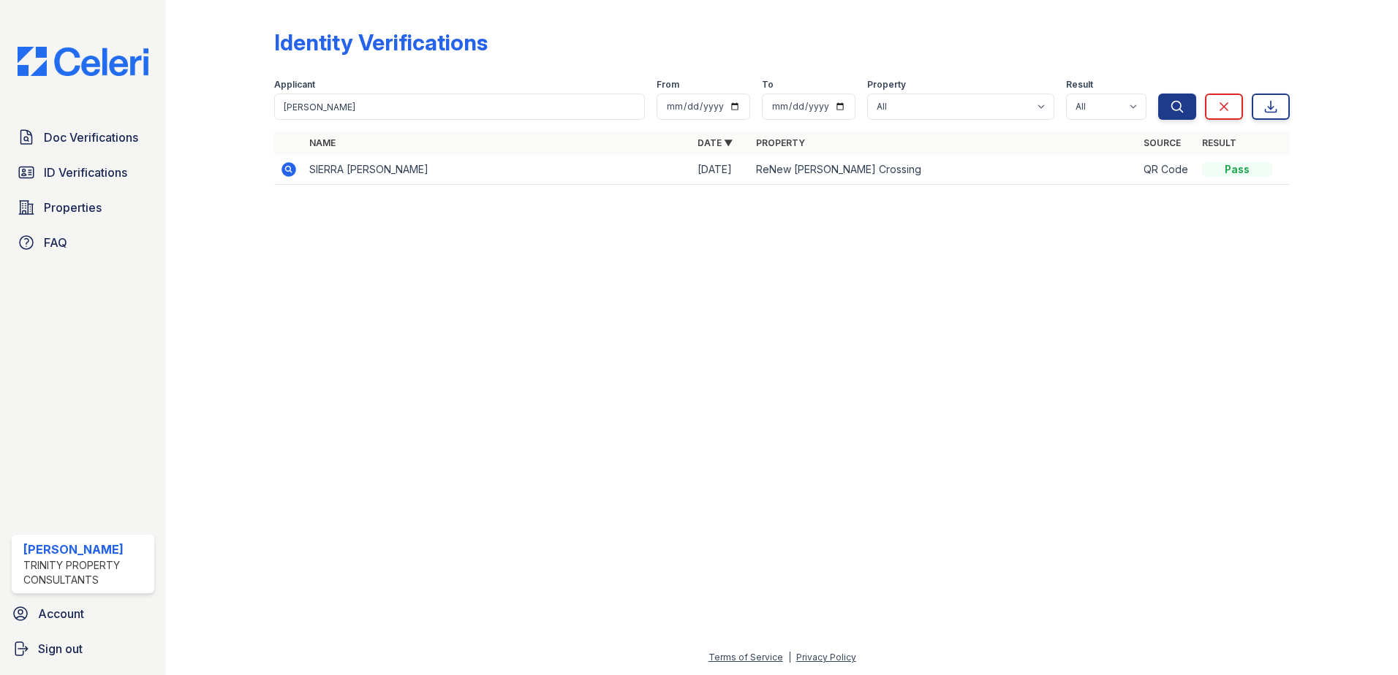
click at [290, 173] on icon at bounding box center [288, 169] width 15 height 15
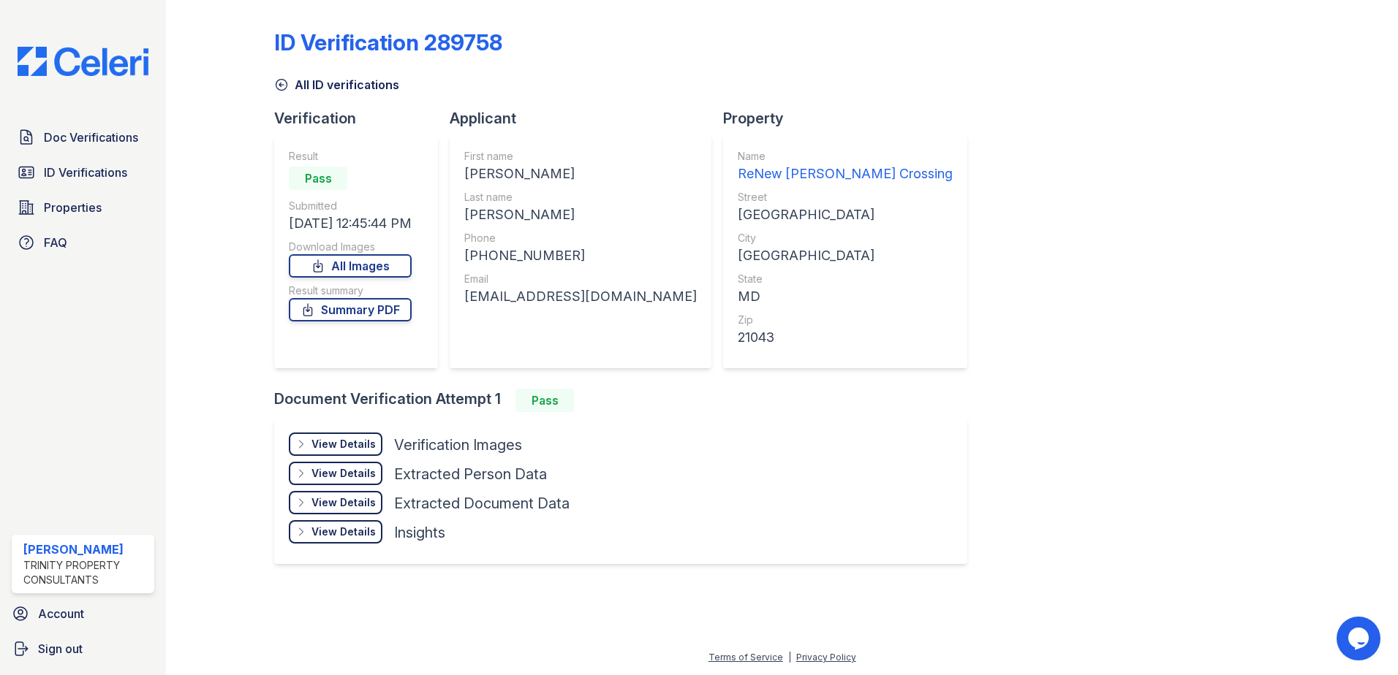
drag, startPoint x: 104, startPoint y: 144, endPoint x: 334, endPoint y: 156, distance: 230.5
click at [104, 144] on span "Doc Verifications" at bounding box center [91, 138] width 94 height 18
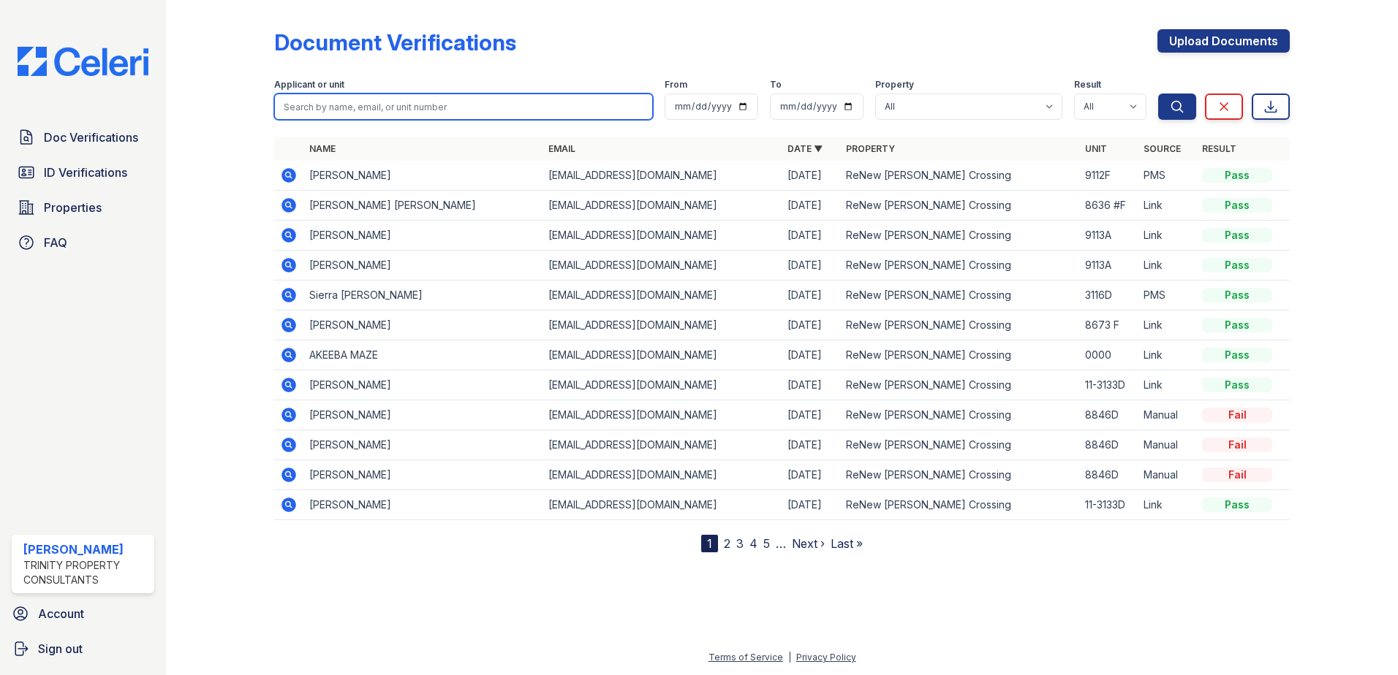
click at [347, 110] on input "search" at bounding box center [463, 107] width 379 height 26
paste input "[PERSON_NAME]"
type input "[PERSON_NAME]"
click at [1158, 94] on button "Search" at bounding box center [1177, 107] width 38 height 26
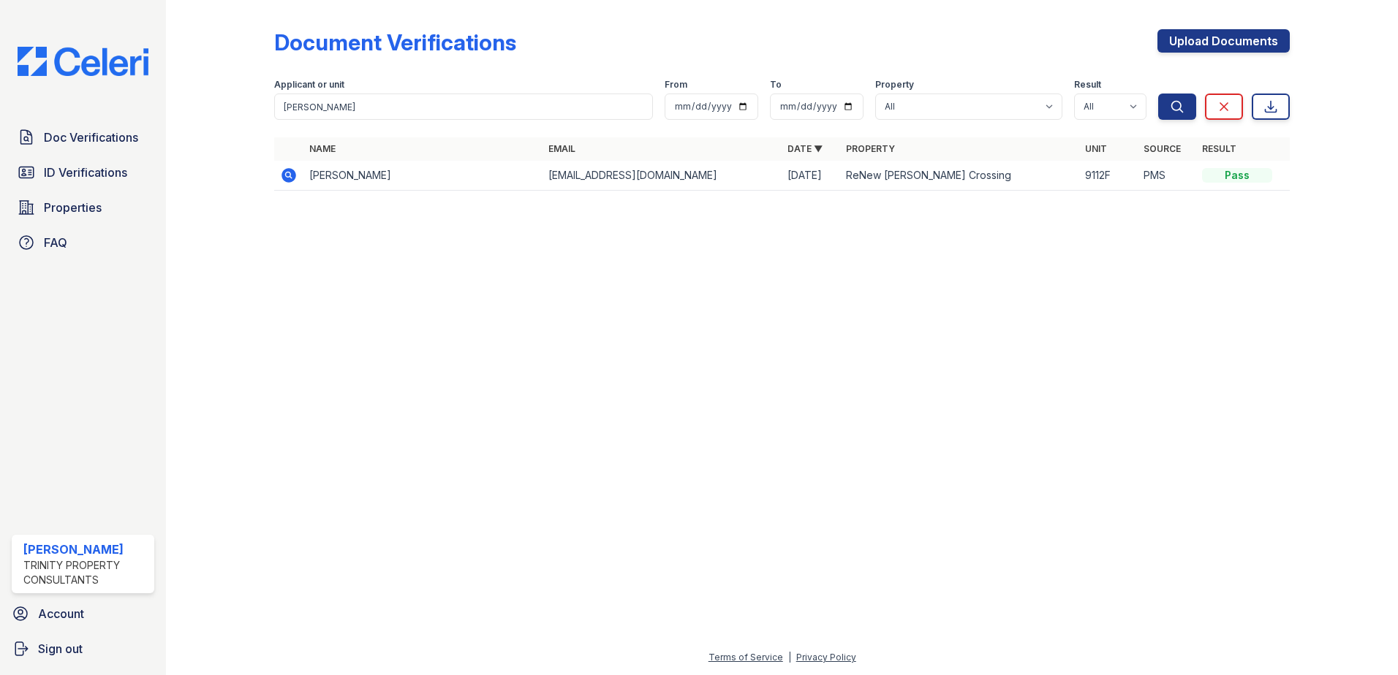
click at [287, 182] on icon at bounding box center [288, 175] width 15 height 15
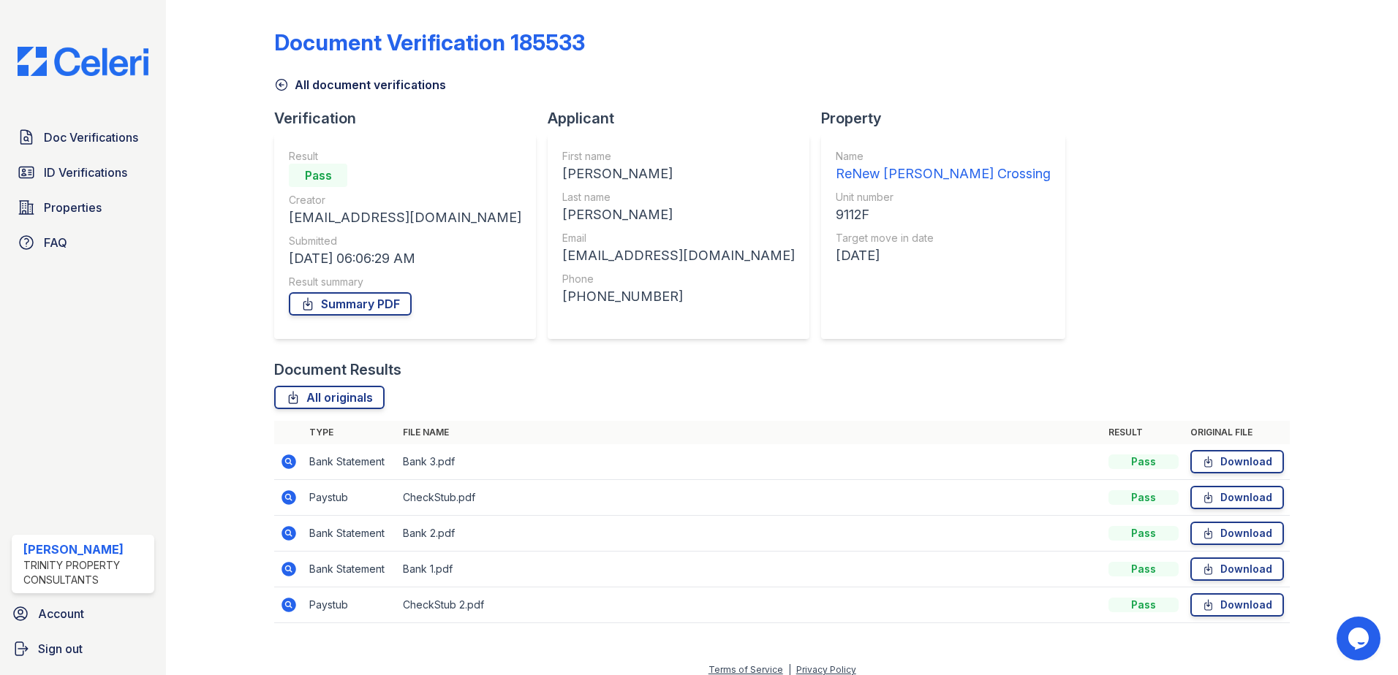
scroll to position [12, 0]
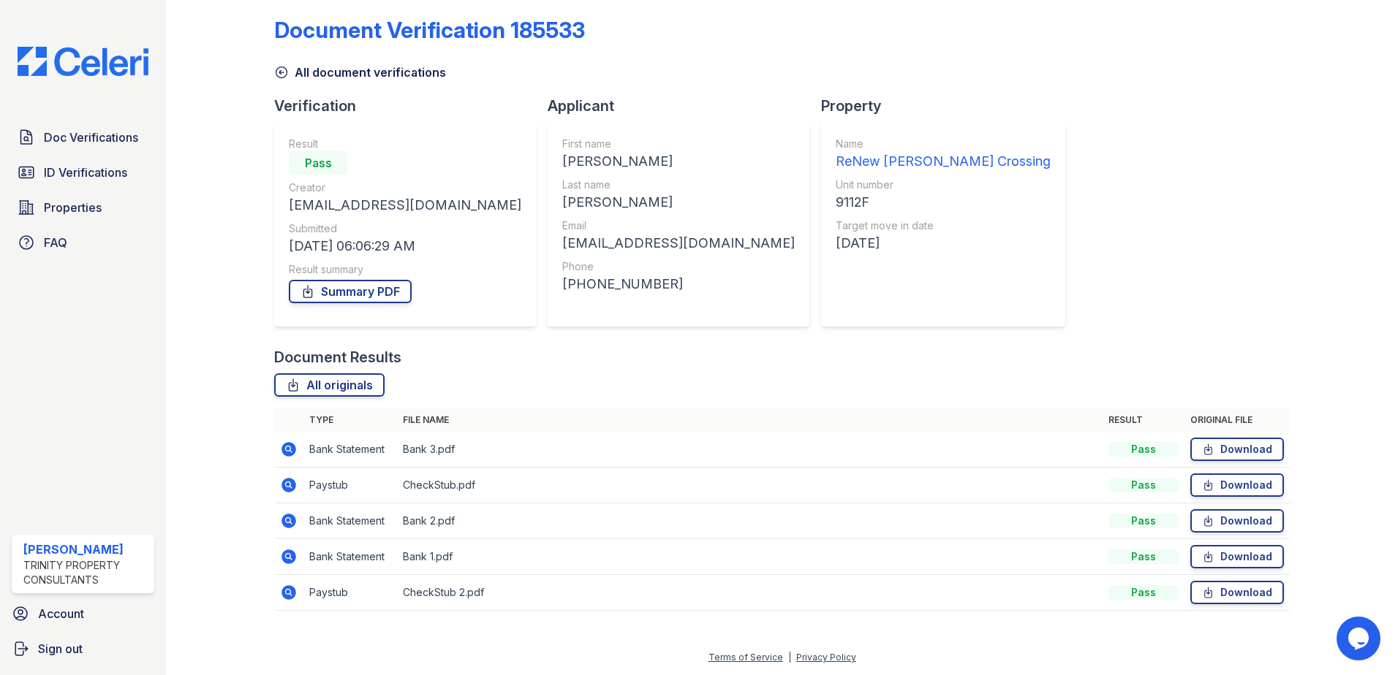
click at [292, 487] on icon at bounding box center [288, 485] width 15 height 15
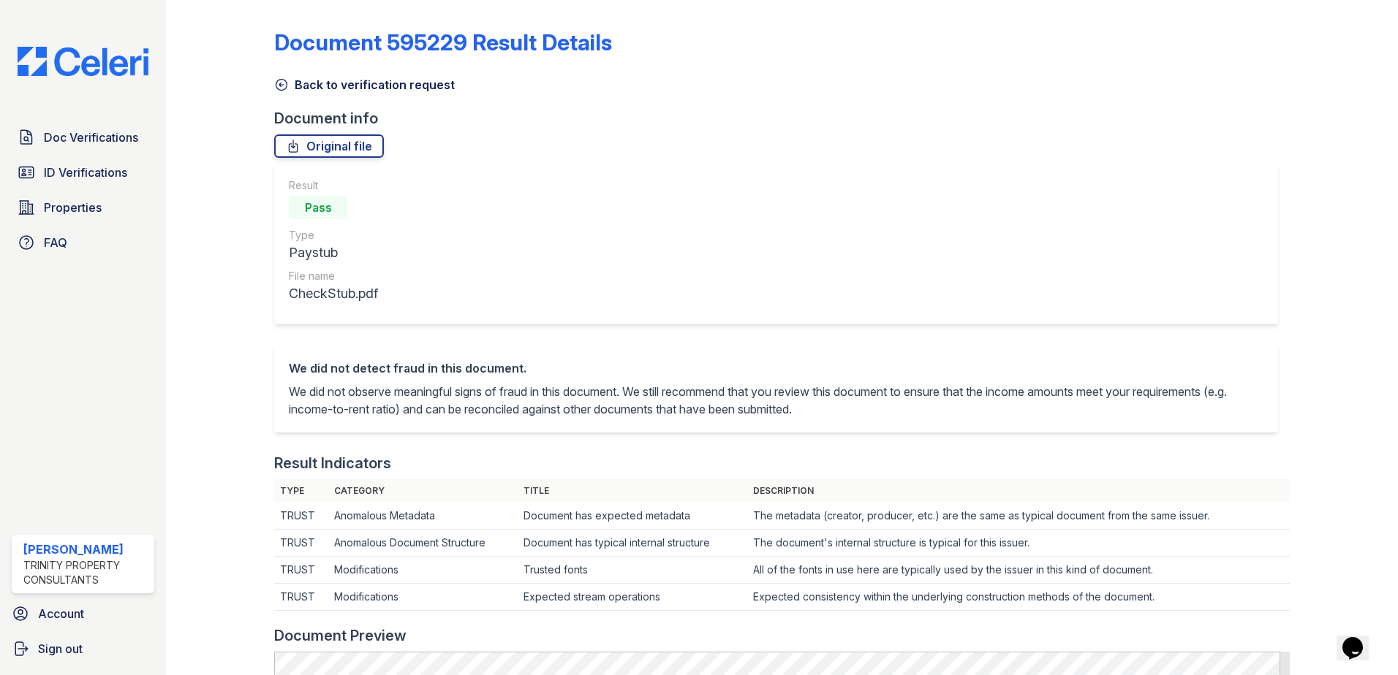
drag, startPoint x: 281, startPoint y: 85, endPoint x: 281, endPoint y: 94, distance: 8.8
click at [281, 84] on icon at bounding box center [281, 84] width 15 height 15
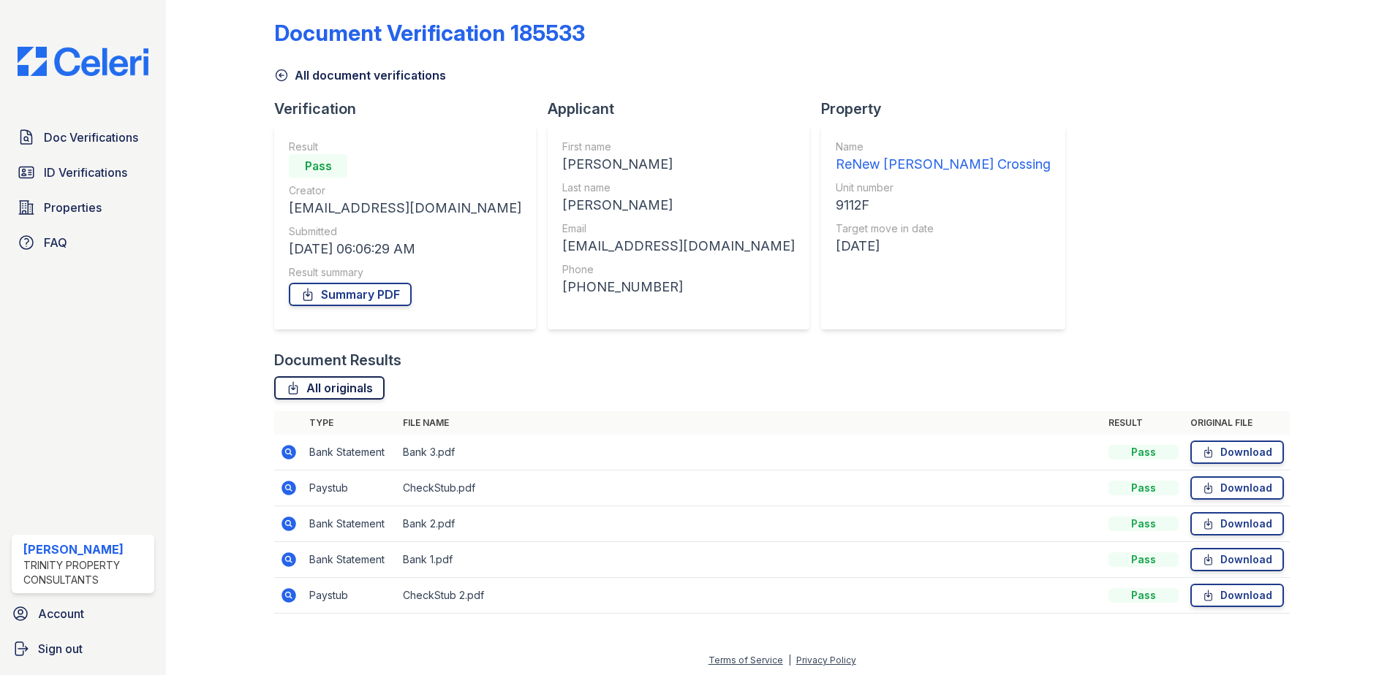
scroll to position [12, 0]
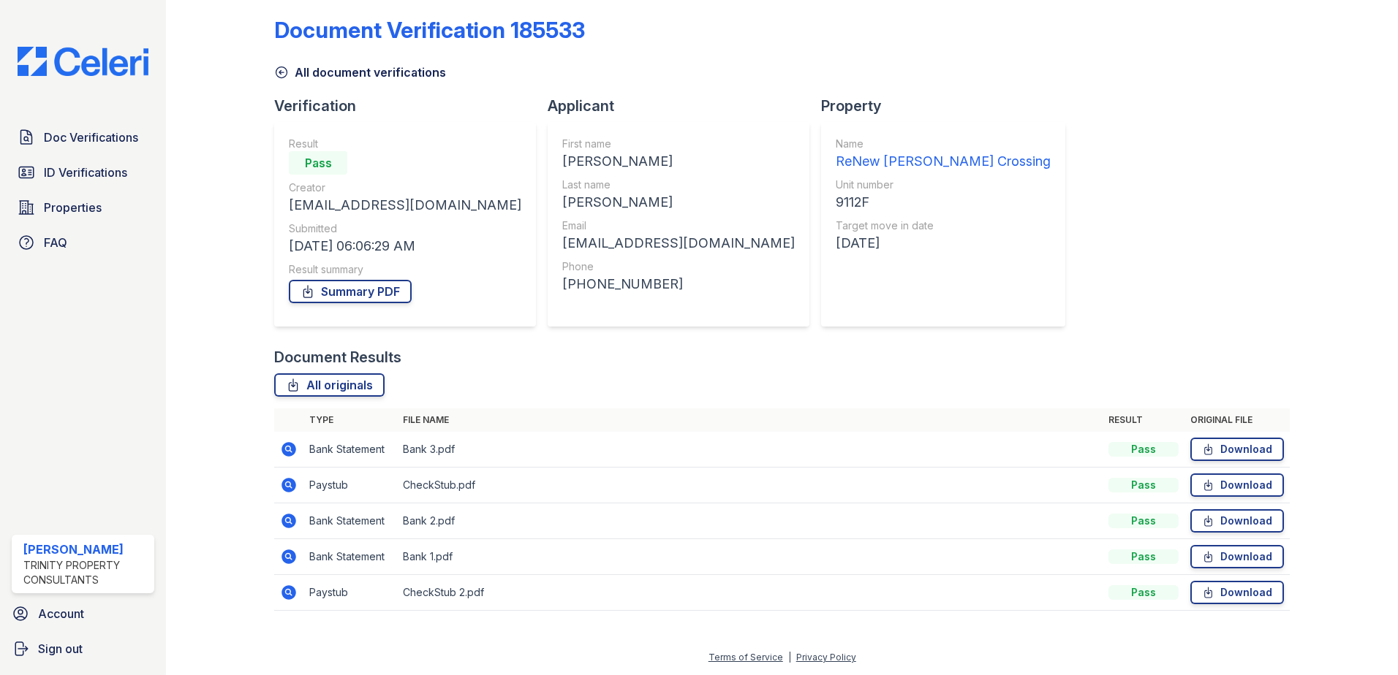
click at [288, 591] on icon at bounding box center [288, 592] width 4 height 4
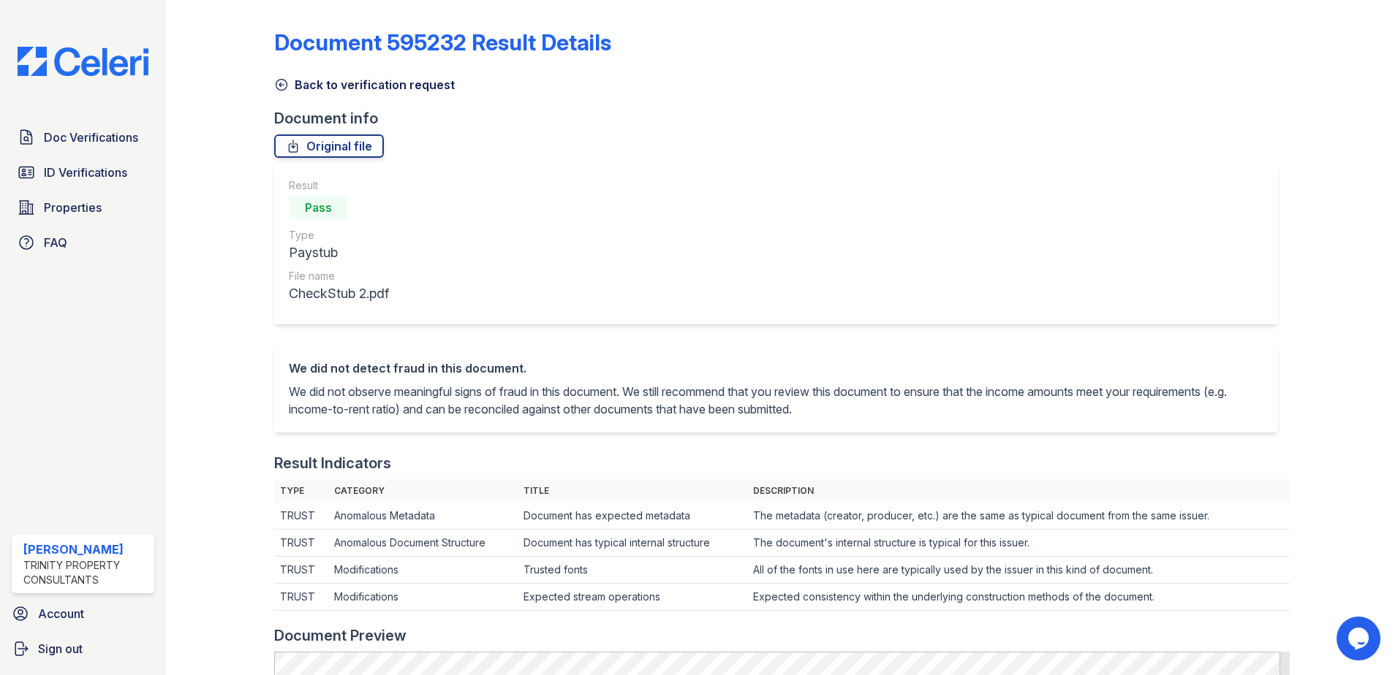
click at [285, 83] on icon at bounding box center [281, 84] width 15 height 15
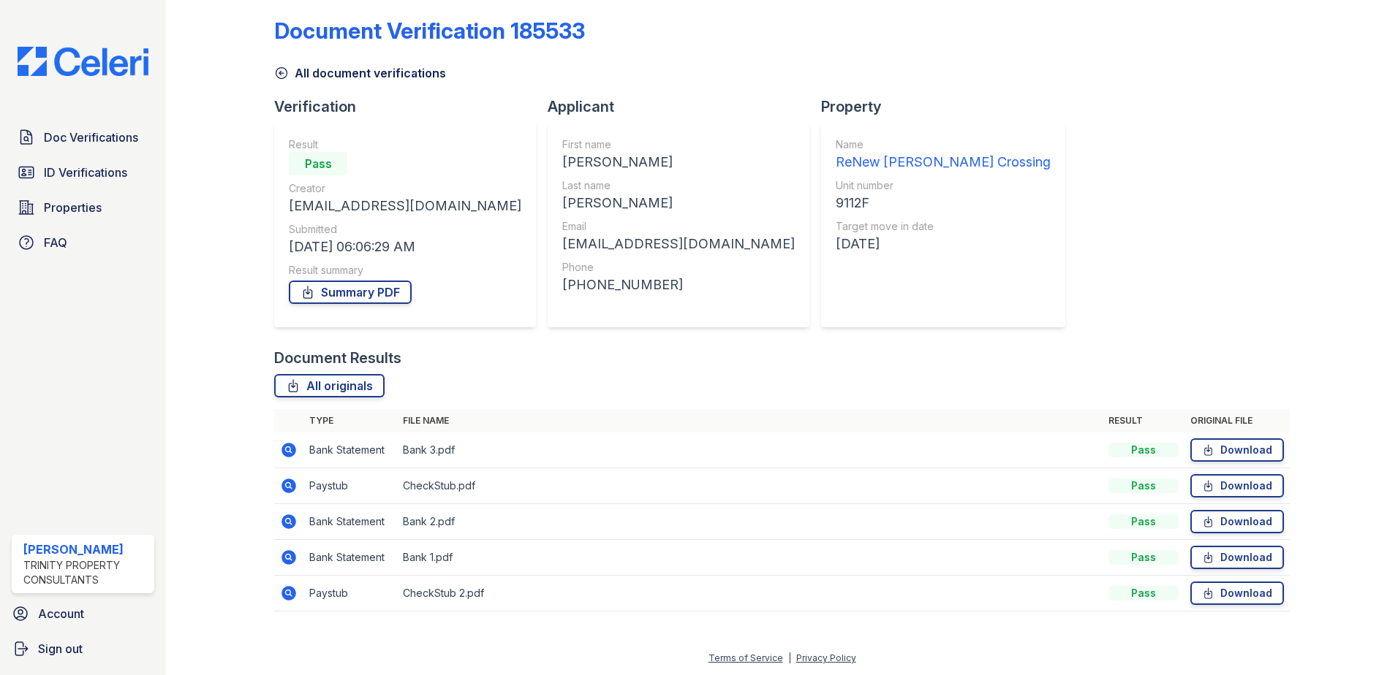
scroll to position [12, 0]
click at [284, 447] on icon at bounding box center [288, 449] width 15 height 15
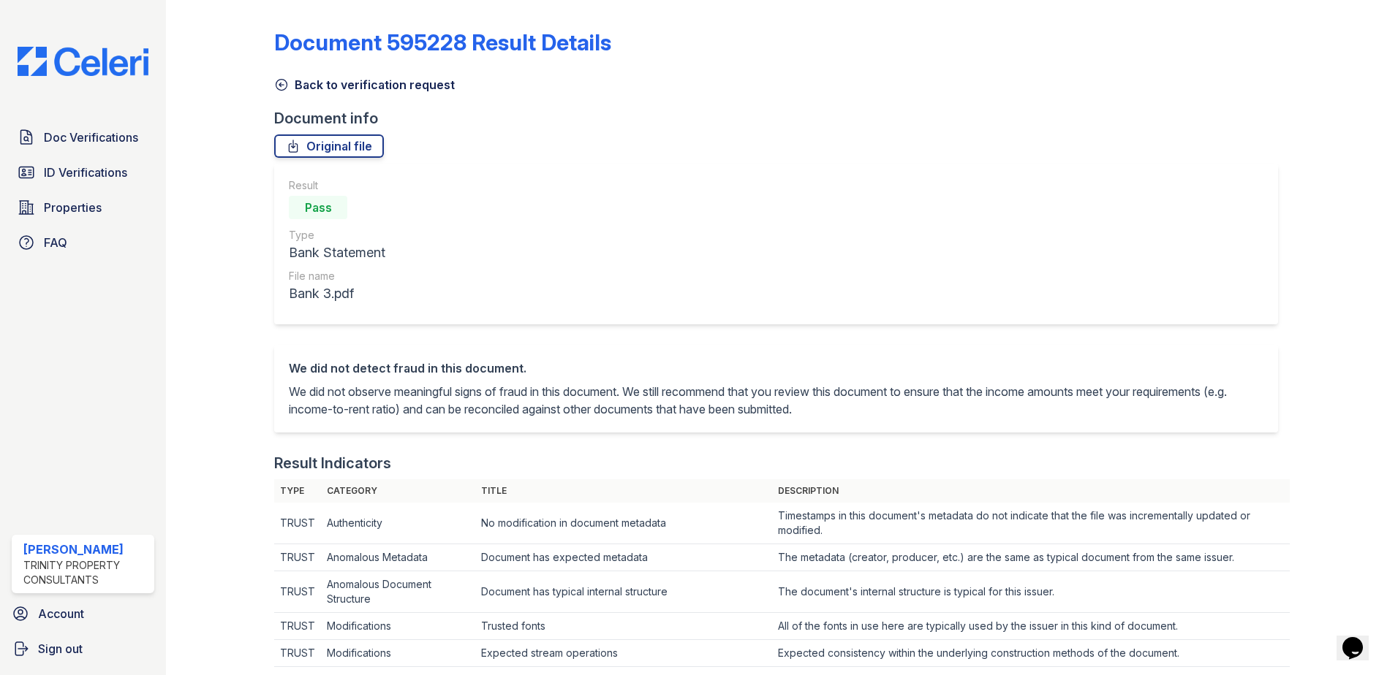
click at [282, 86] on icon at bounding box center [281, 84] width 15 height 15
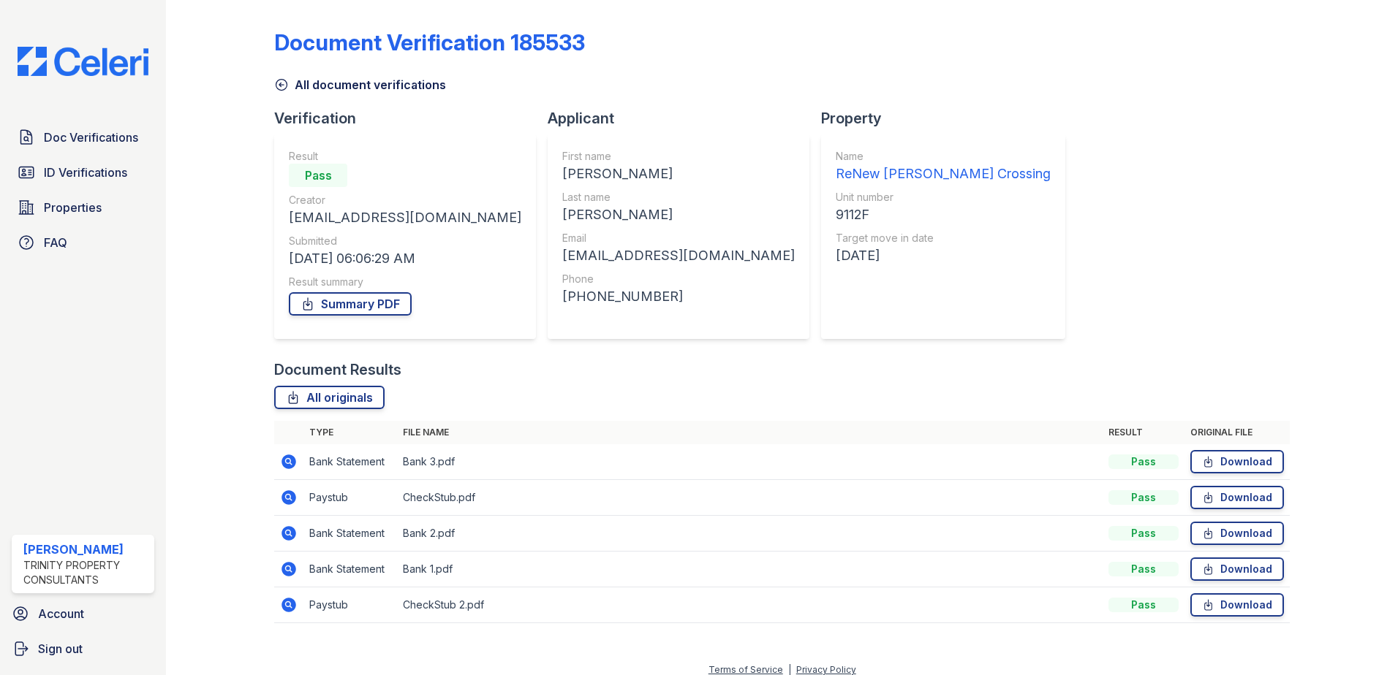
click at [289, 535] on icon at bounding box center [289, 534] width 18 height 18
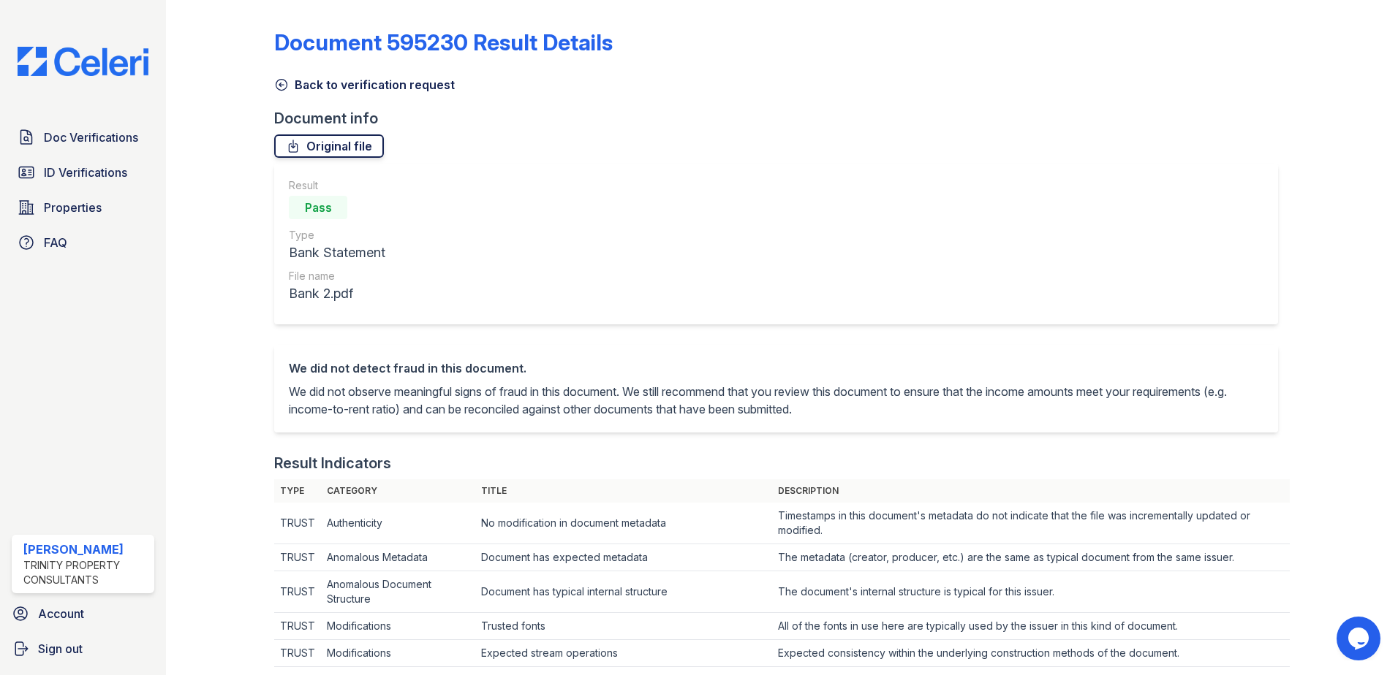
drag, startPoint x: 283, startPoint y: 83, endPoint x: 338, endPoint y: 148, distance: 85.1
click at [283, 83] on icon at bounding box center [281, 84] width 15 height 15
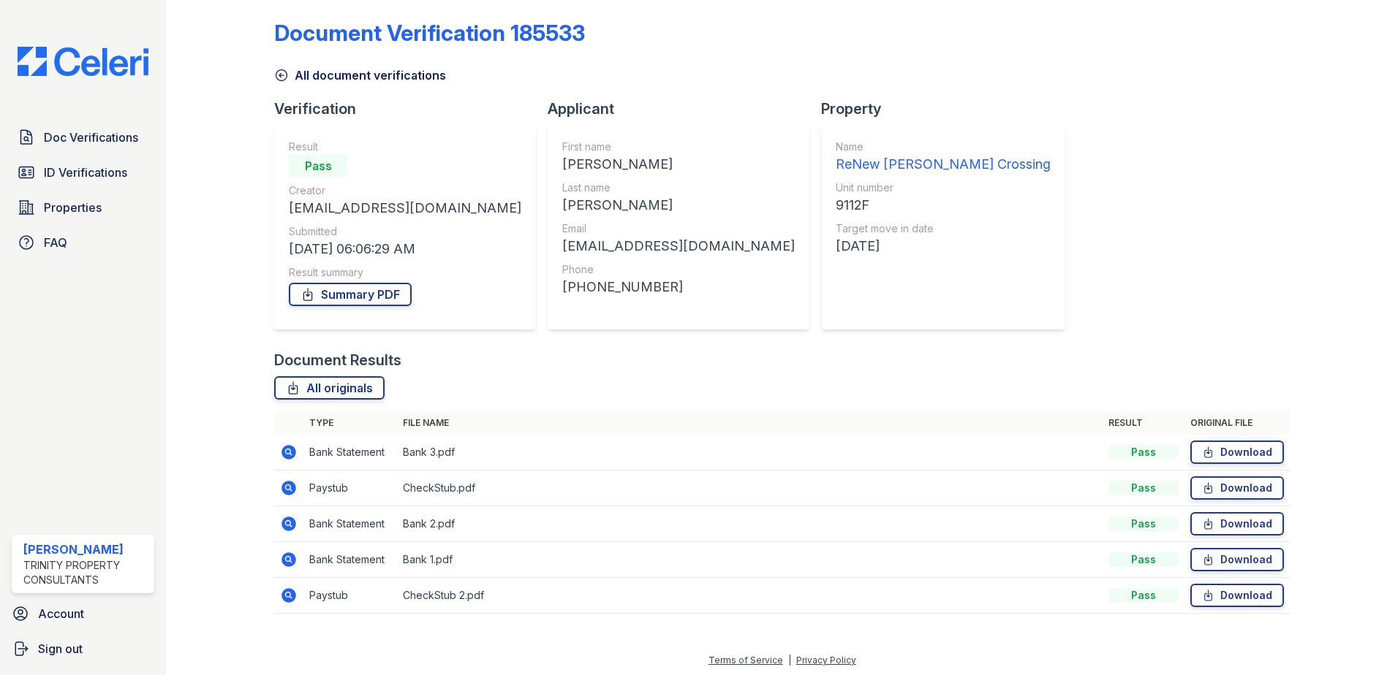
scroll to position [12, 0]
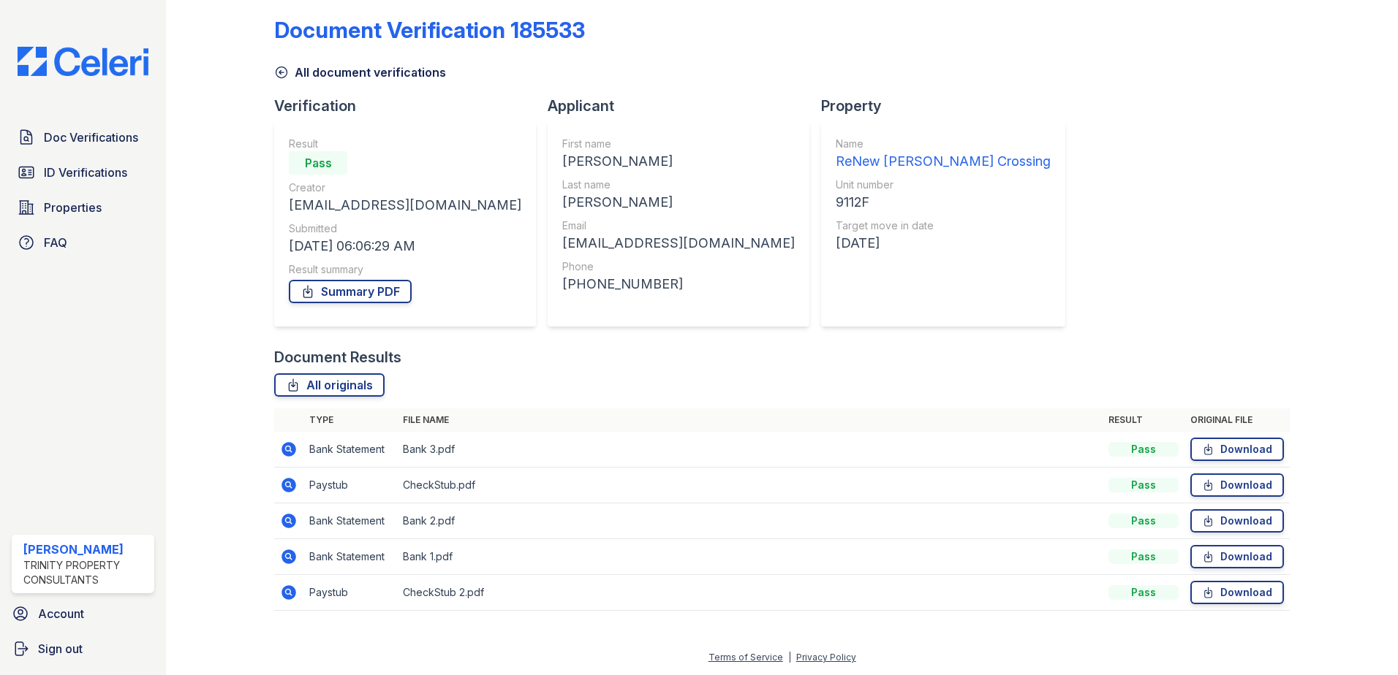
click at [291, 450] on icon at bounding box center [288, 449] width 15 height 15
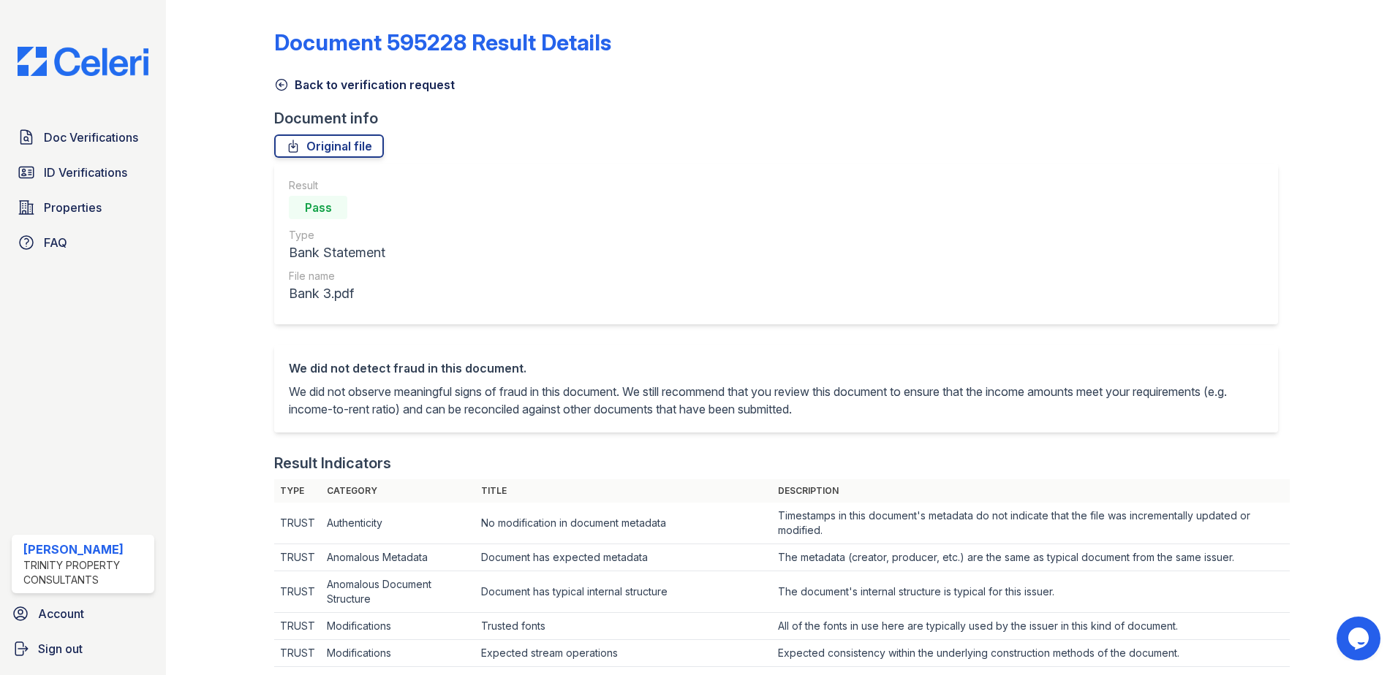
click at [282, 83] on icon at bounding box center [281, 84] width 15 height 15
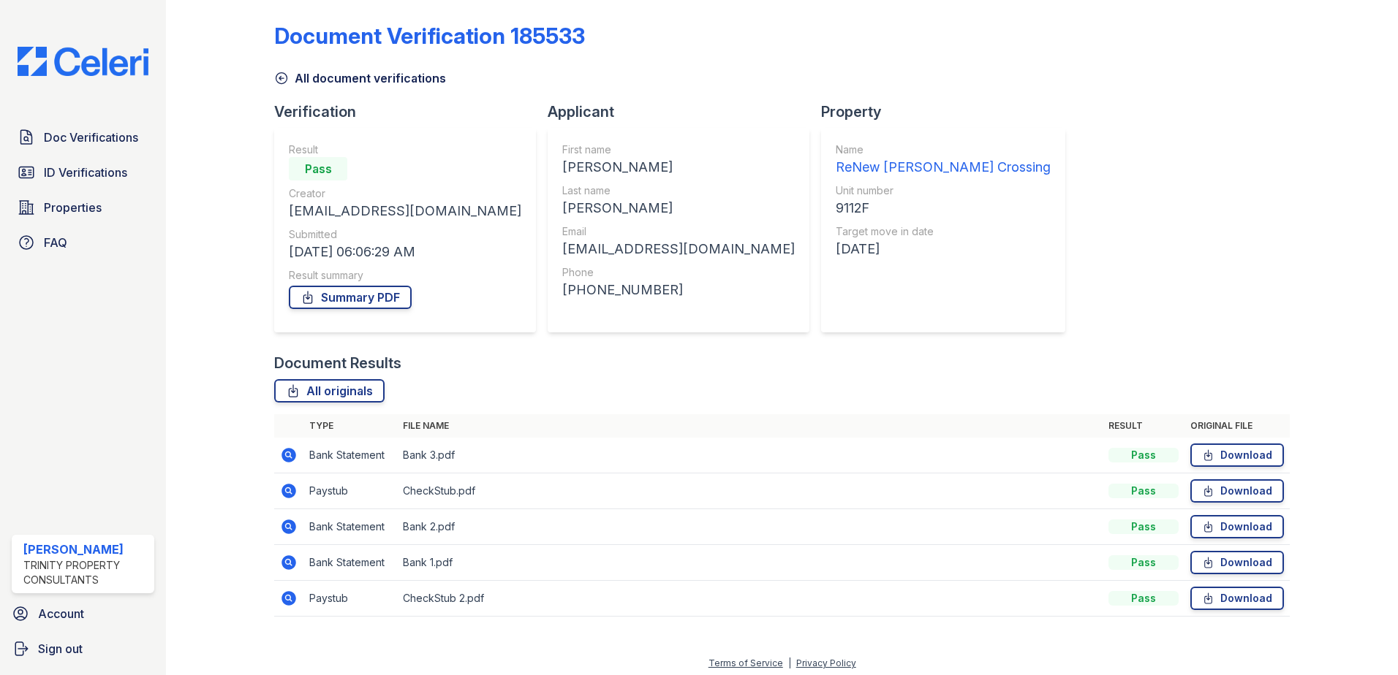
scroll to position [12, 0]
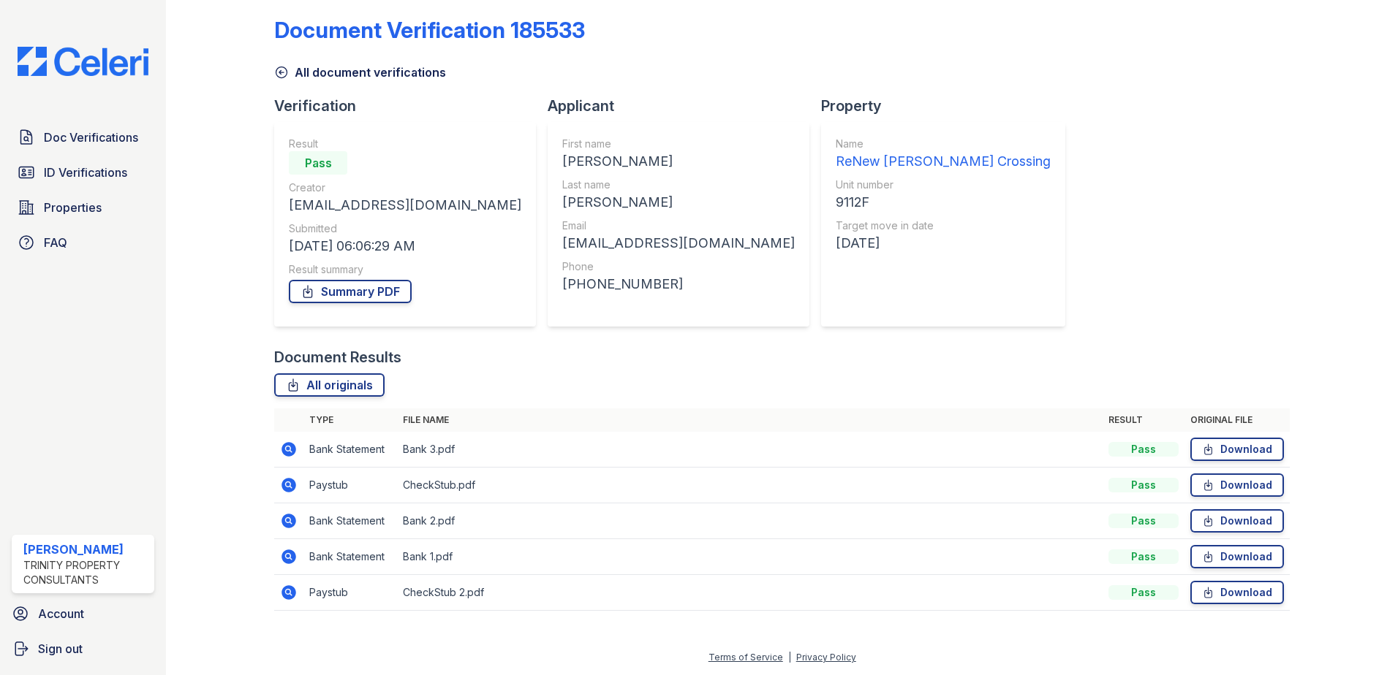
click at [285, 595] on icon at bounding box center [288, 592] width 15 height 15
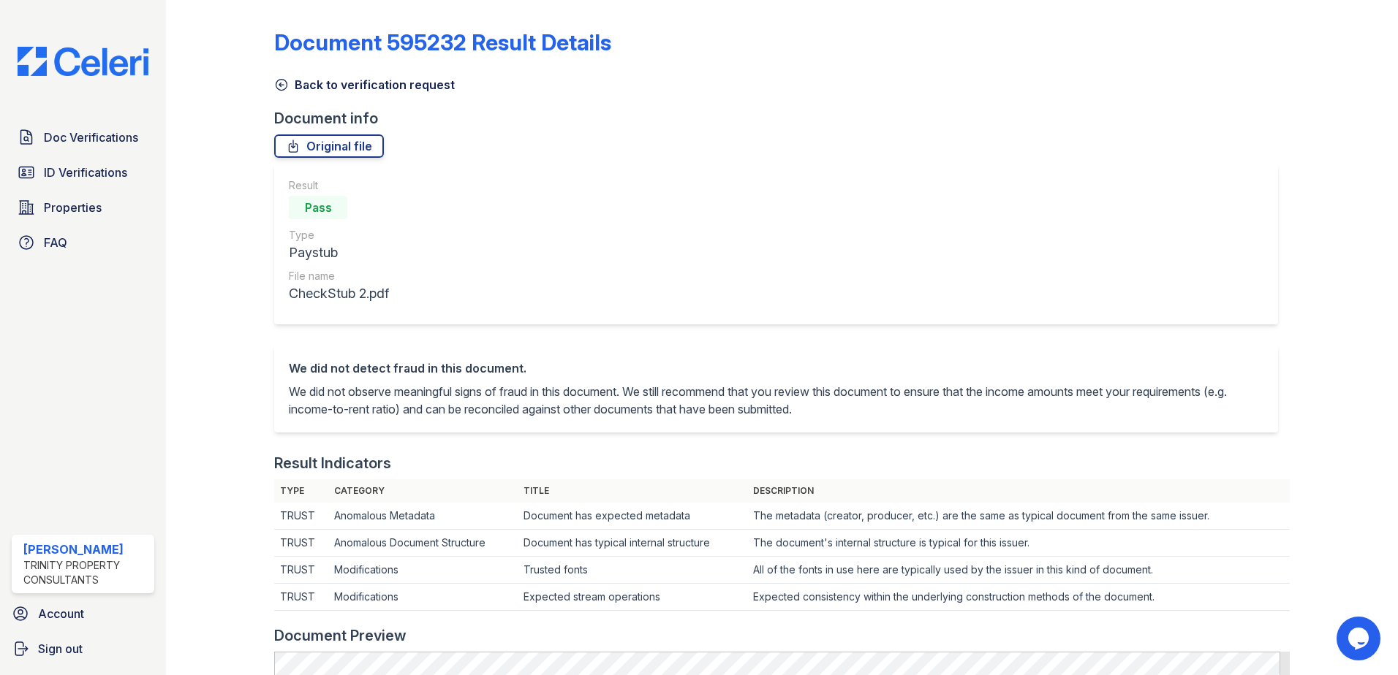
click at [280, 83] on icon at bounding box center [281, 85] width 11 height 11
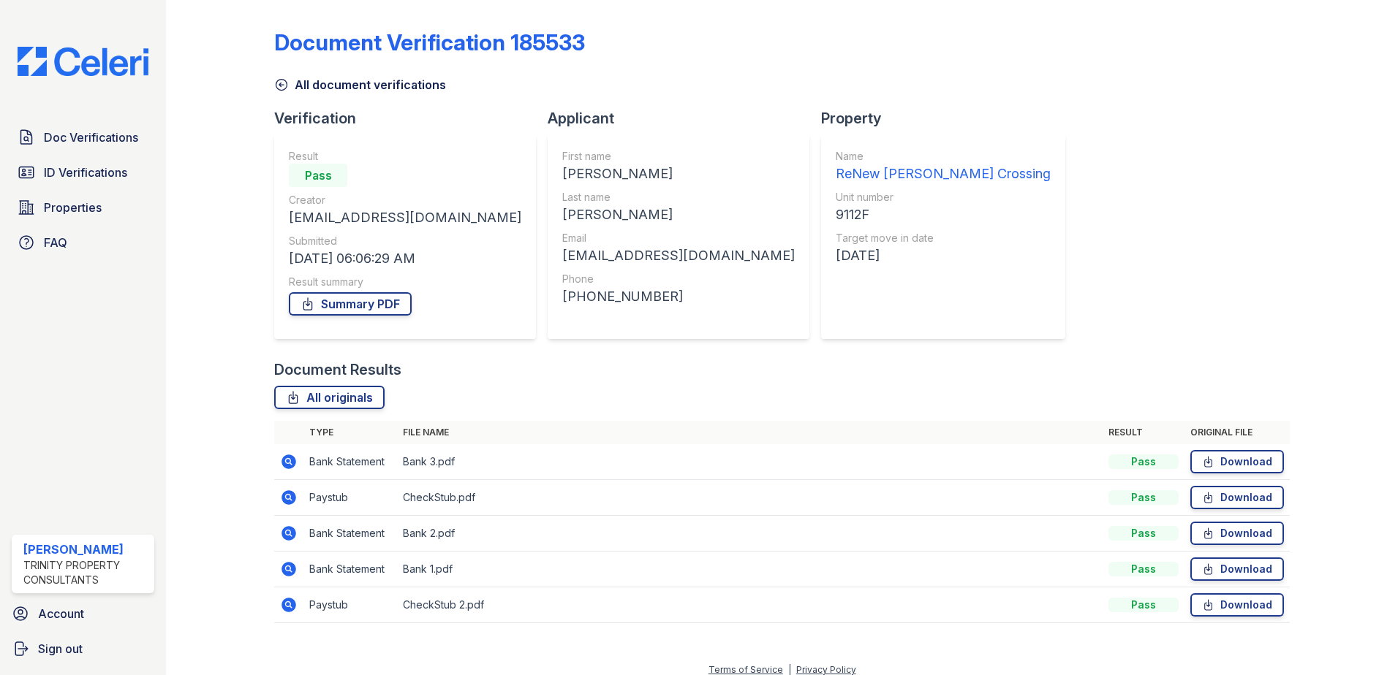
click at [289, 577] on icon at bounding box center [289, 570] width 18 height 18
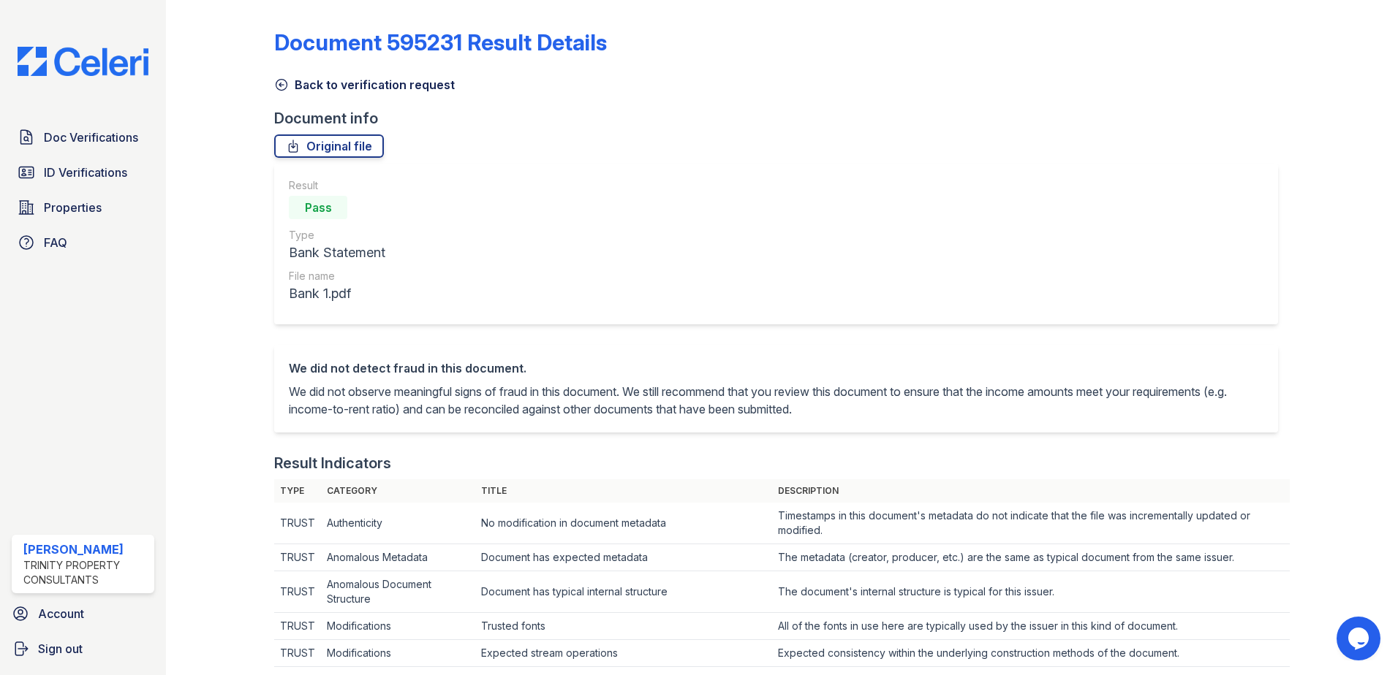
click at [278, 85] on icon at bounding box center [281, 84] width 15 height 15
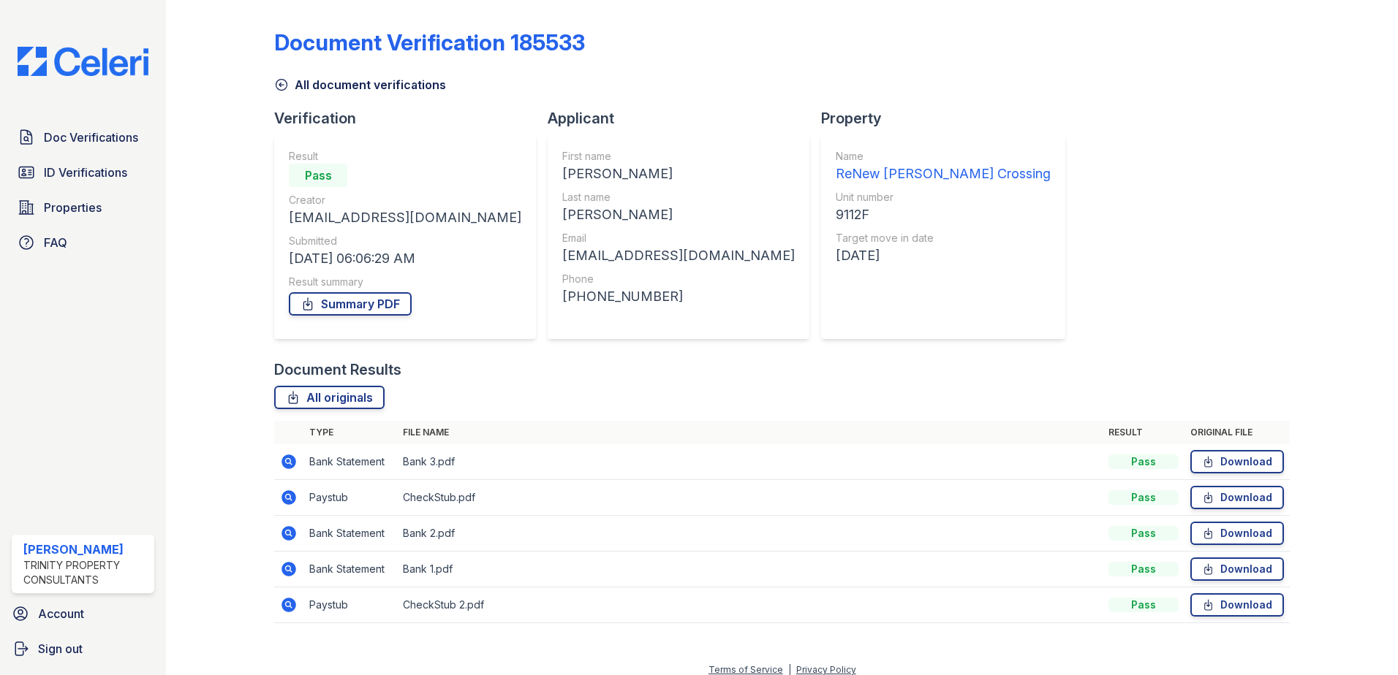
click at [80, 67] on img at bounding box center [83, 61] width 154 height 29
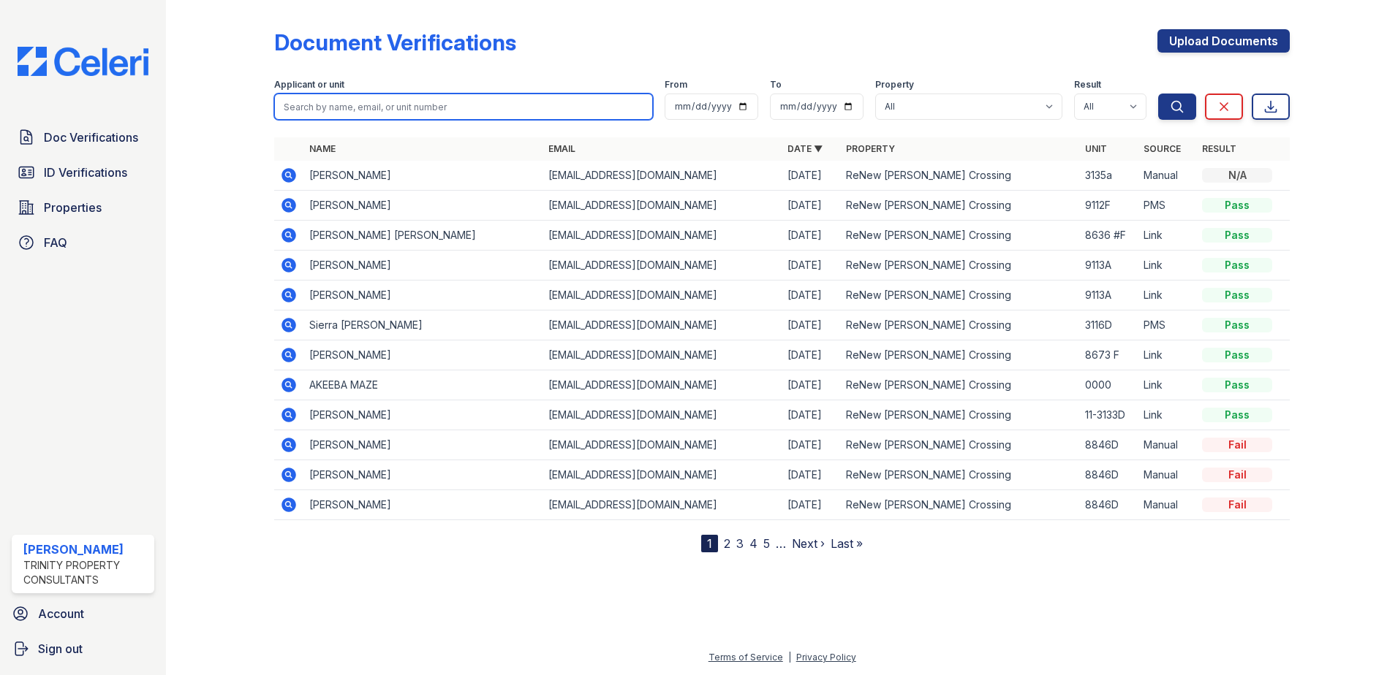
click at [454, 110] on input "search" at bounding box center [463, 107] width 379 height 26
paste input "Iloabachie"
type input "Iloabachie"
click at [1158, 94] on button "Search" at bounding box center [1177, 107] width 38 height 26
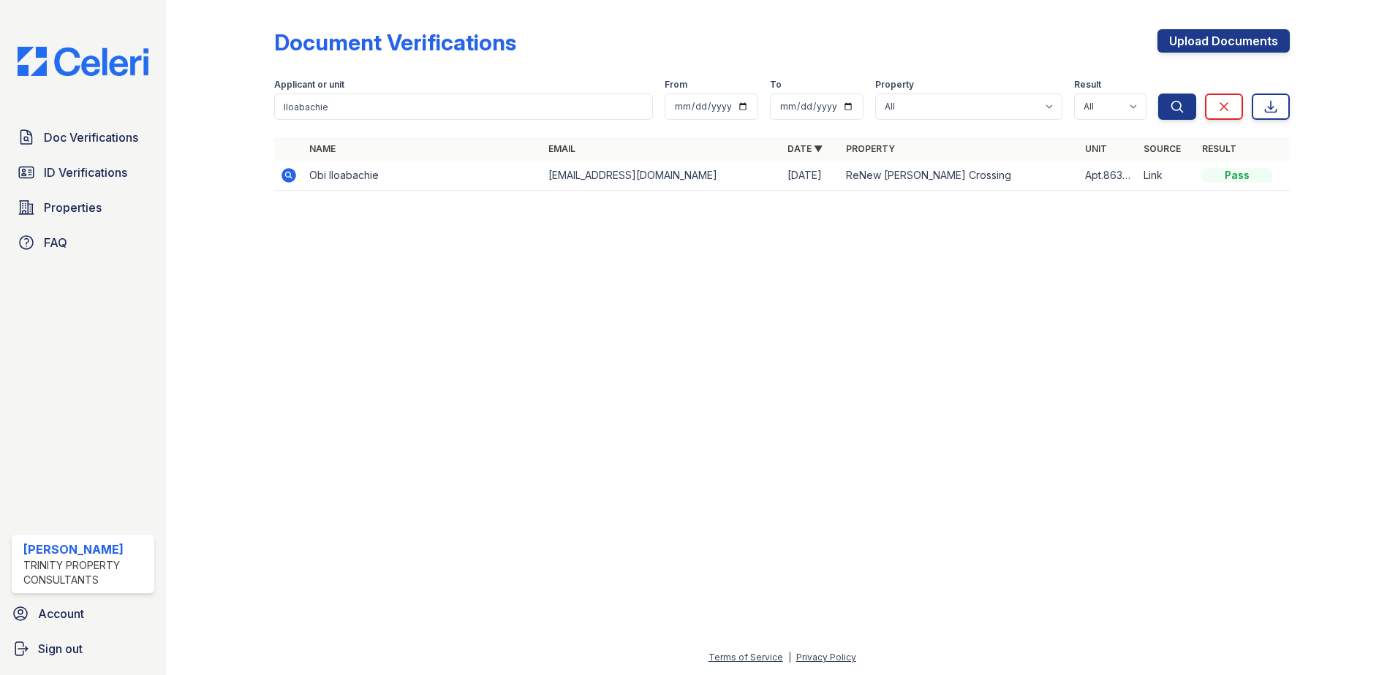
click at [290, 175] on icon at bounding box center [289, 176] width 18 height 18
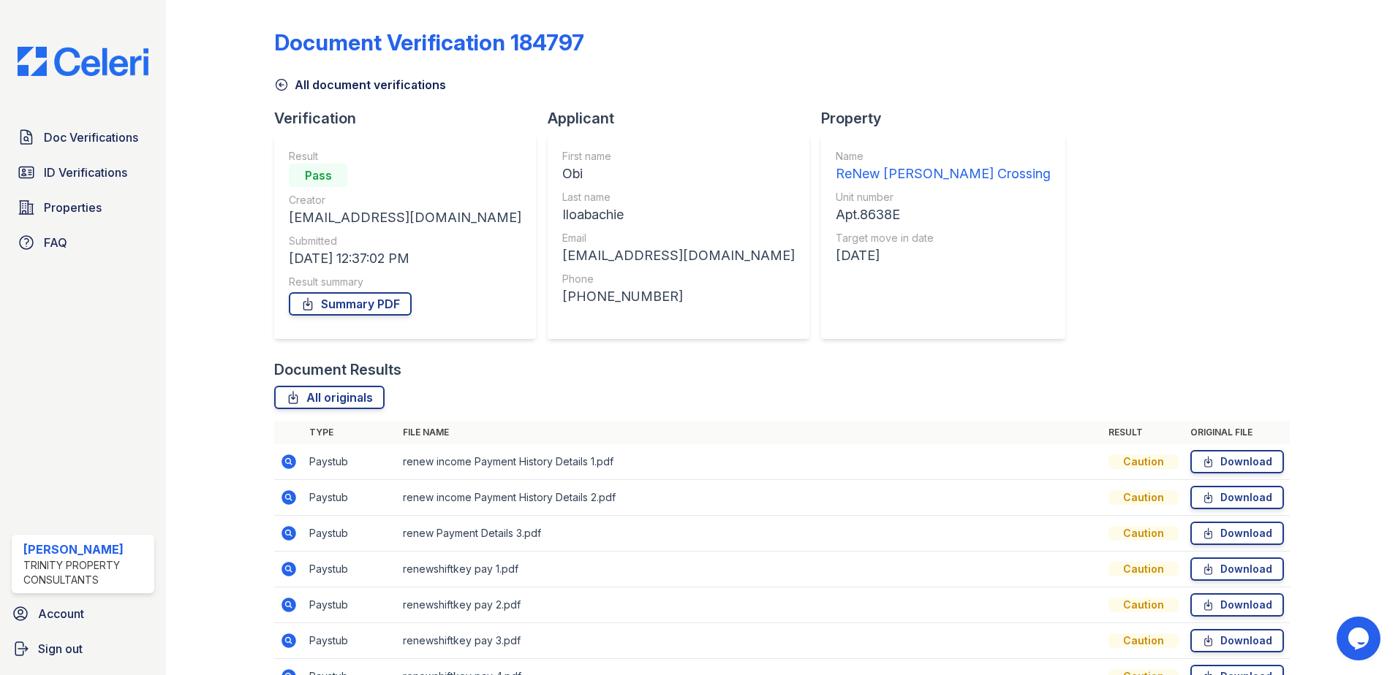
drag, startPoint x: 105, startPoint y: 134, endPoint x: 86, endPoint y: 156, distance: 29.6
click at [105, 134] on span "Doc Verifications" at bounding box center [91, 138] width 94 height 18
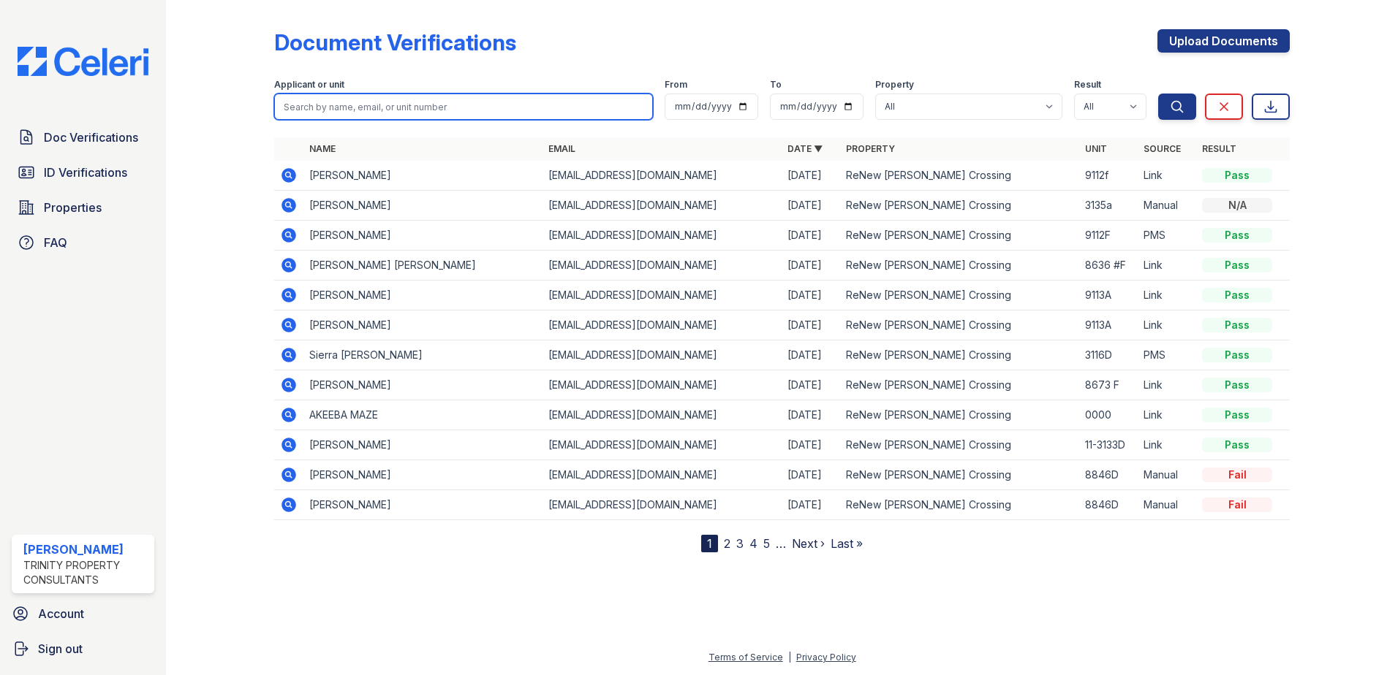
click at [366, 105] on input "search" at bounding box center [463, 107] width 379 height 26
paste input "[PERSON_NAME]"
type input "[PERSON_NAME]"
